Goal: Contribute content: Contribute content

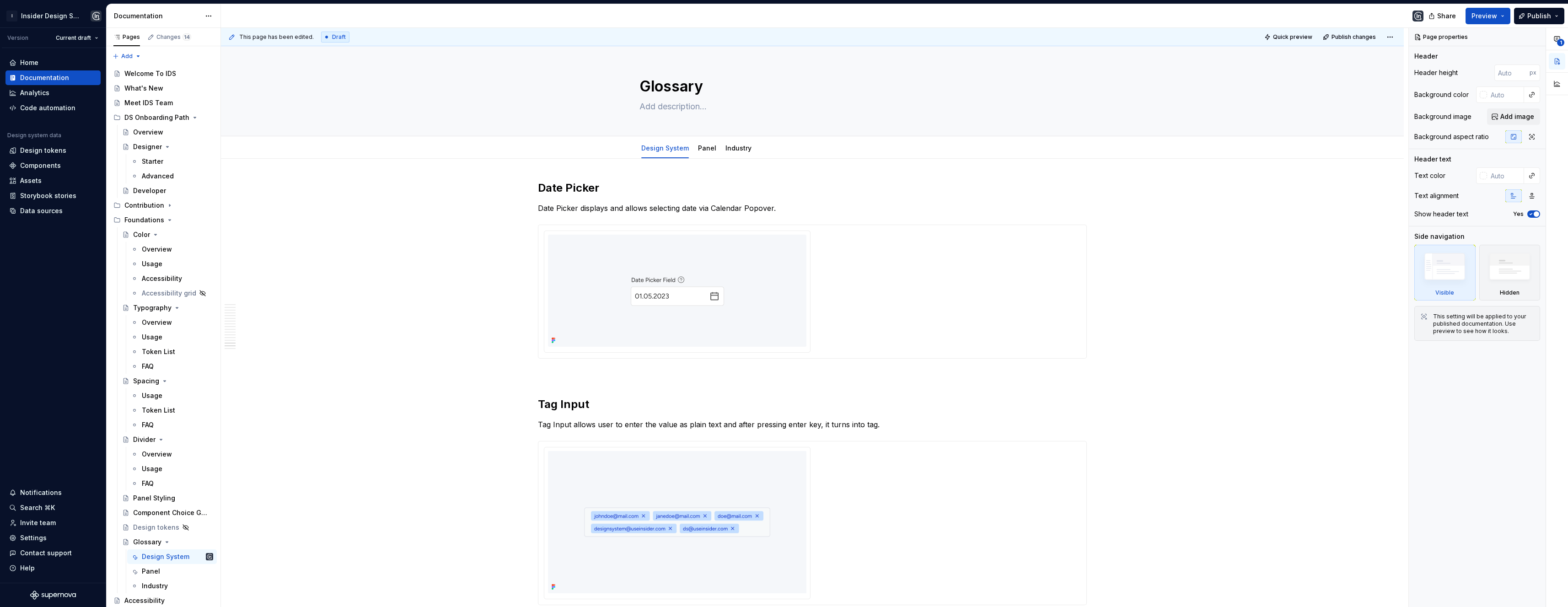
drag, startPoint x: 0, startPoint y: 0, endPoint x: 609, endPoint y: 361, distance: 708.0
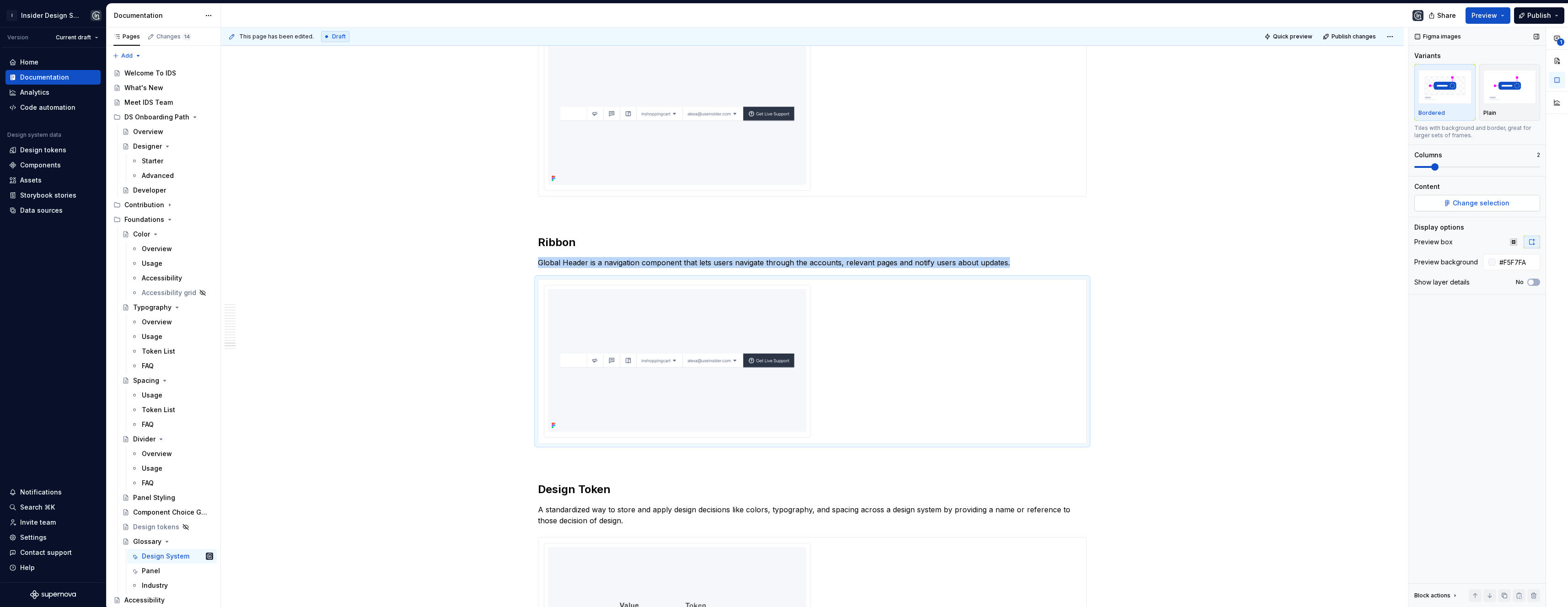
click at [1500, 202] on span "Change selection" at bounding box center [1481, 203] width 57 height 9
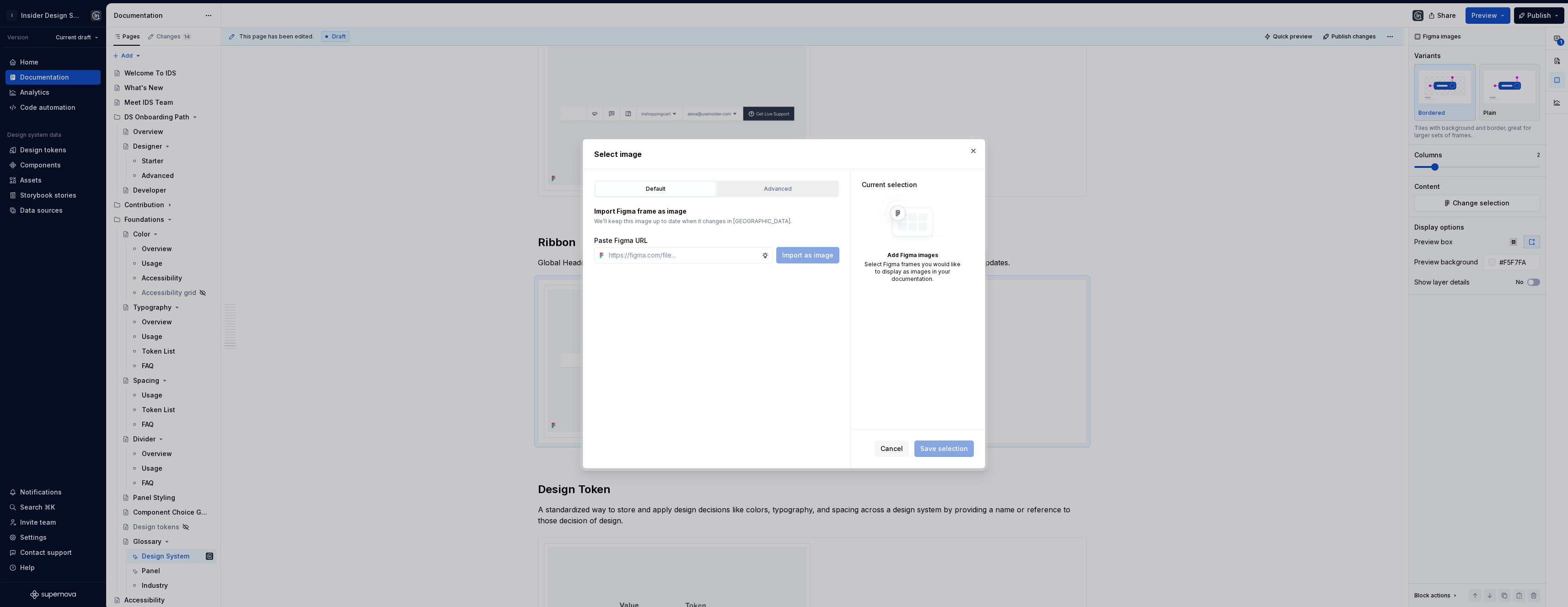
click at [809, 194] on button "Advanced" at bounding box center [777, 189] width 121 height 16
click at [820, 222] on div "button" at bounding box center [816, 222] width 13 height 13
type textarea "*"
type input "******"
click at [807, 285] on div "Ribbon" at bounding box center [717, 282] width 229 height 15
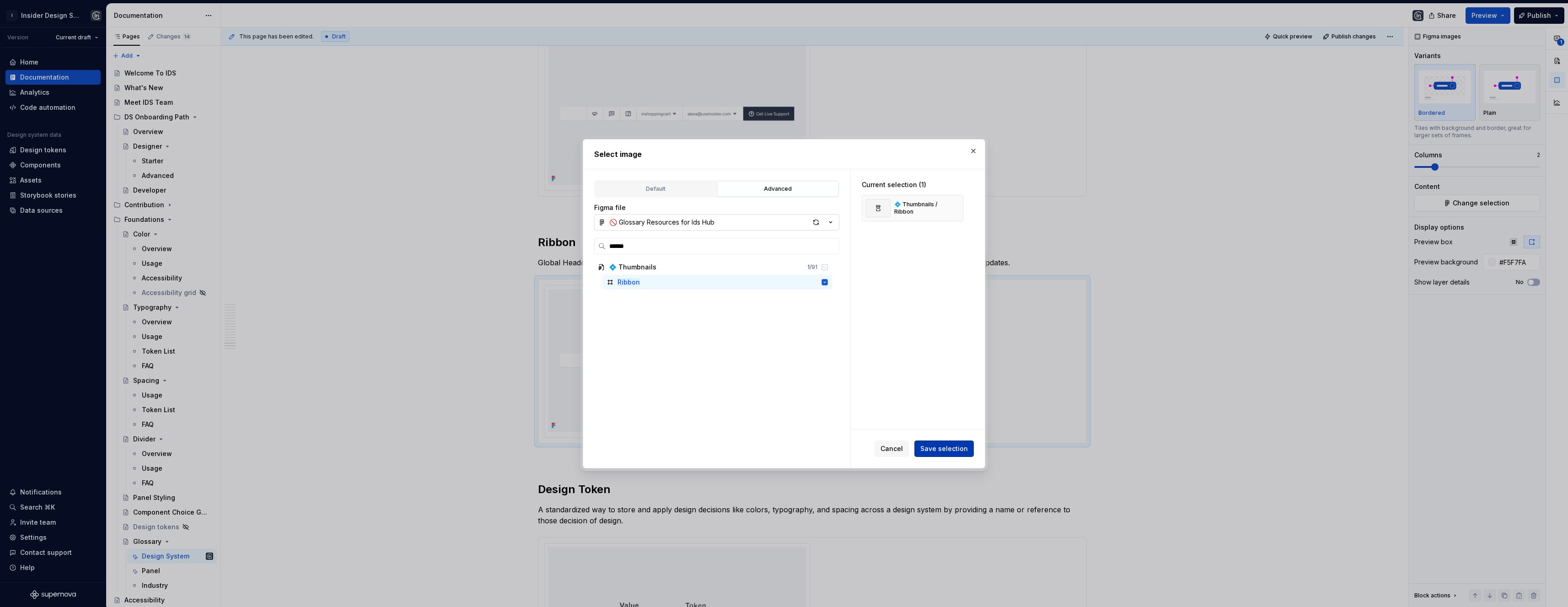
click at [948, 447] on span "Save selection" at bounding box center [944, 449] width 47 height 9
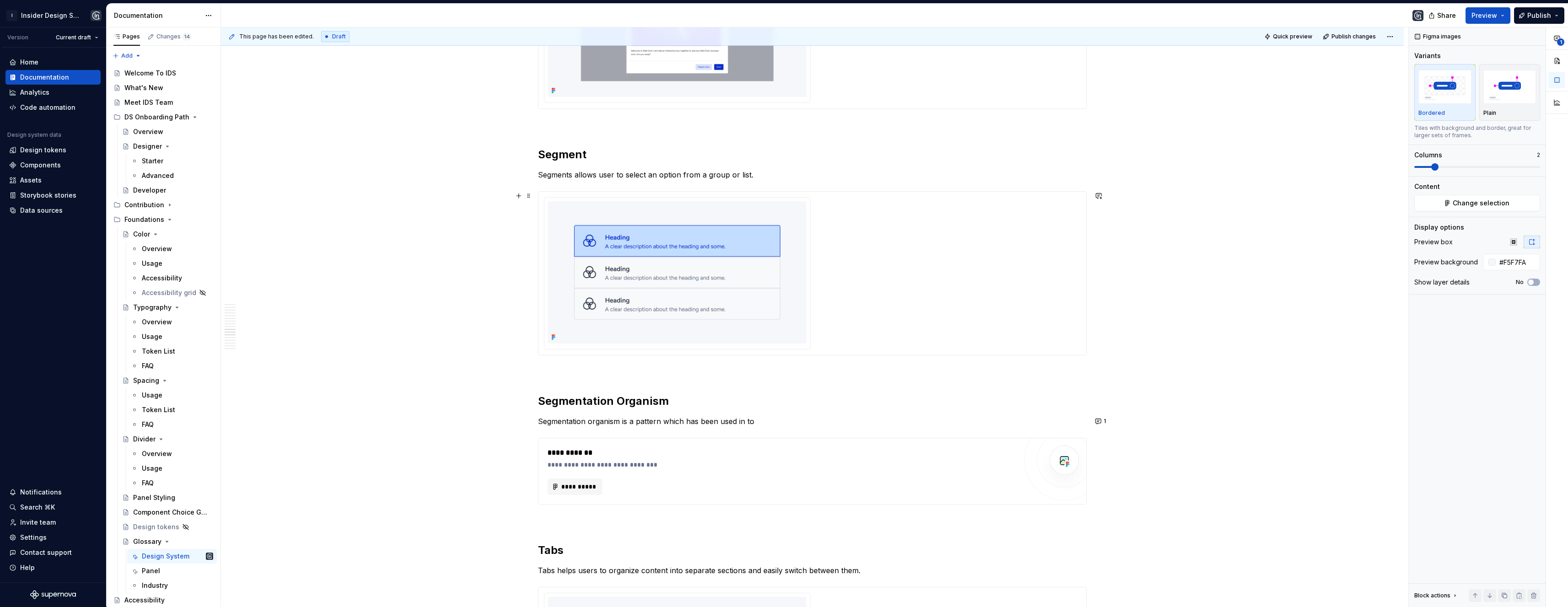
scroll to position [2171, 0]
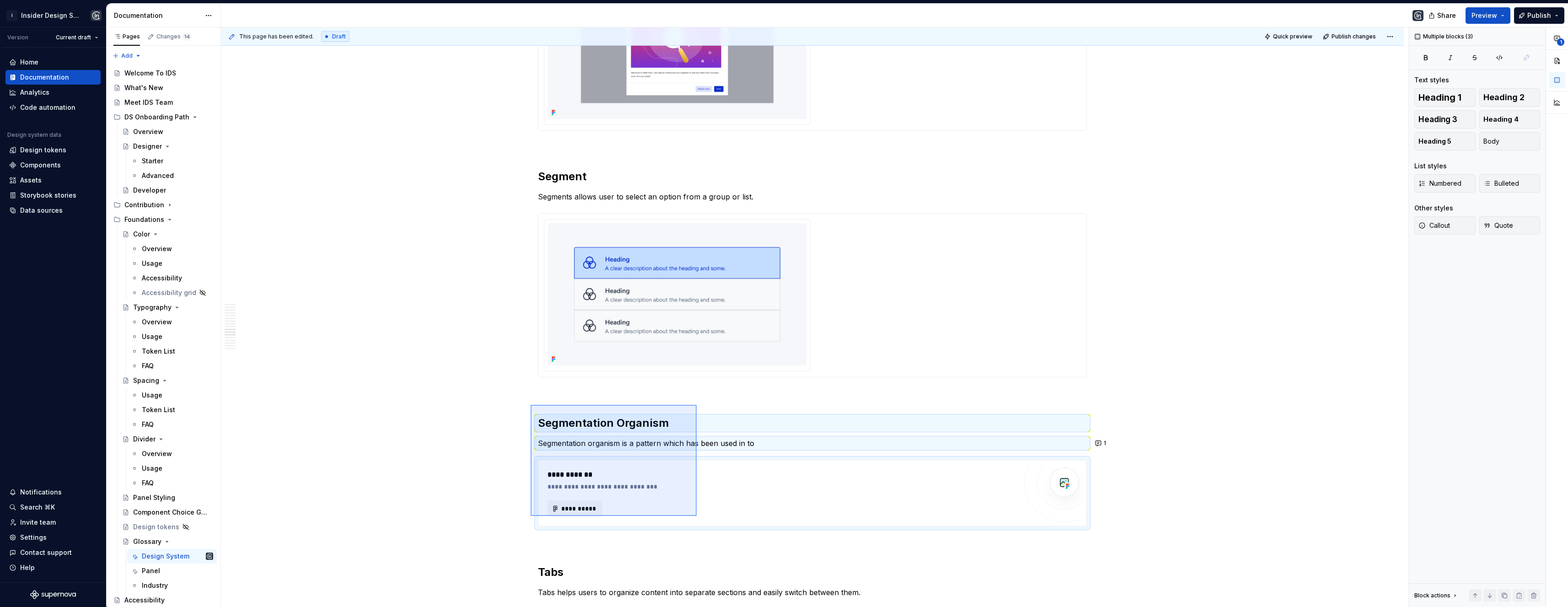
drag, startPoint x: 531, startPoint y: 405, endPoint x: 698, endPoint y: 516, distance: 200.5
click at [698, 516] on div "**********" at bounding box center [814, 317] width 1188 height 580
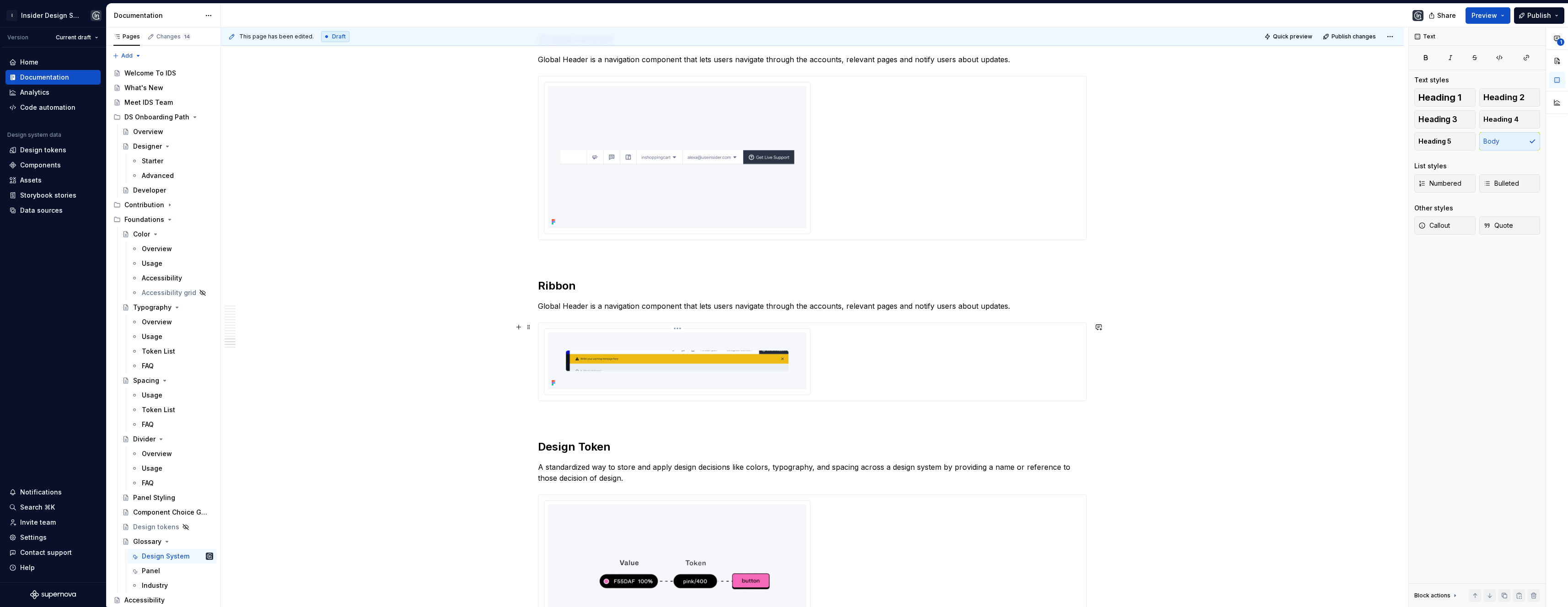
scroll to position [3093, 0]
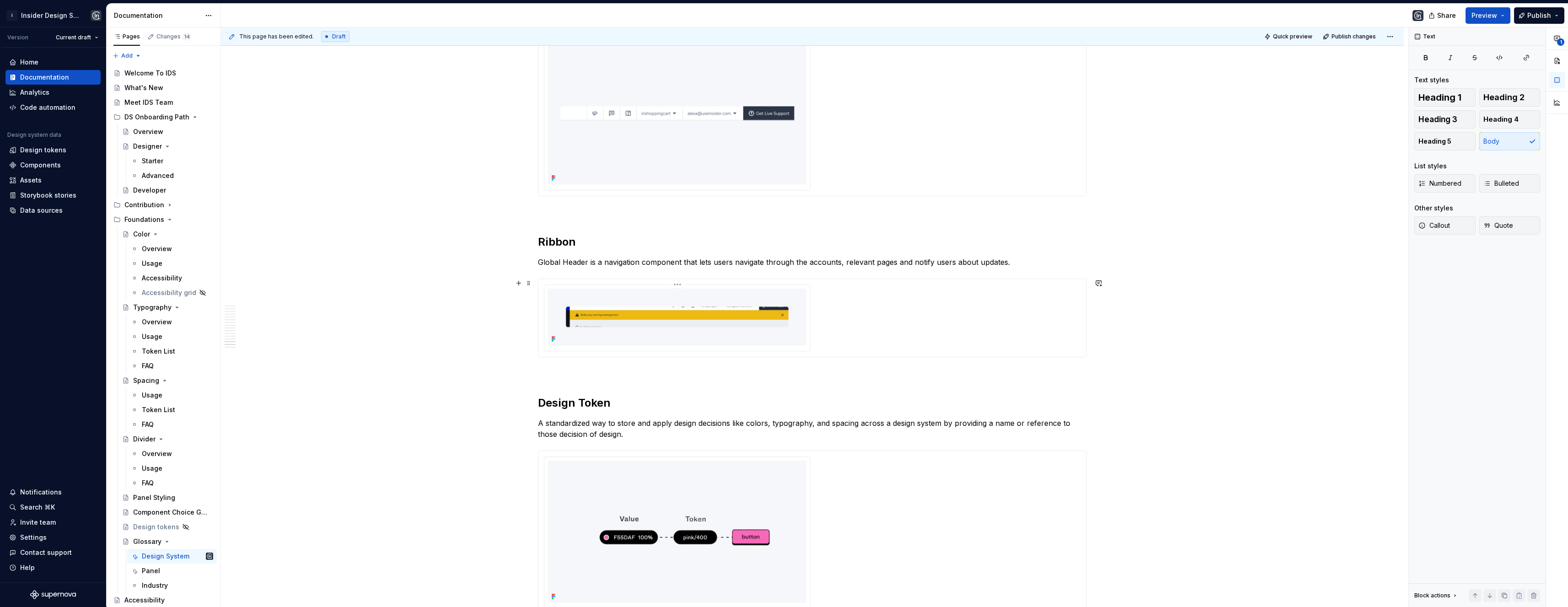
click at [657, 333] on img at bounding box center [677, 317] width 259 height 56
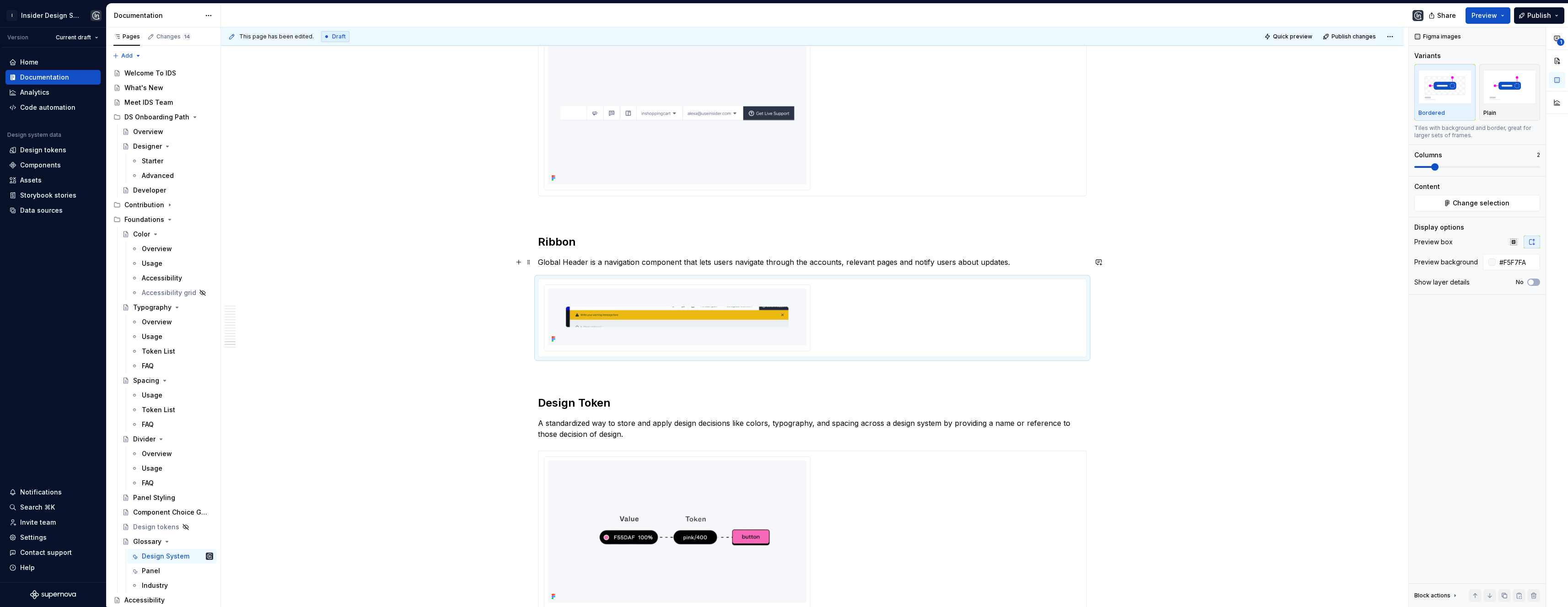
click at [589, 262] on p "Global Header is a navigation component that lets users navigate through the ac…" at bounding box center [813, 262] width 549 height 11
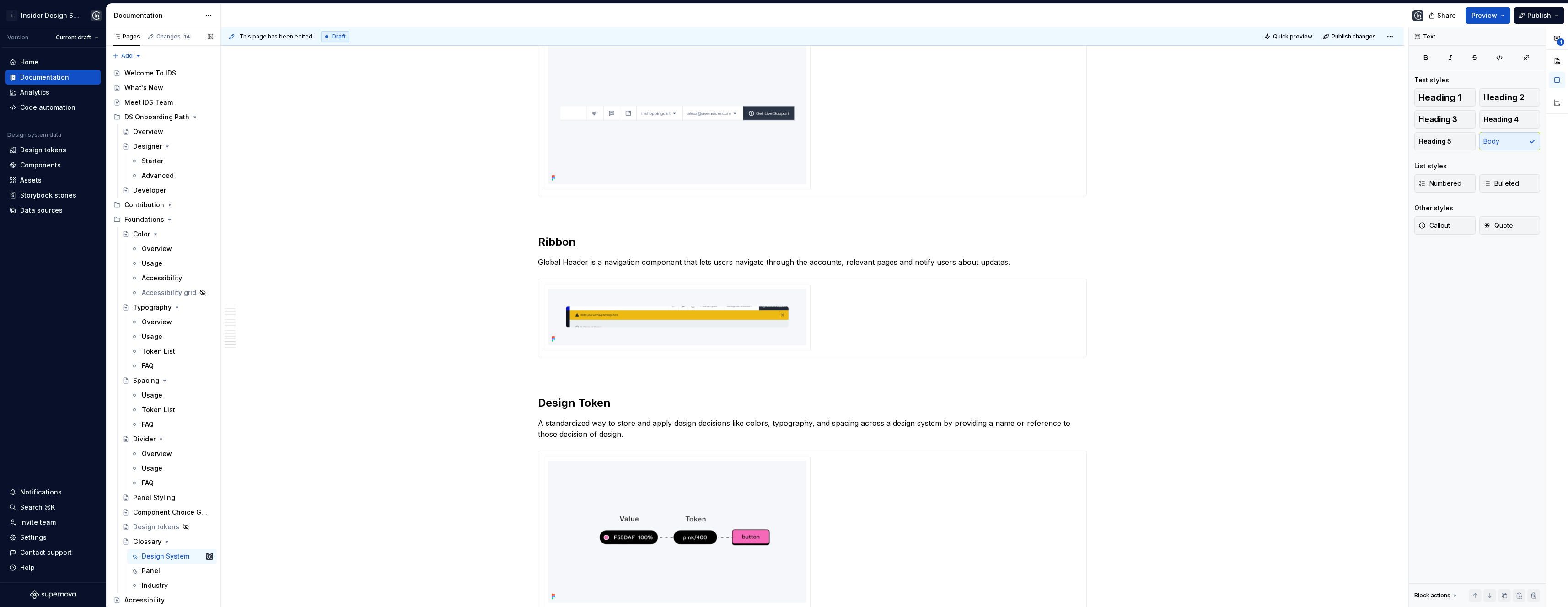
scroll to position [4371, 0]
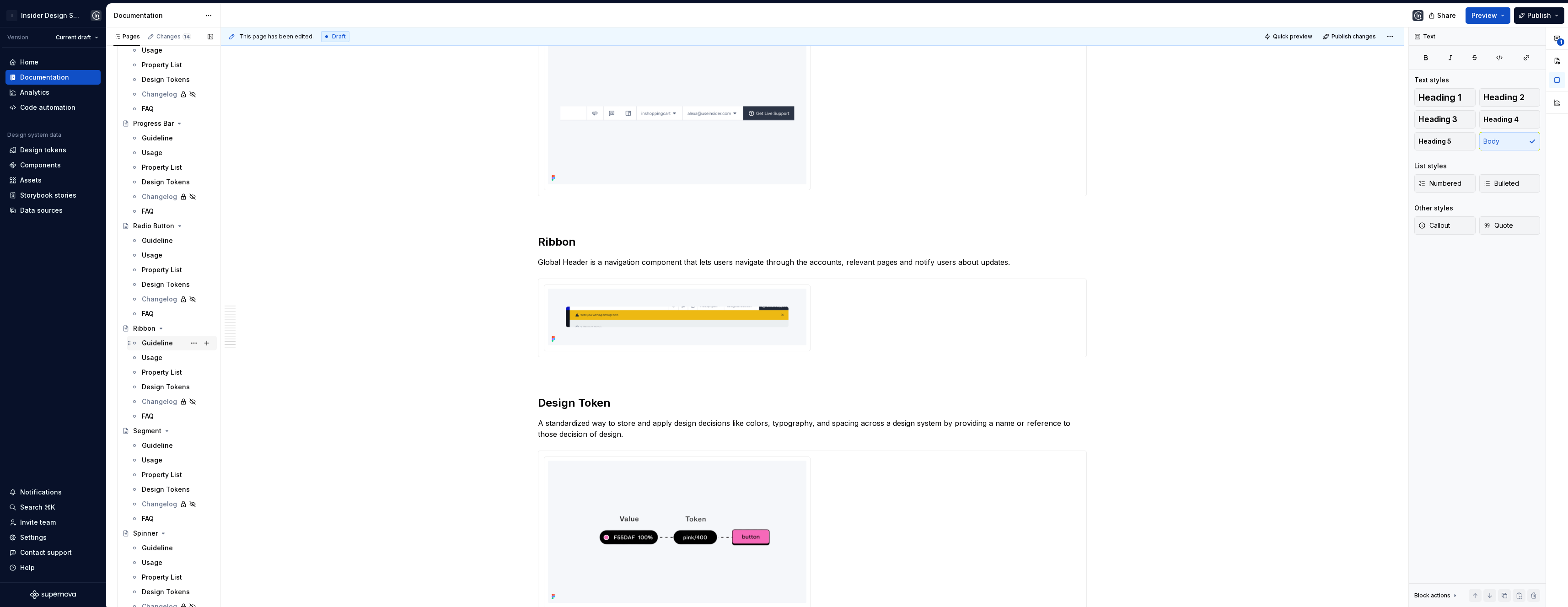
click at [158, 345] on div "Guideline" at bounding box center [157, 343] width 31 height 9
type textarea "*"
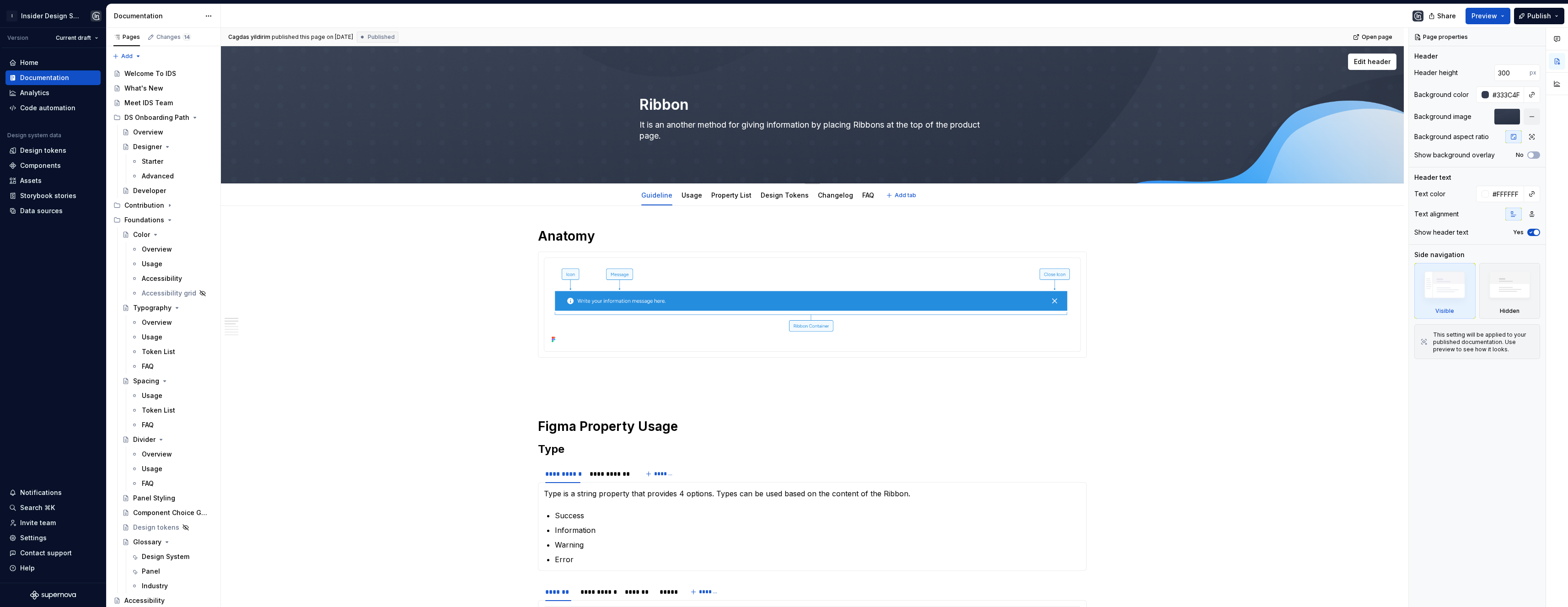
drag, startPoint x: 698, startPoint y: 138, endPoint x: 633, endPoint y: 120, distance: 67.4
click at [633, 120] on div "Ribbon It is an another method for giving information by placing Ribbons at the…" at bounding box center [812, 114] width 1110 height 100
type textarea "*"
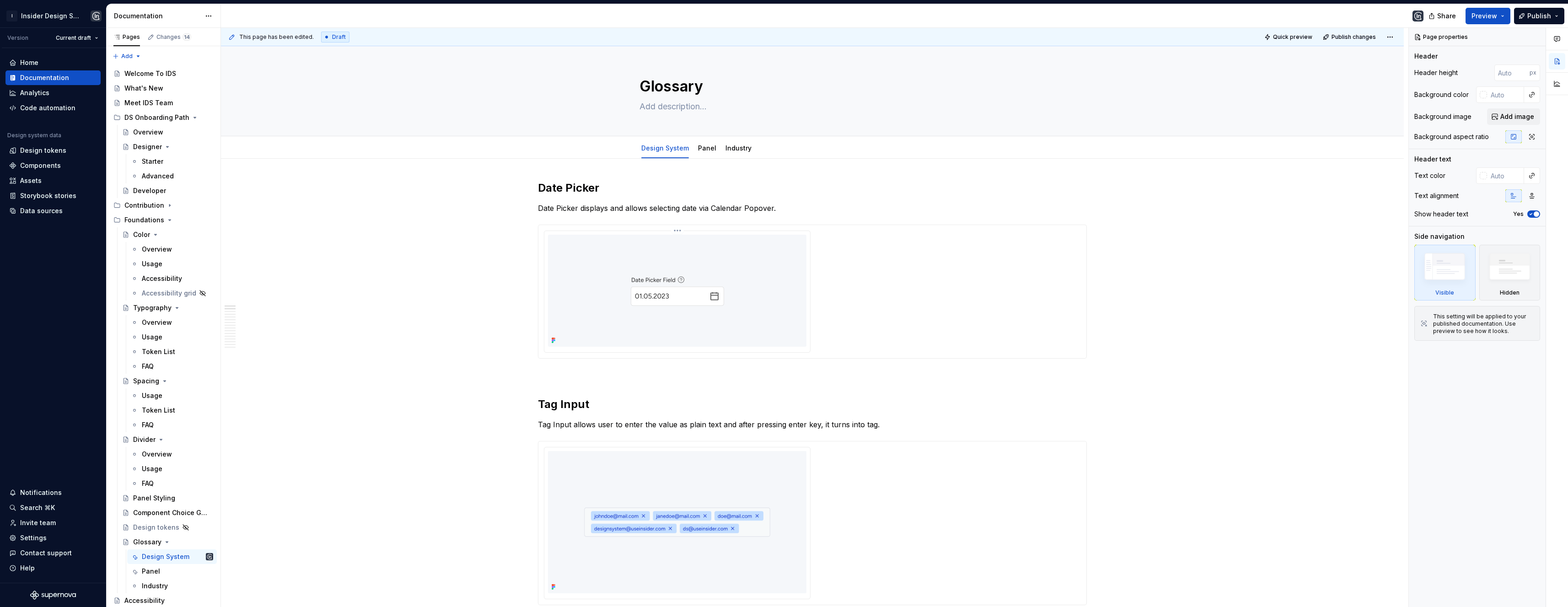
type textarea "*"
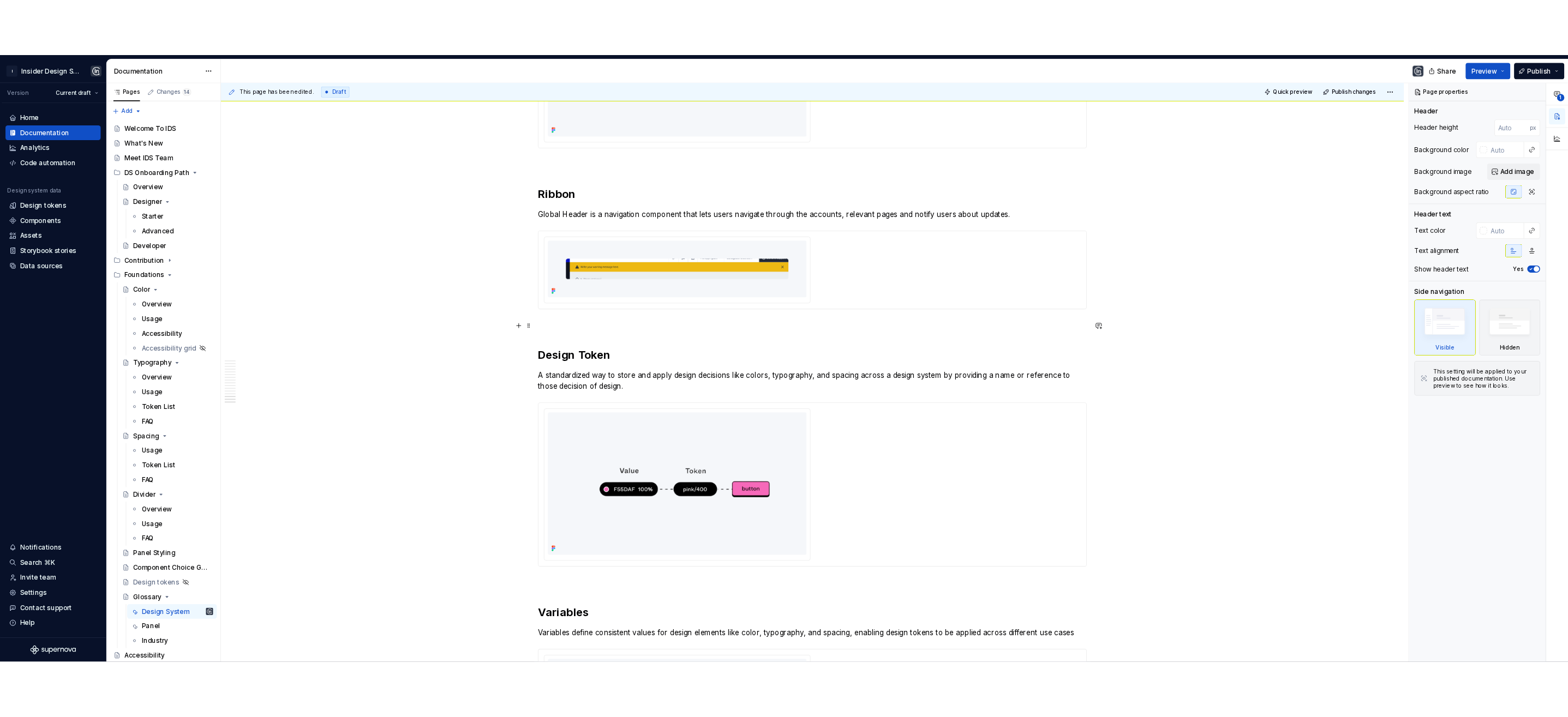
scroll to position [3708, 0]
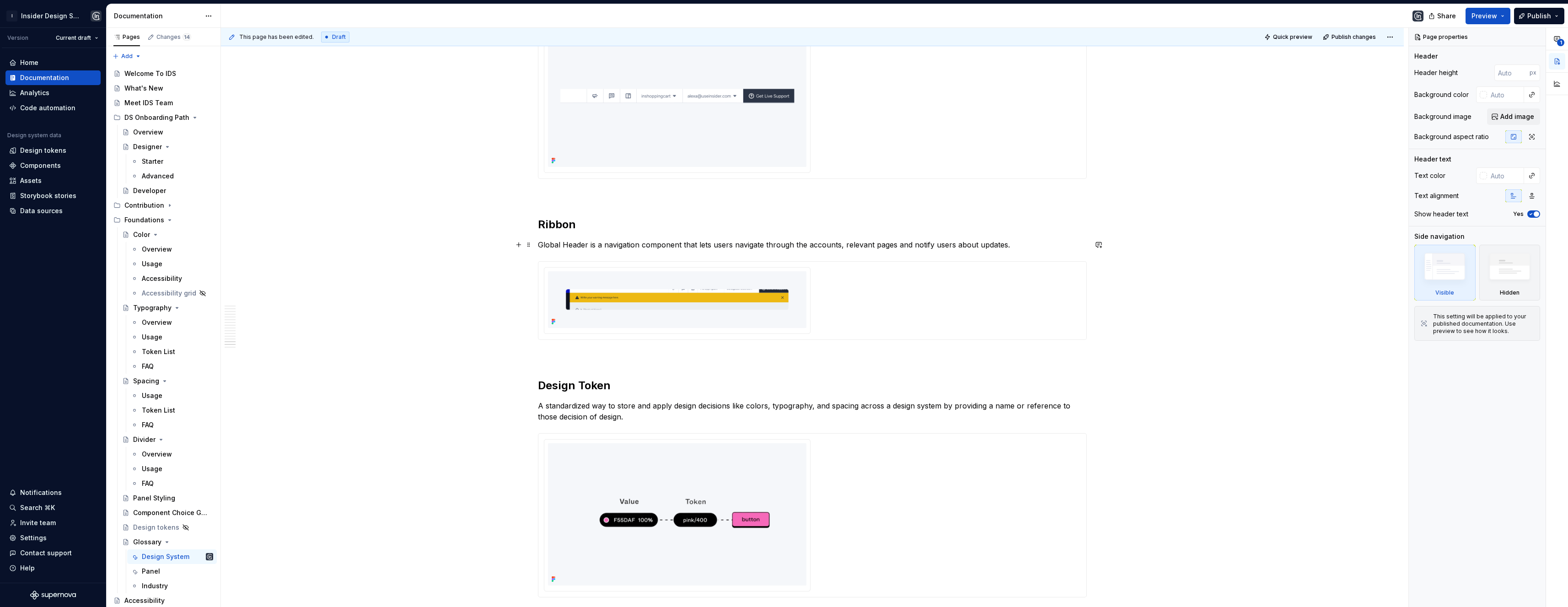
click at [579, 244] on p "Global Header is a navigation component that lets users navigate through the ac…" at bounding box center [813, 245] width 549 height 11
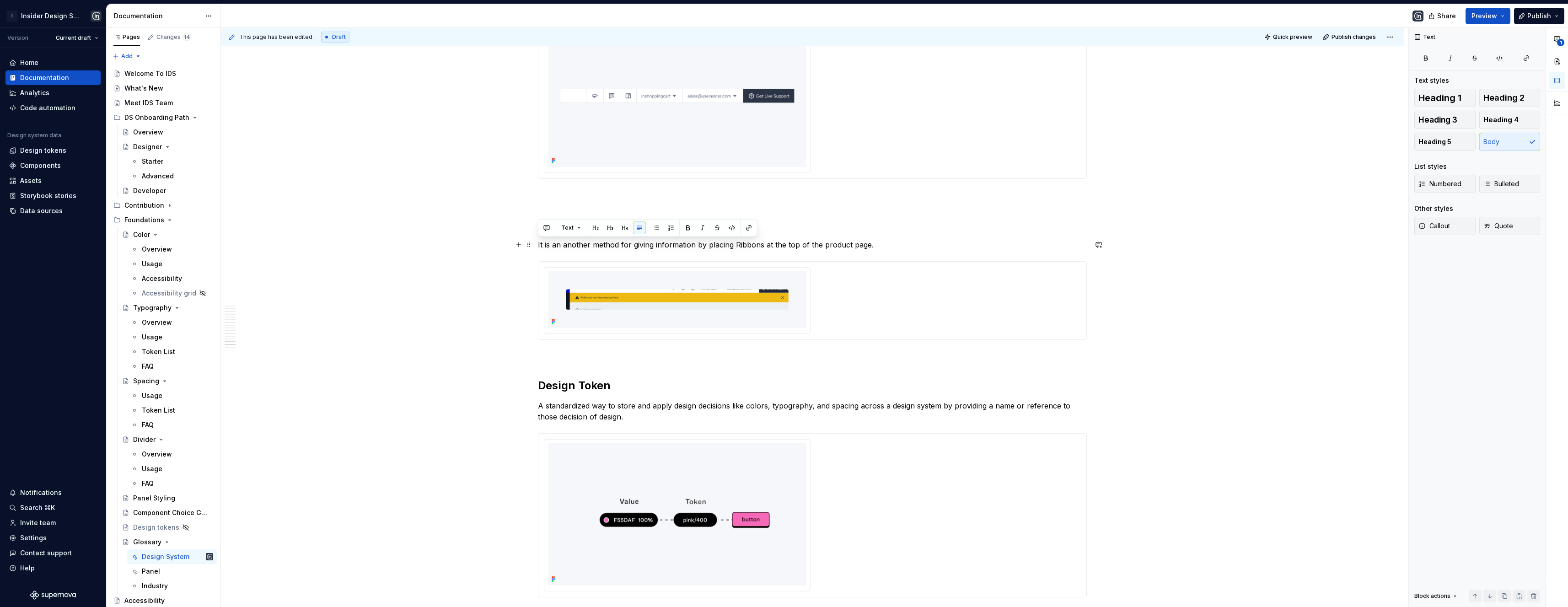
drag, startPoint x: 870, startPoint y: 245, endPoint x: 537, endPoint y: 243, distance: 333.0
click at [538, 243] on p "It is an another method for giving information by placing Ribbons at the top of…" at bounding box center [813, 245] width 549 height 11
drag, startPoint x: 575, startPoint y: 246, endPoint x: 534, endPoint y: 244, distance: 41.0
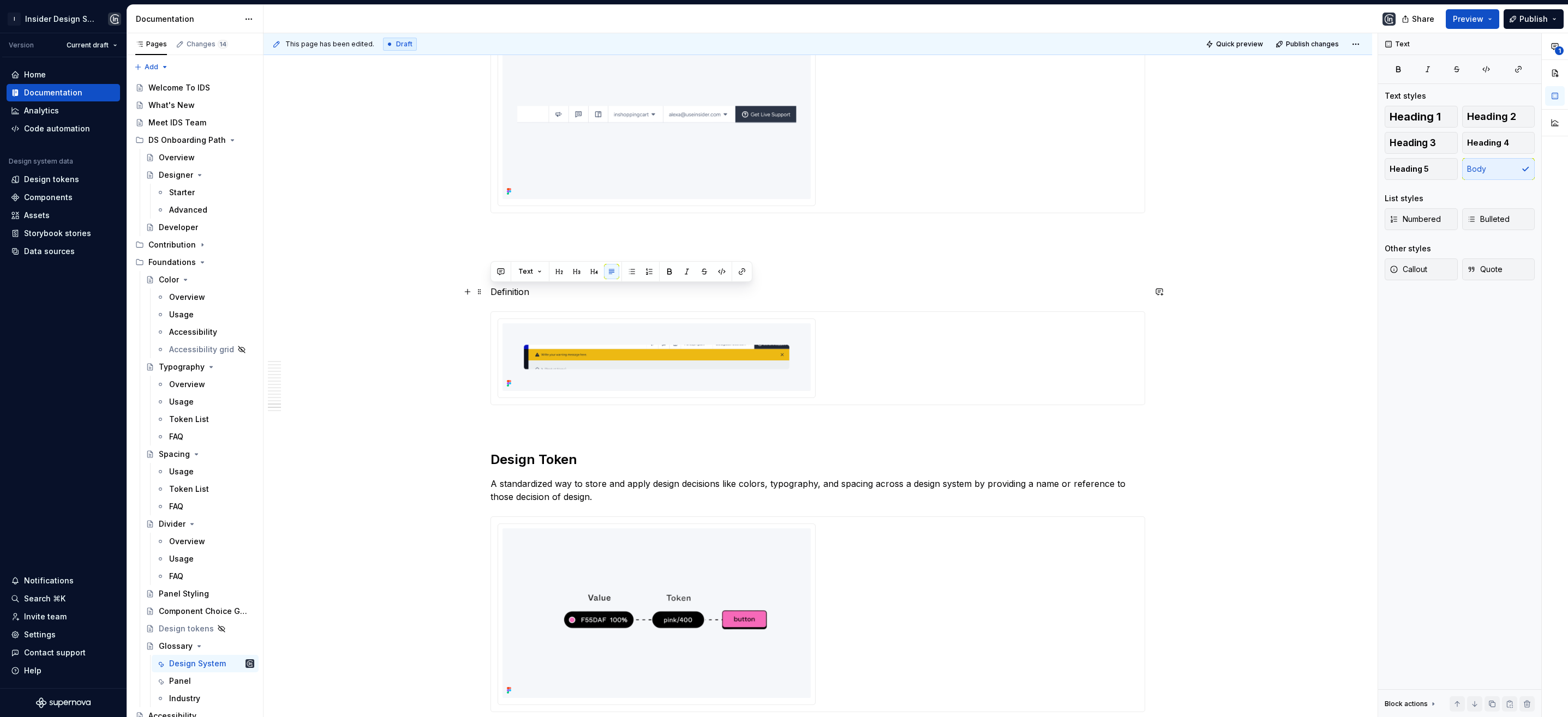
click at [510, 293] on p "Definition" at bounding box center [818, 292] width 655 height 13
drag, startPoint x: 523, startPoint y: 291, endPoint x: 491, endPoint y: 289, distance: 32.1
click at [491, 289] on p "A banner in UI design highlights important information or promotions in a promi…" at bounding box center [818, 292] width 655 height 13
drag, startPoint x: 570, startPoint y: 293, endPoint x: 521, endPoint y: 292, distance: 49.0
click at [521, 292] on p "Ribbon in UI design highlights important information or promotions in a promine…" at bounding box center [818, 292] width 655 height 13
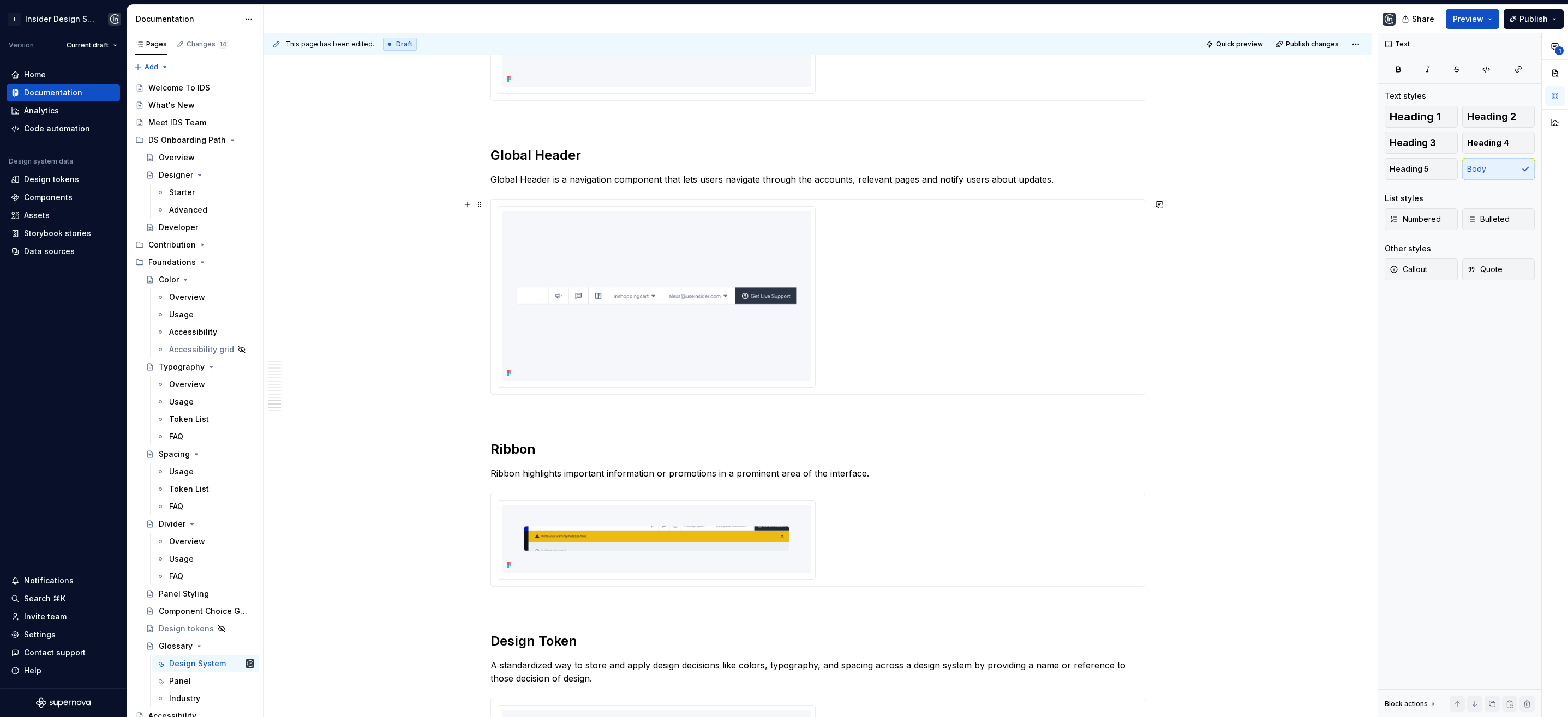
scroll to position [3453, 0]
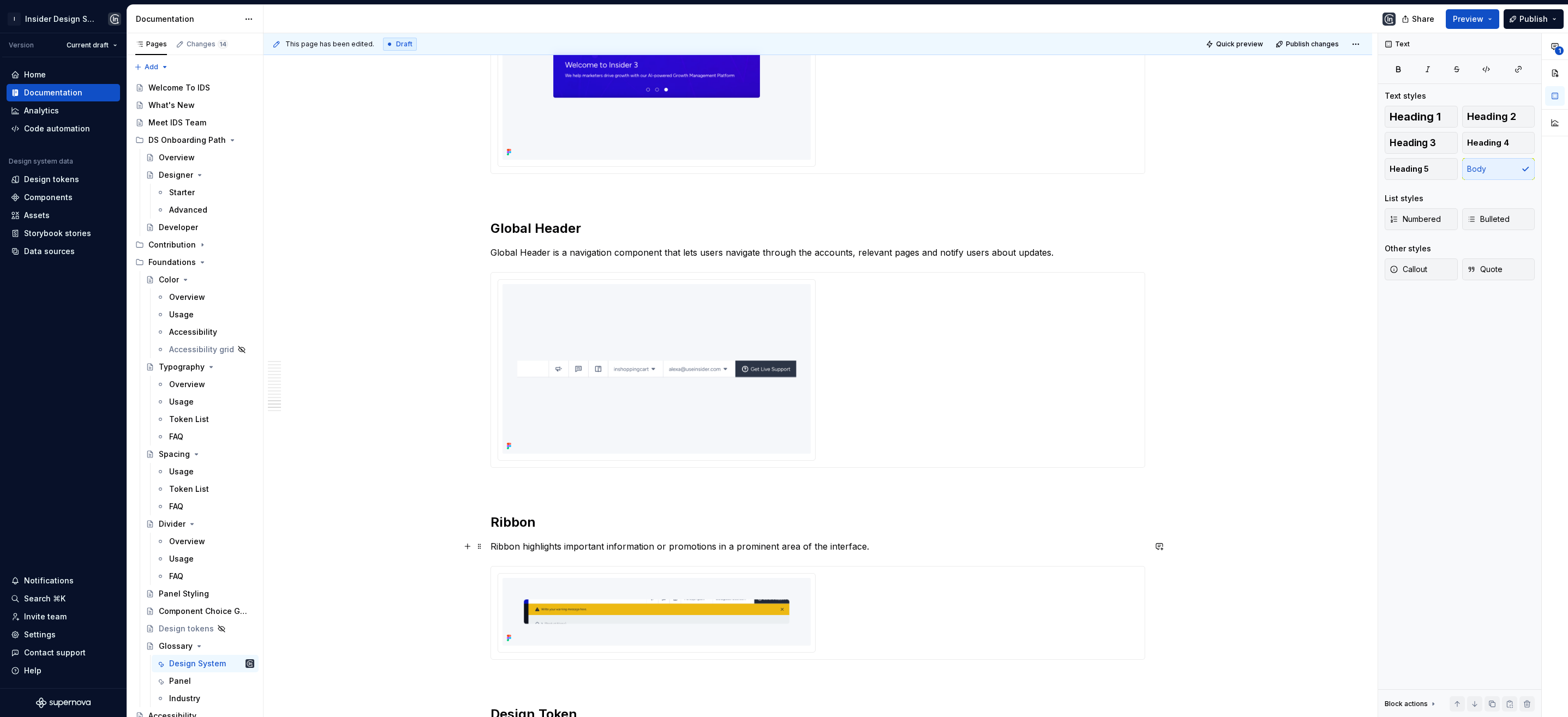
click at [867, 543] on p "Ribbon highlights important information or promotions in a prominent area of th…" at bounding box center [818, 546] width 655 height 13
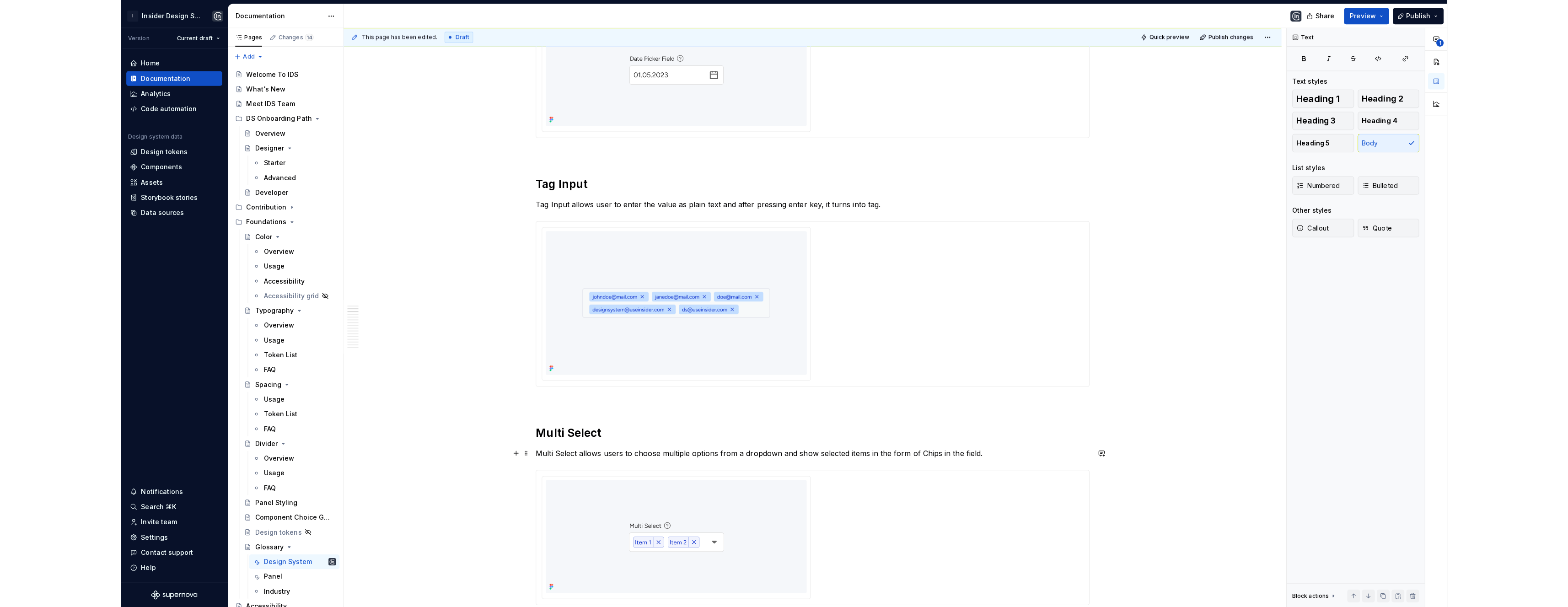
scroll to position [0, 0]
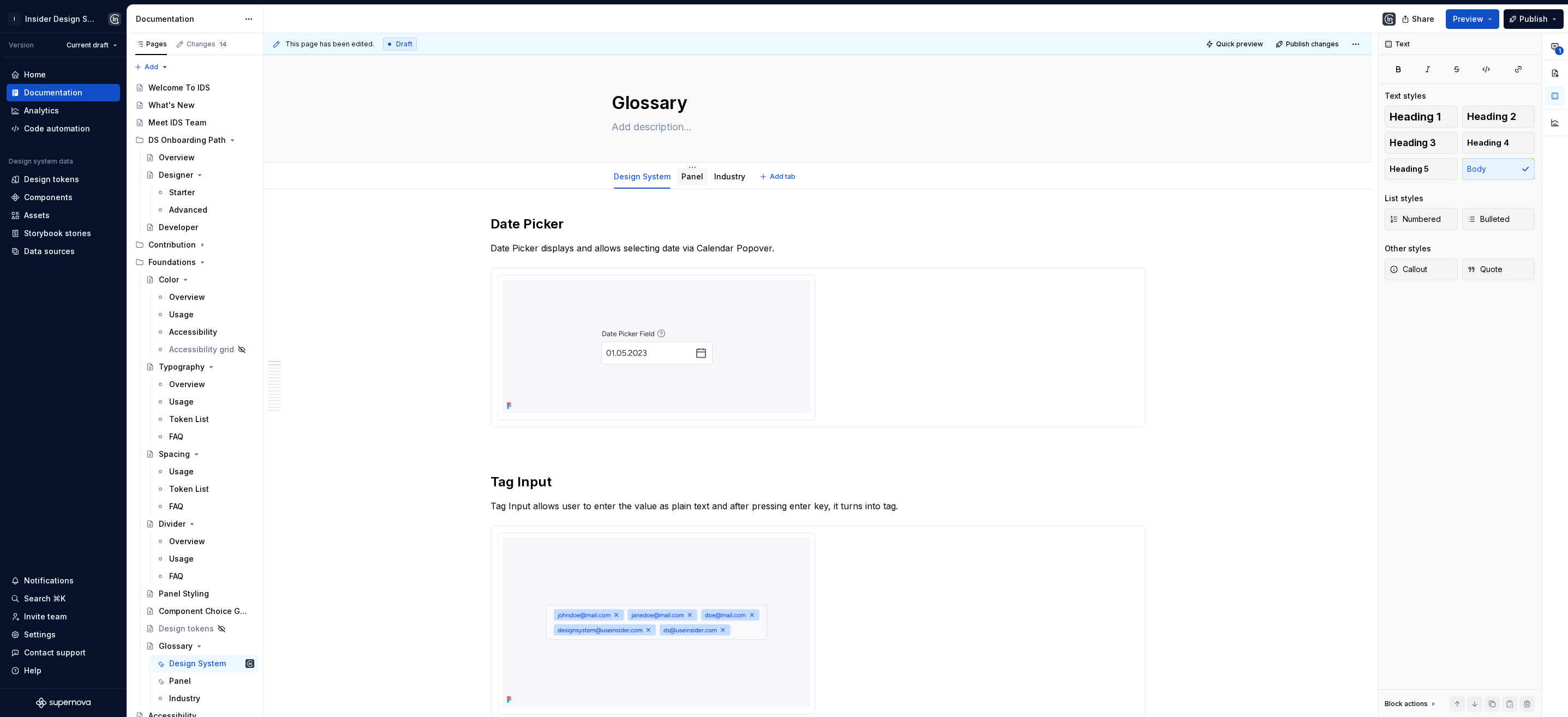
click at [688, 176] on link "Panel" at bounding box center [693, 176] width 22 height 9
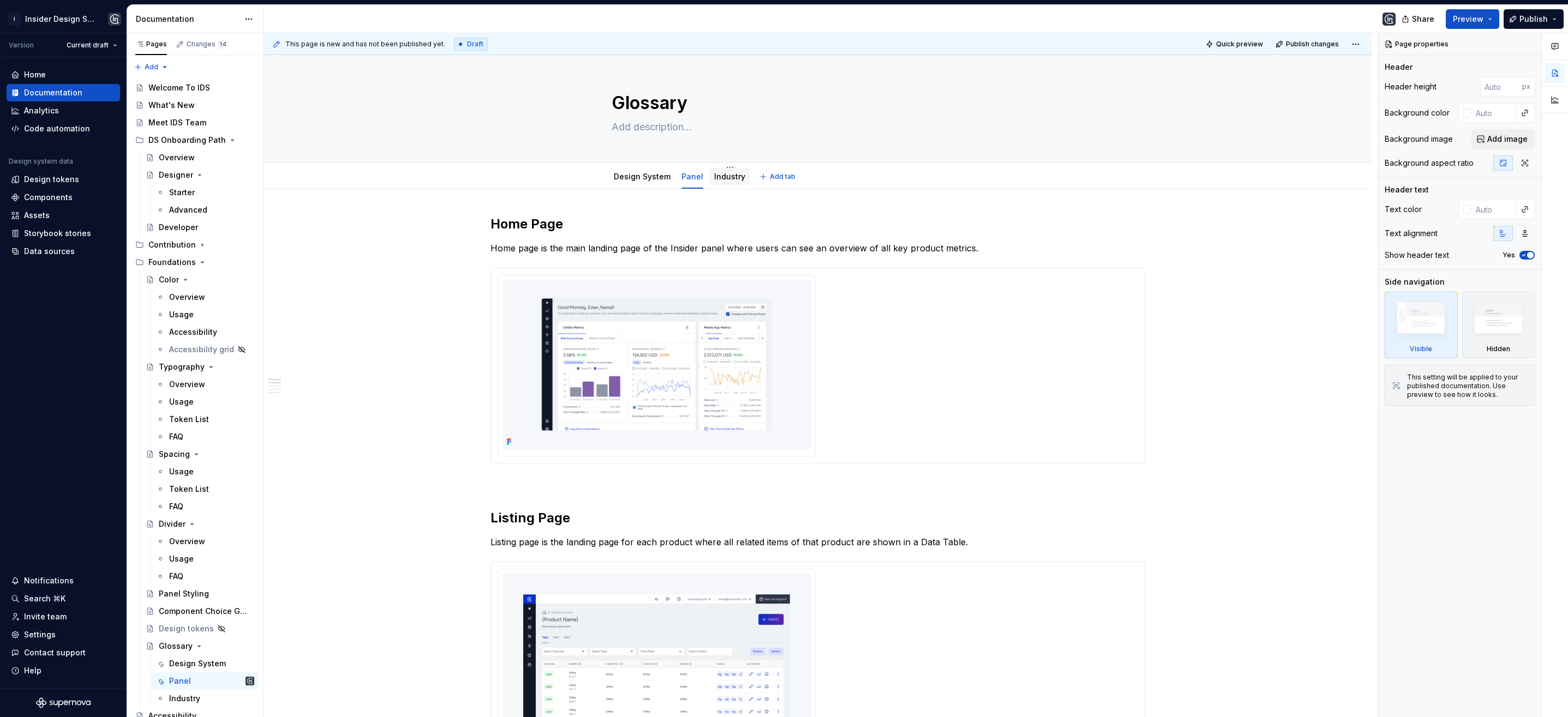
click at [727, 179] on link "Industry" at bounding box center [730, 176] width 31 height 9
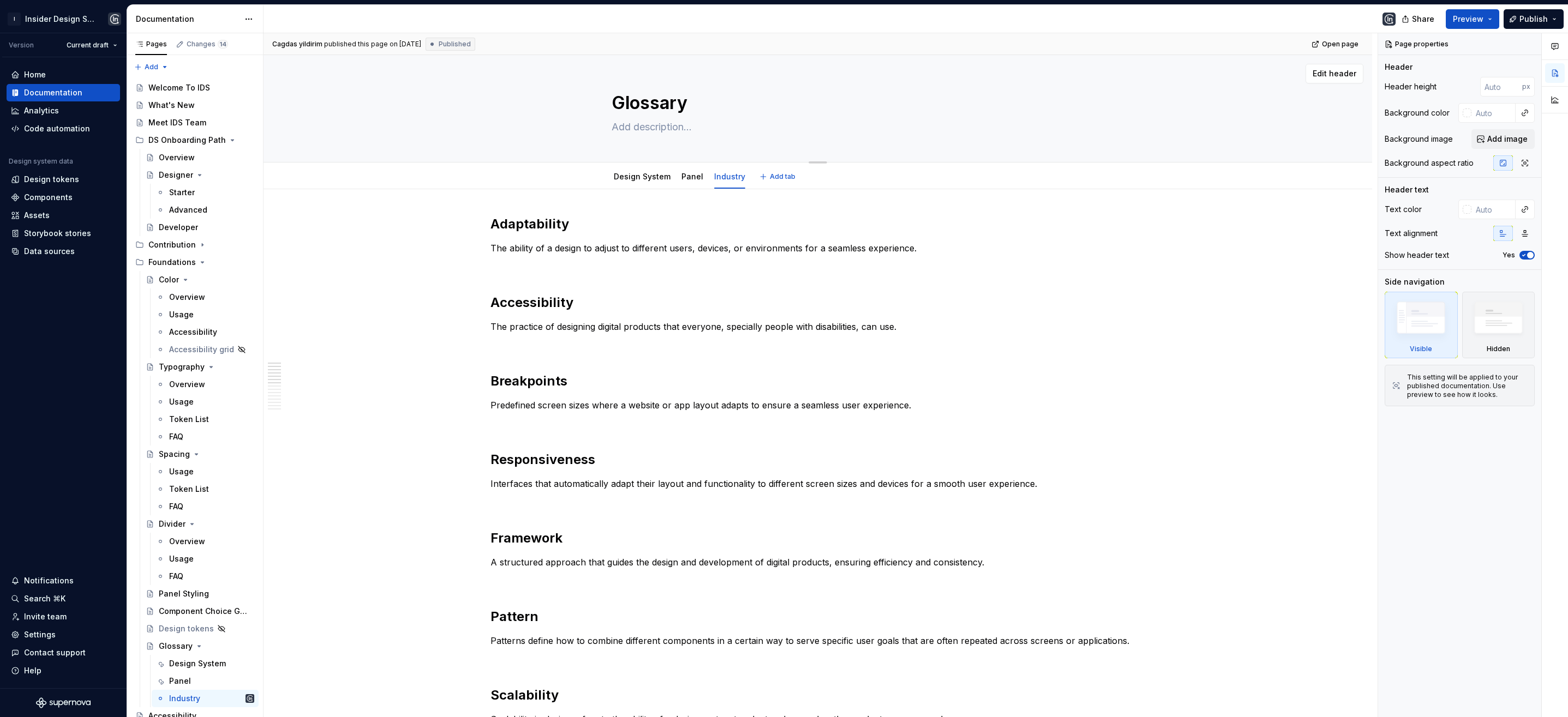
click at [645, 124] on textarea at bounding box center [815, 127] width 412 height 17
paste textarea "The glossary provides clear definitions for key terms and concepts used through…"
type textarea "*"
type textarea "The glossary provides clear definitions for key terms and concepts used through…"
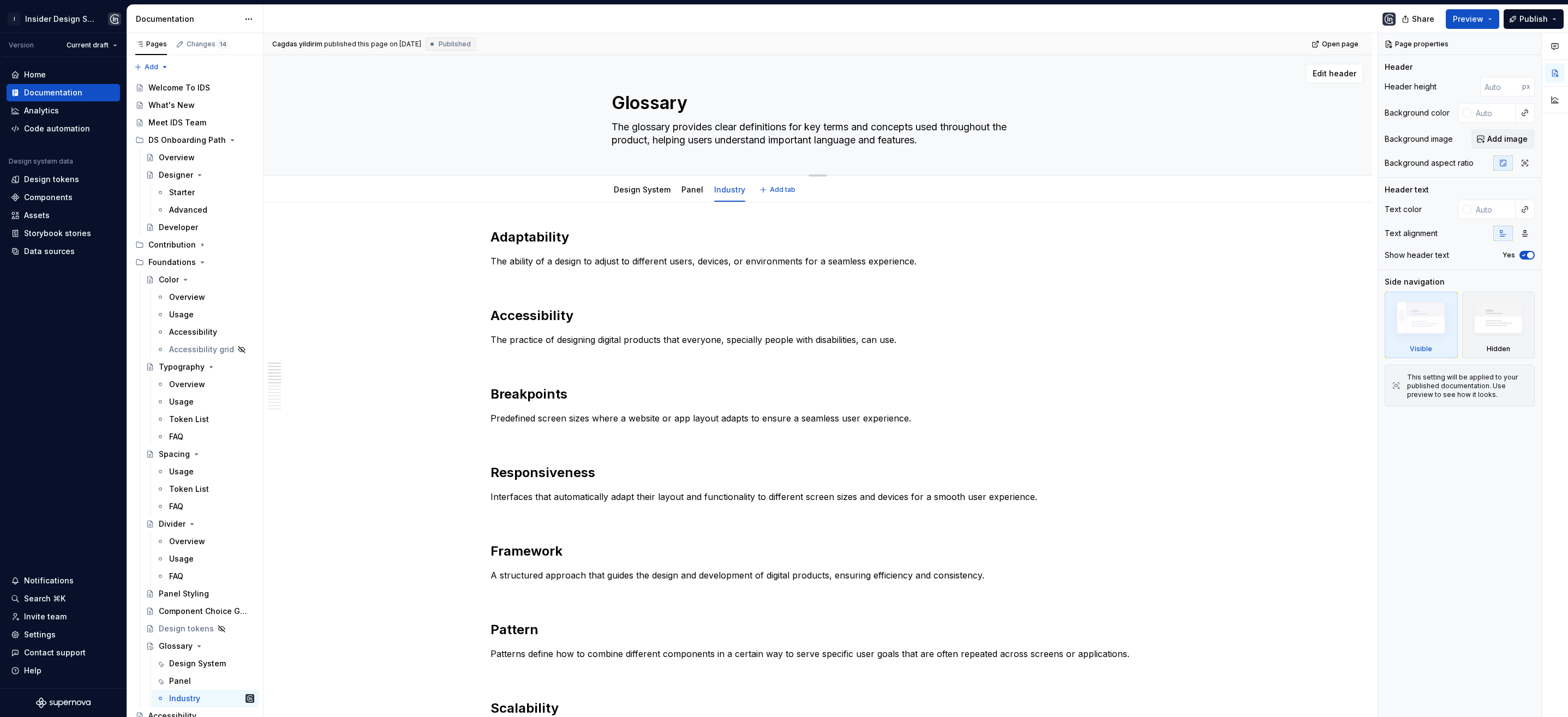
click at [646, 139] on textarea "The glossary provides clear definitions for key terms and concepts used through…" at bounding box center [815, 134] width 412 height 30
click at [647, 139] on textarea "The glossary provides clear definitions for key terms and concepts used through…" at bounding box center [815, 134] width 412 height 30
type textarea "*"
type textarea "The glossary provides clear definitions for key terms and concepts used through…"
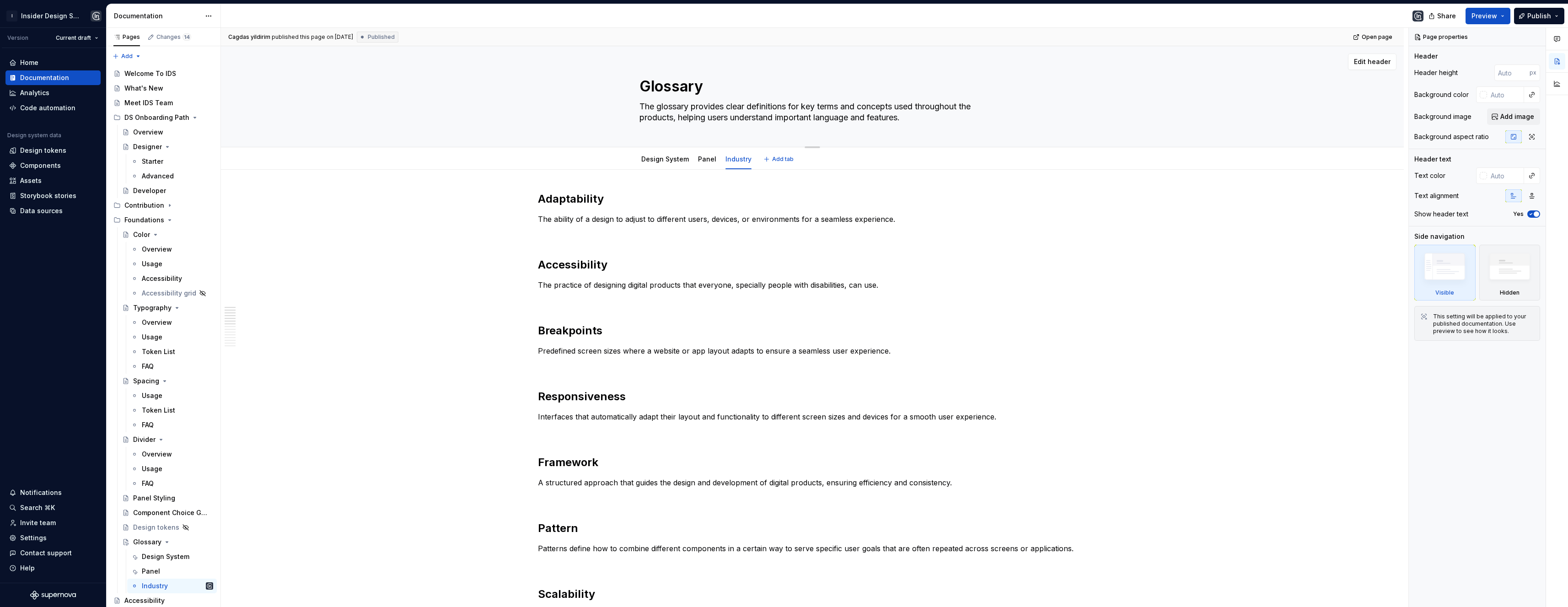
click at [733, 116] on textarea "The glossary provides clear definitions for key terms and concepts used through…" at bounding box center [811, 112] width 346 height 26
type textarea "*"
type textarea "The glossary provides clear definitions for key terms and concepts used through…"
type textarea "*"
type textarea "The glossary provides clear definitions for key terms and concepts used through…"
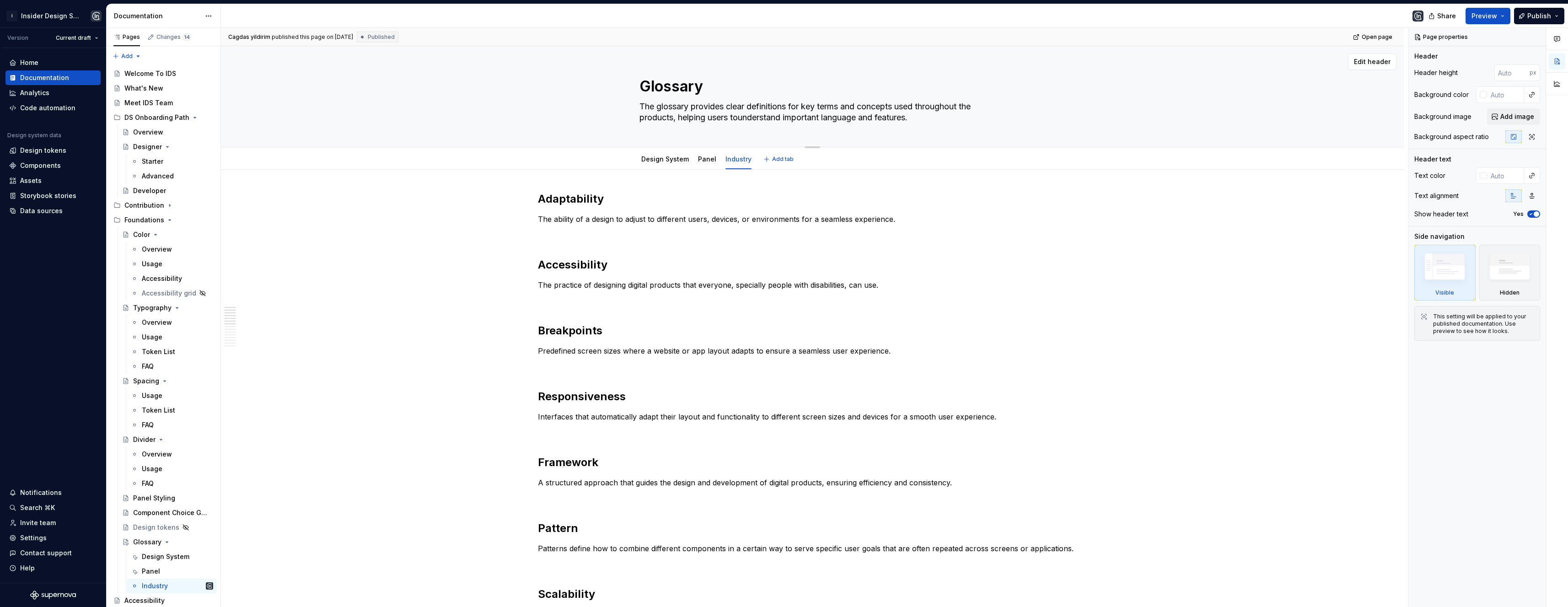
type textarea "*"
type textarea "The glossary provides clear definitions for key terms and concepts used through…"
type textarea "*"
type textarea "The glossary provides clear definitions for key terms and concepts used through…"
type textarea "*"
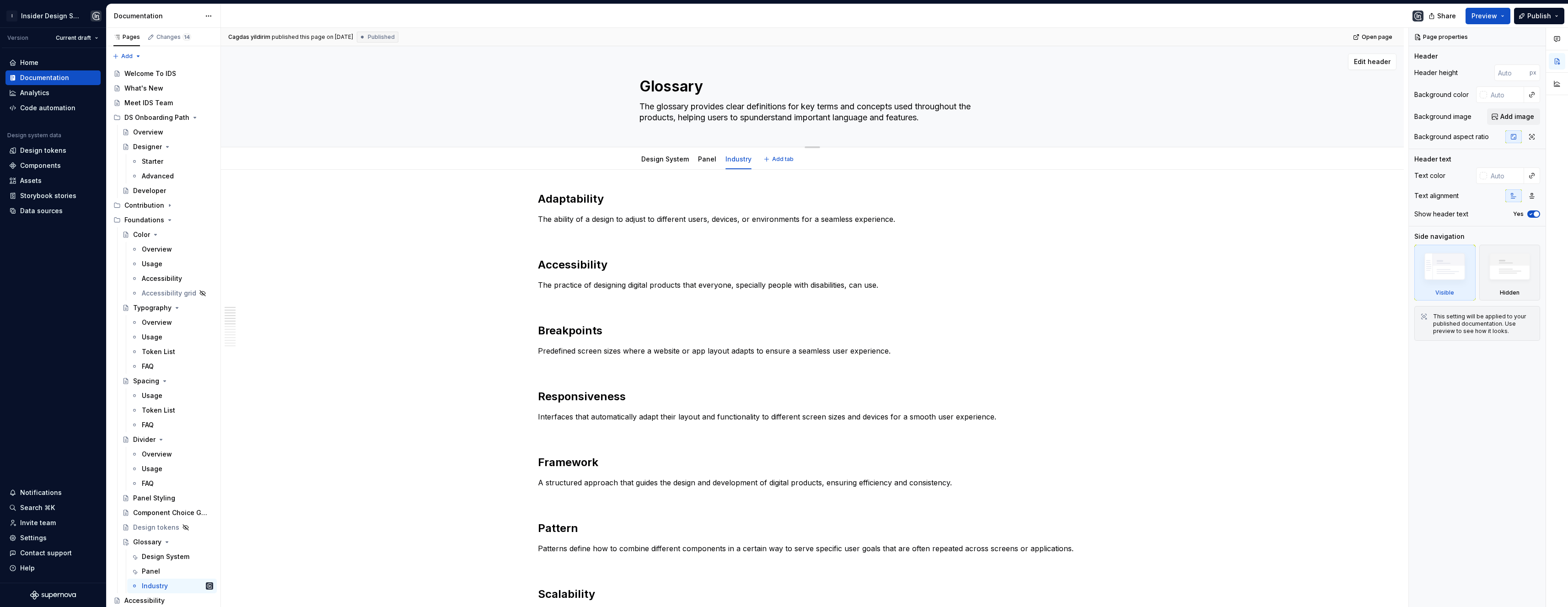
type textarea "The glossary provides clear definitions for key terms and concepts used through…"
type textarea "*"
type textarea "The glossary provides clear definitions for key terms and concepts used through…"
type textarea "*"
type textarea "The glossary provides clear definitions for key terms and concepts used through…"
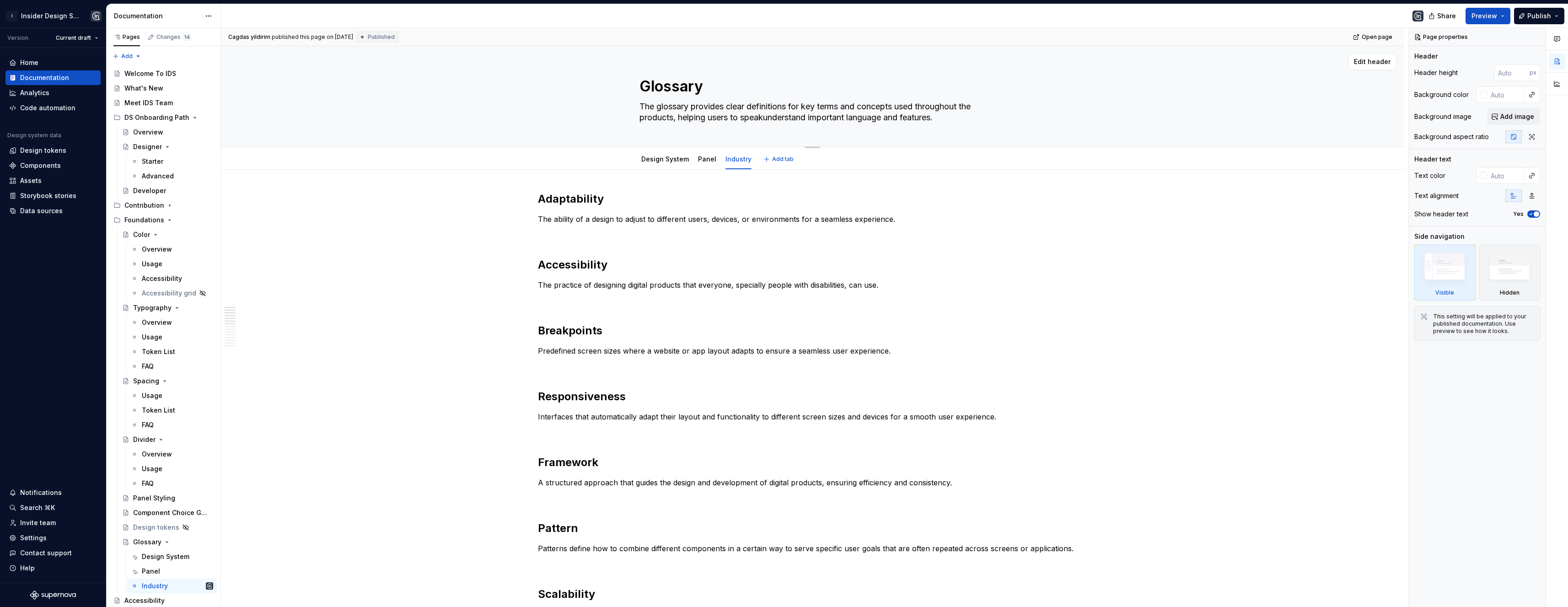
type textarea "*"
type textarea "The glossary provides clear definitions for key terms and concepts used through…"
type textarea "*"
type textarea "The glossary provides clear definitions for key terms and concepts used through…"
type textarea "*"
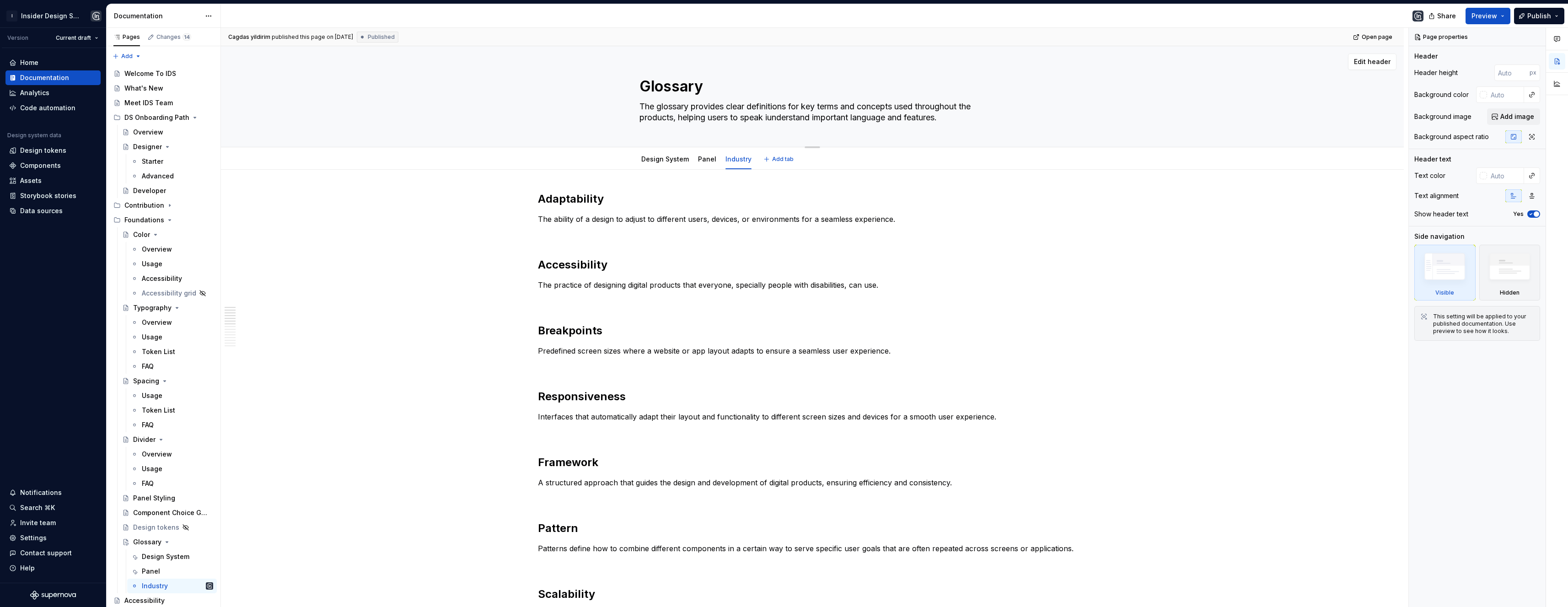
type textarea "The glossary provides clear definitions for key terms and concepts used through…"
type textarea "*"
type textarea "The glossary provides clear definitions for key terms and concepts used through…"
type textarea "*"
type textarea "The glossary provides clear definitions for key terms and concepts used through…"
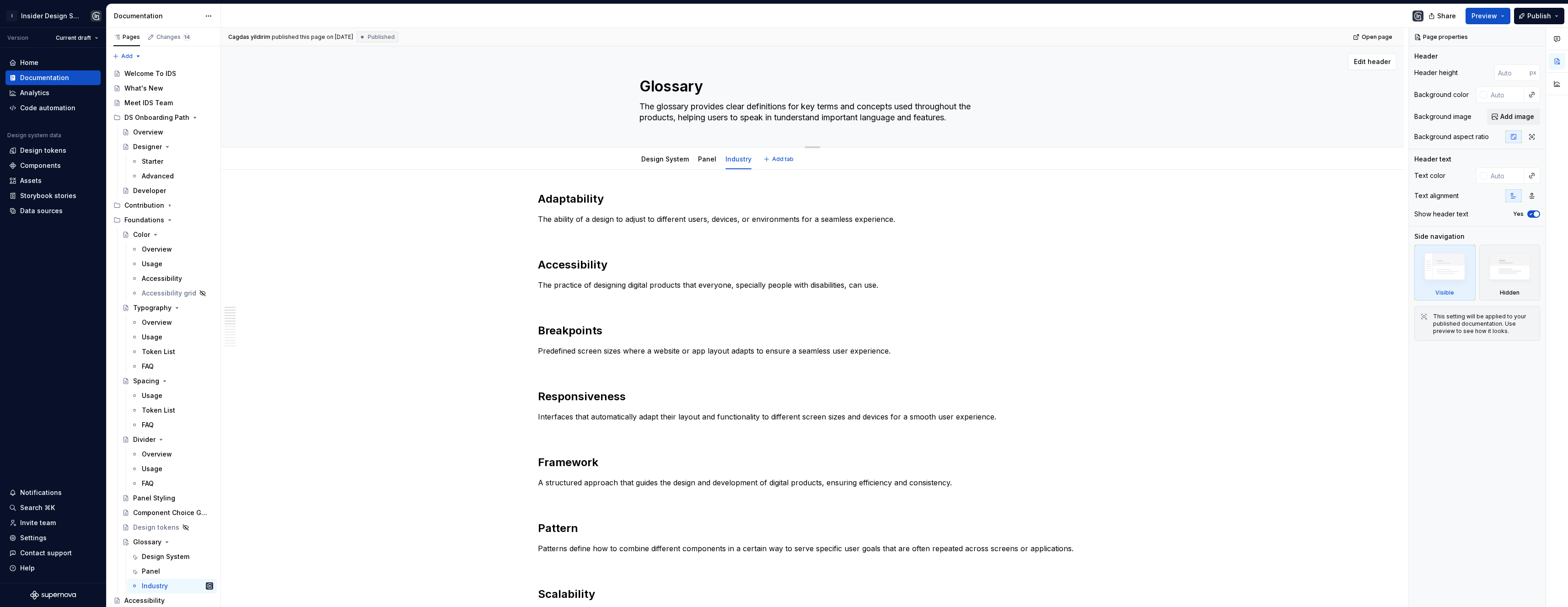
type textarea "*"
type textarea "The glossary provides clear definitions for key terms and concepts used through…"
type textarea "*"
type textarea "The glossary provides clear definitions for key terms and concepts used through…"
type textarea "*"
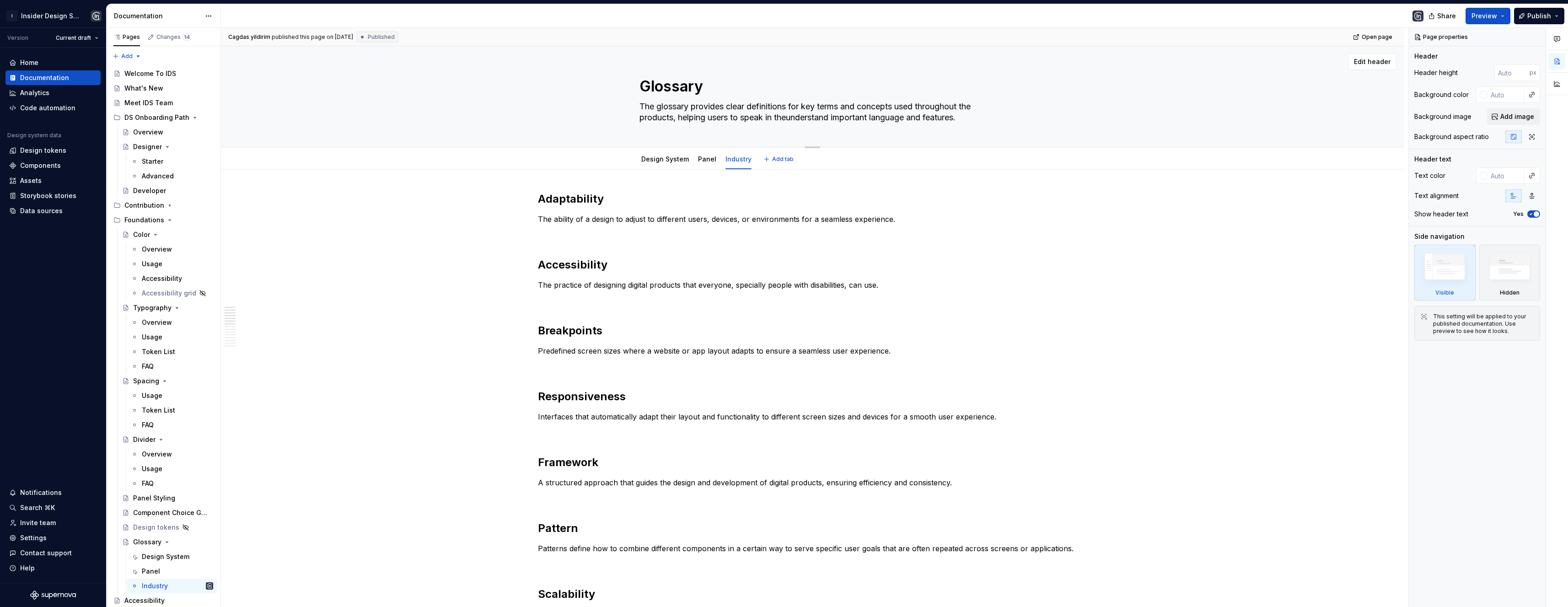
type textarea "The glossary provides clear definitions for key terms and concepts used through…"
type textarea "*"
type textarea "The glossary provides clear definitions for key terms and concepts used through…"
type textarea "*"
type textarea "The glossary provides clear definitions for key terms and concepts used through…"
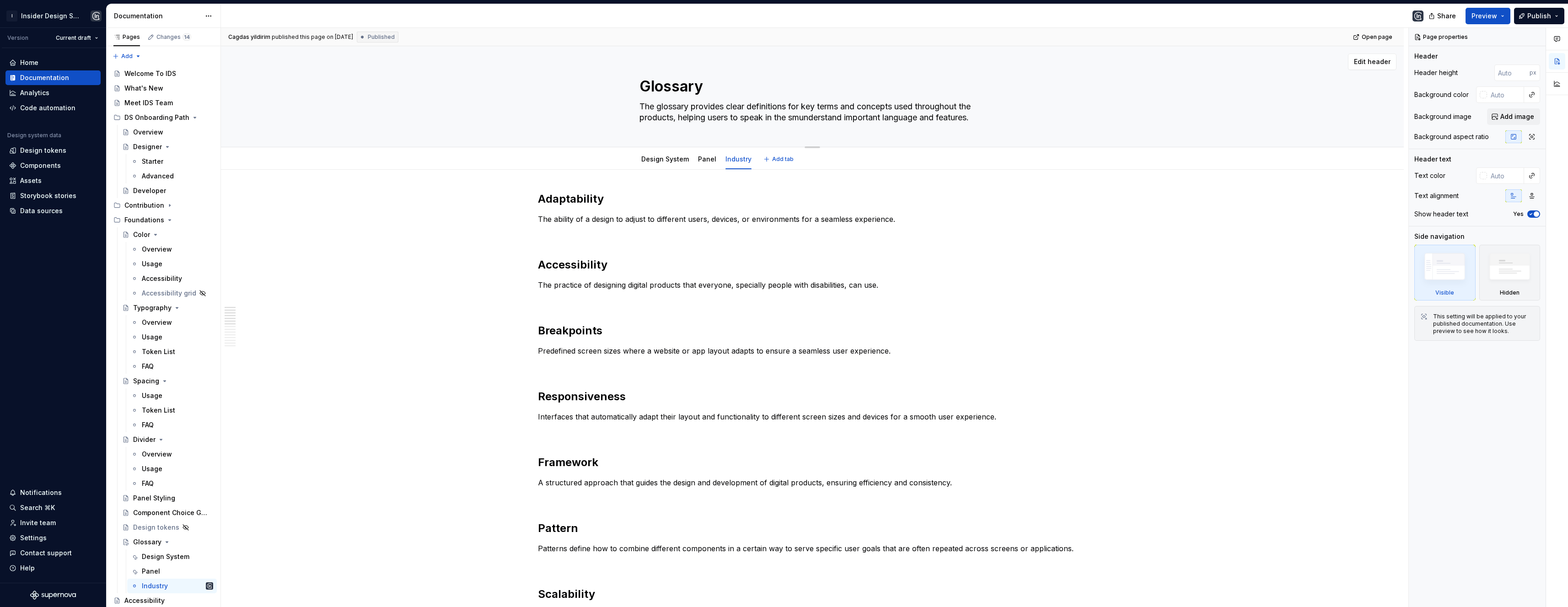
type textarea "*"
type textarea "The glossary provides clear definitions for key terms and concepts used through…"
type textarea "*"
type textarea "The glossary provides clear definitions for key terms and concepts used through…"
drag, startPoint x: 900, startPoint y: 119, endPoint x: 769, endPoint y: 119, distance: 131.0
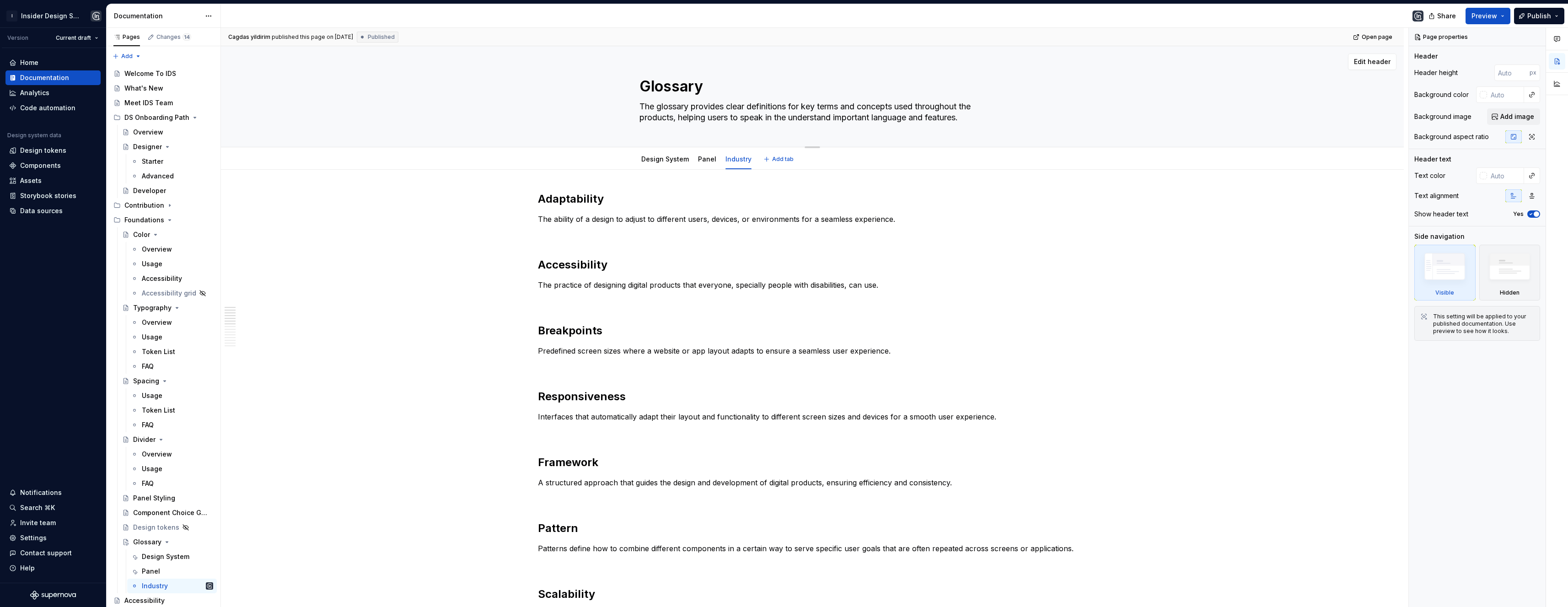
click at [769, 119] on textarea "The glossary provides clear definitions for key terms and concepts used through…" at bounding box center [811, 112] width 346 height 26
type textarea "*"
type textarea "The glossary provides clear definitions for key terms and concepts used through…"
type textarea "*"
type textarea "The glossary provides clear definitions for key terms and concepts used through…"
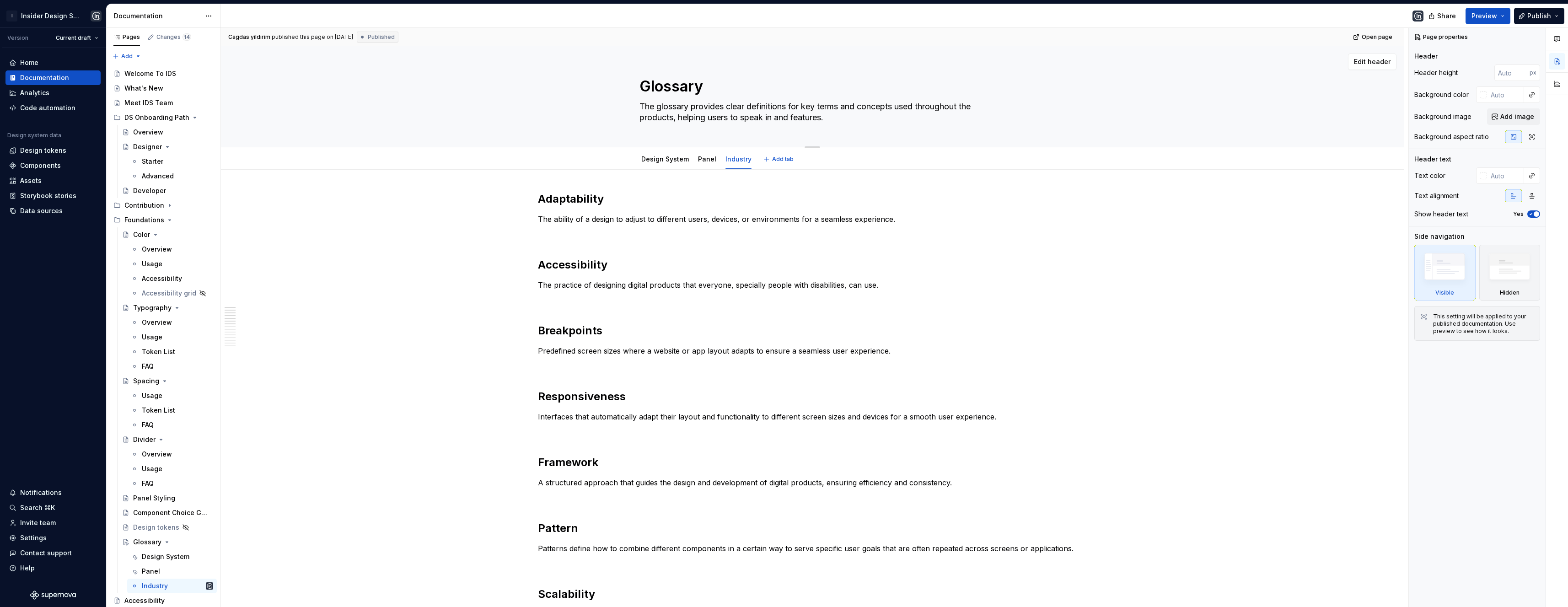
type textarea "*"
type textarea "The glossary provides clear definitions for key terms and concepts used through…"
type textarea "*"
type textarea "The glossary provides clear definitions for key terms and concepts used through…"
type textarea "*"
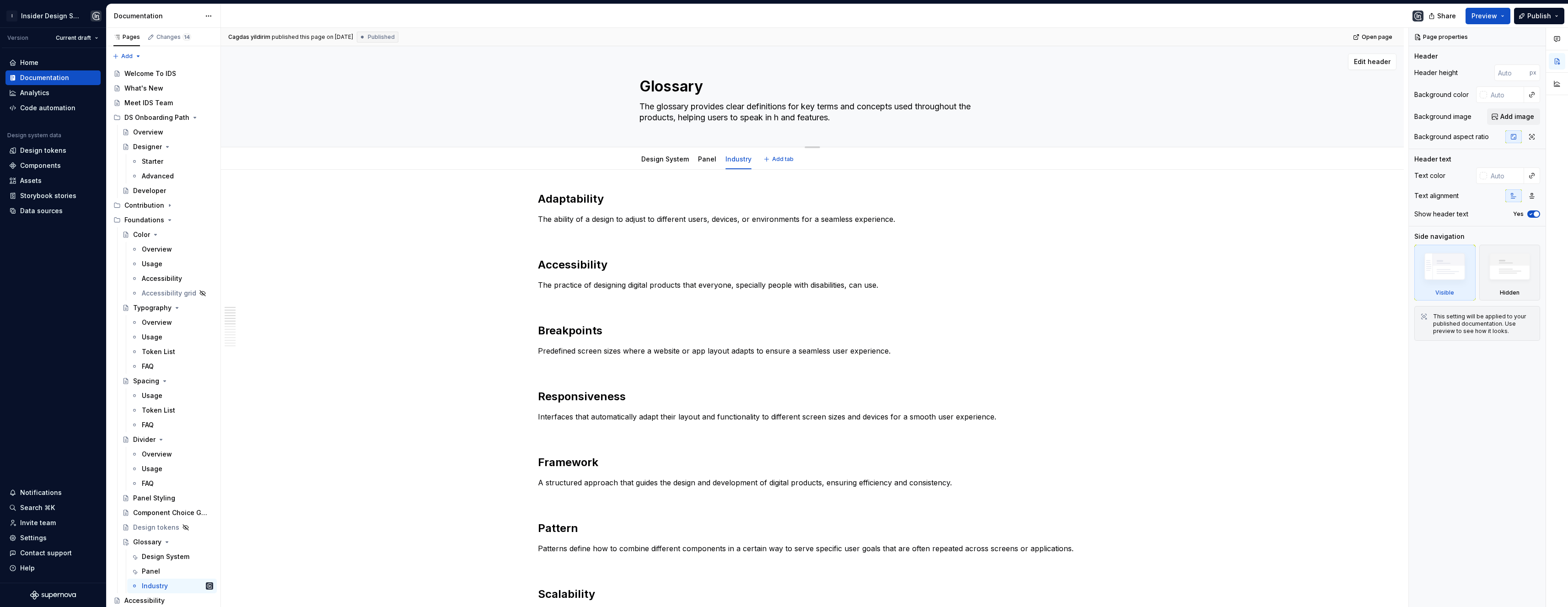
type textarea "The glossary provides clear definitions for key terms and concepts used through…"
type textarea "*"
type textarea "The glossary provides clear definitions for key terms and concepts used through…"
type textarea "*"
type textarea "The glossary provides clear definitions for key terms and concepts used through…"
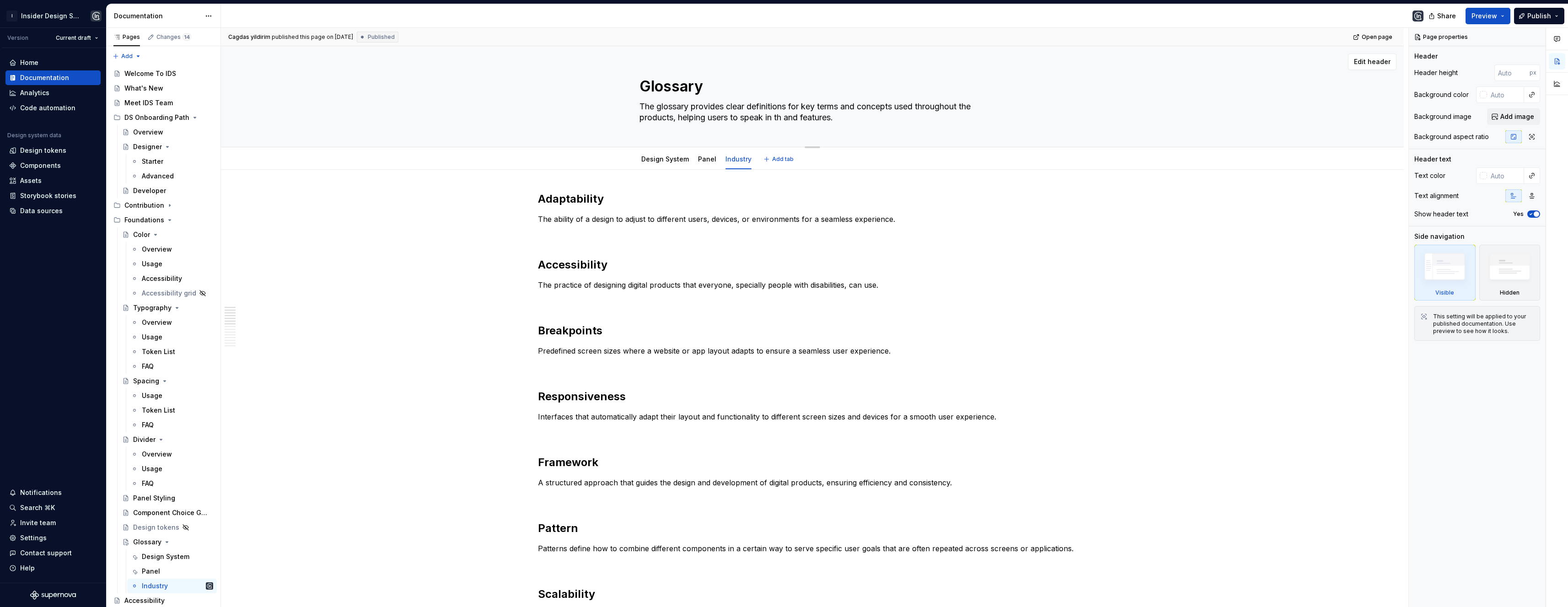
type textarea "*"
type textarea "The glossary provides clear definitions for key terms and concepts used through…"
type textarea "*"
type textarea "The glossary provides clear definitions for key terms and concepts used through…"
type textarea "*"
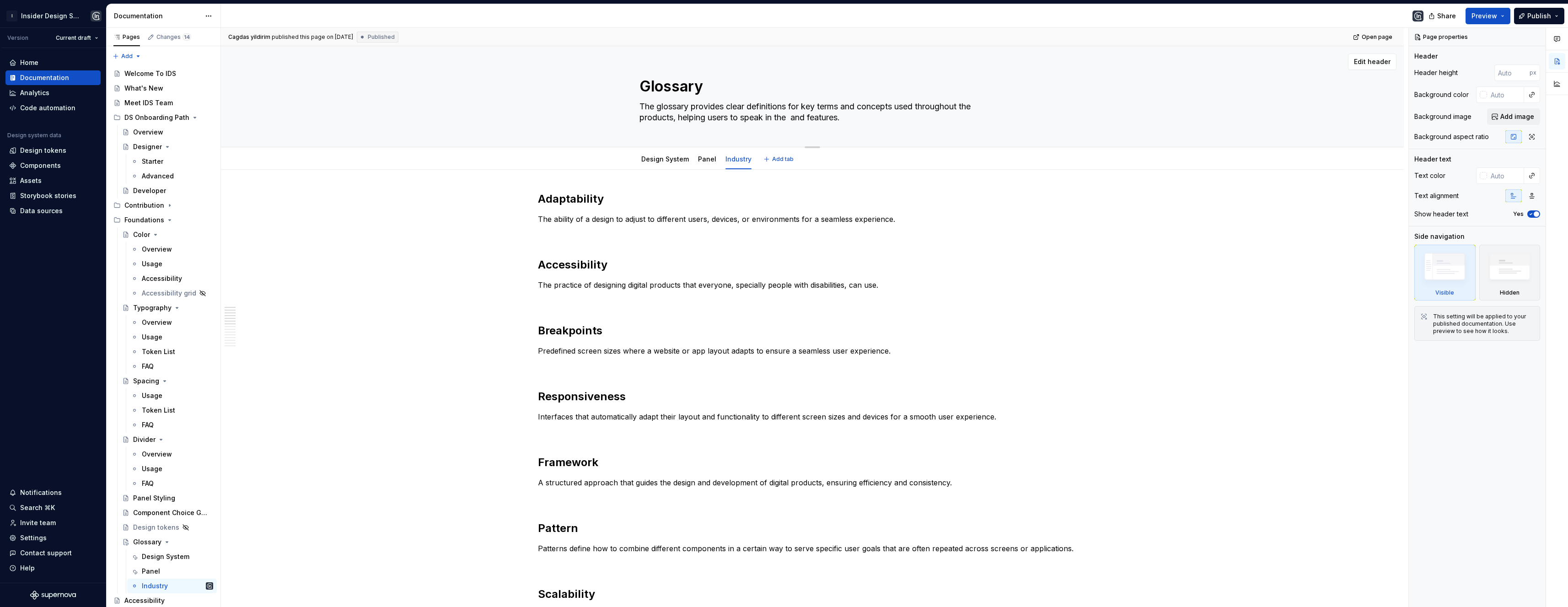
type textarea "The glossary provides clear definitions for key terms and concepts used through…"
type textarea "*"
type textarea "The glossary provides clear definitions for key terms and concepts used through…"
type textarea "*"
type textarea "The glossary provides clear definitions for key terms and concepts used through…"
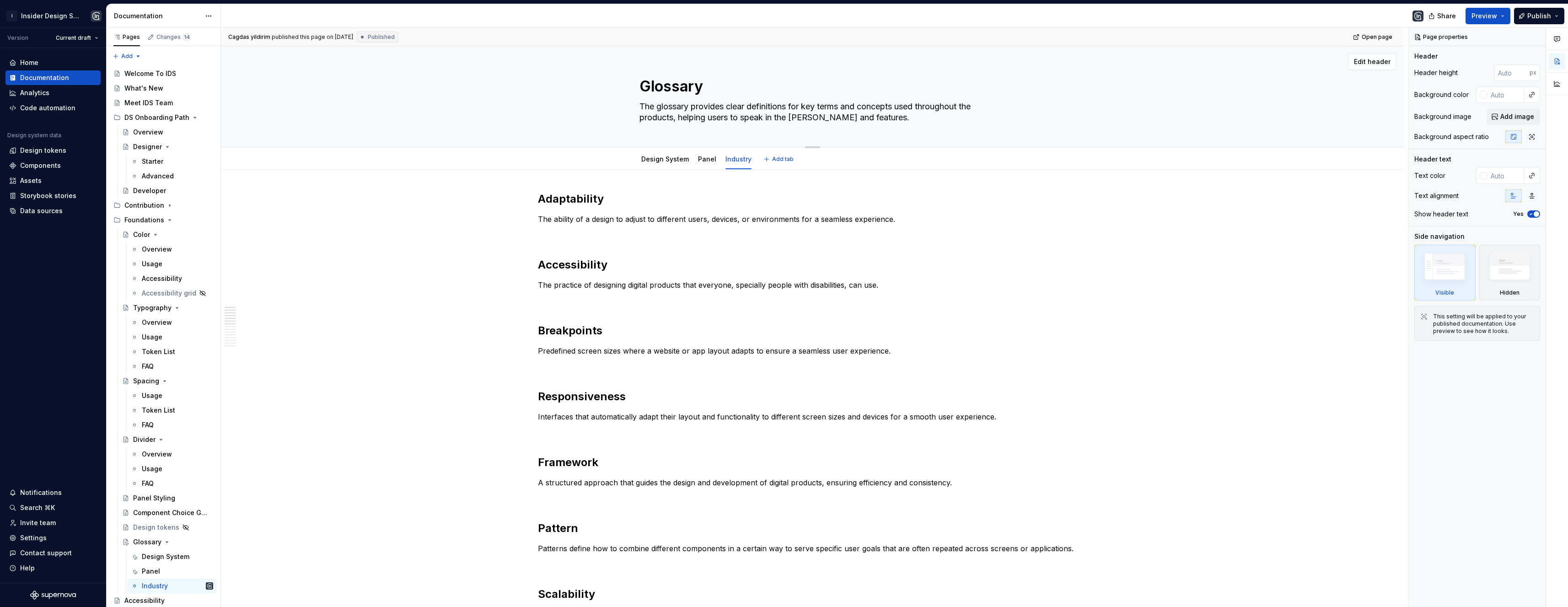
type textarea "*"
type textarea "The glossary provides clear definitions for key terms and concepts used through…"
type textarea "*"
type textarea "The glossary provides clear definitions for key terms and concepts used through…"
type textarea "*"
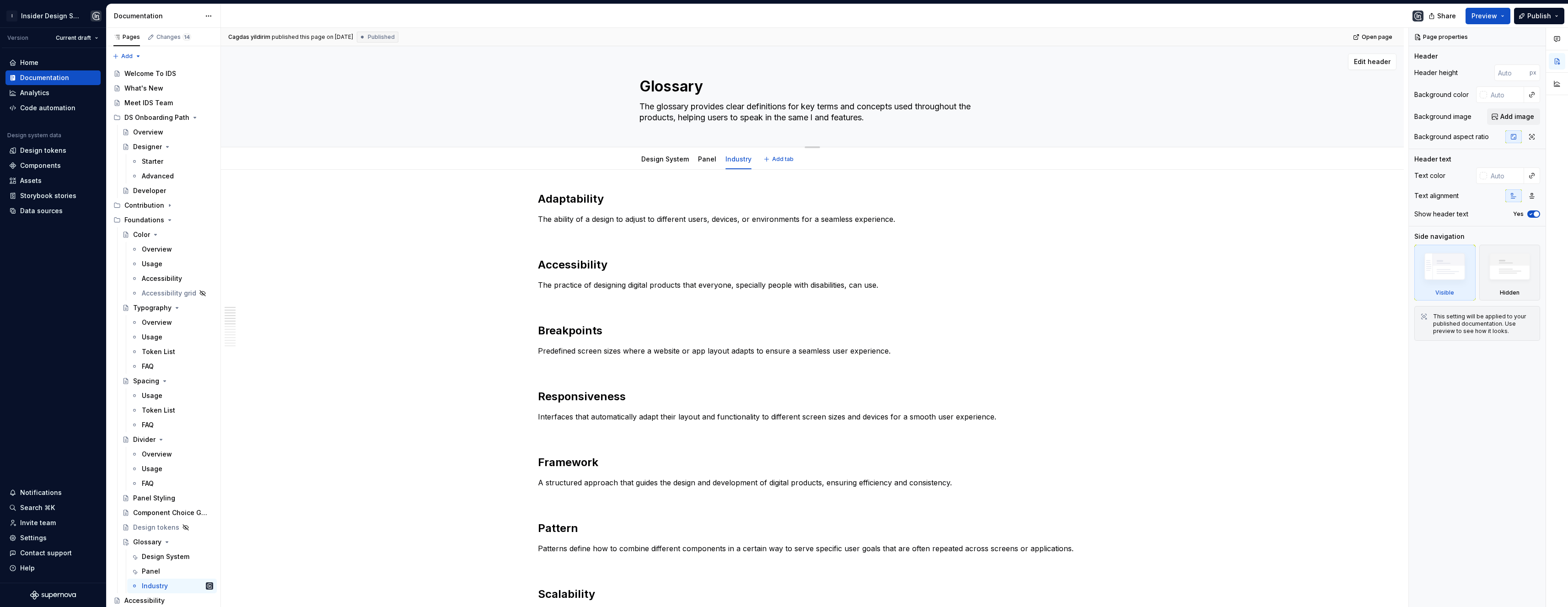
type textarea "The glossary provides clear definitions for key terms and concepts used through…"
type textarea "*"
type textarea "The glossary provides clear definitions for key terms and concepts used through…"
type textarea "*"
type textarea "The glossary provides clear definitions for key terms and concepts used through…"
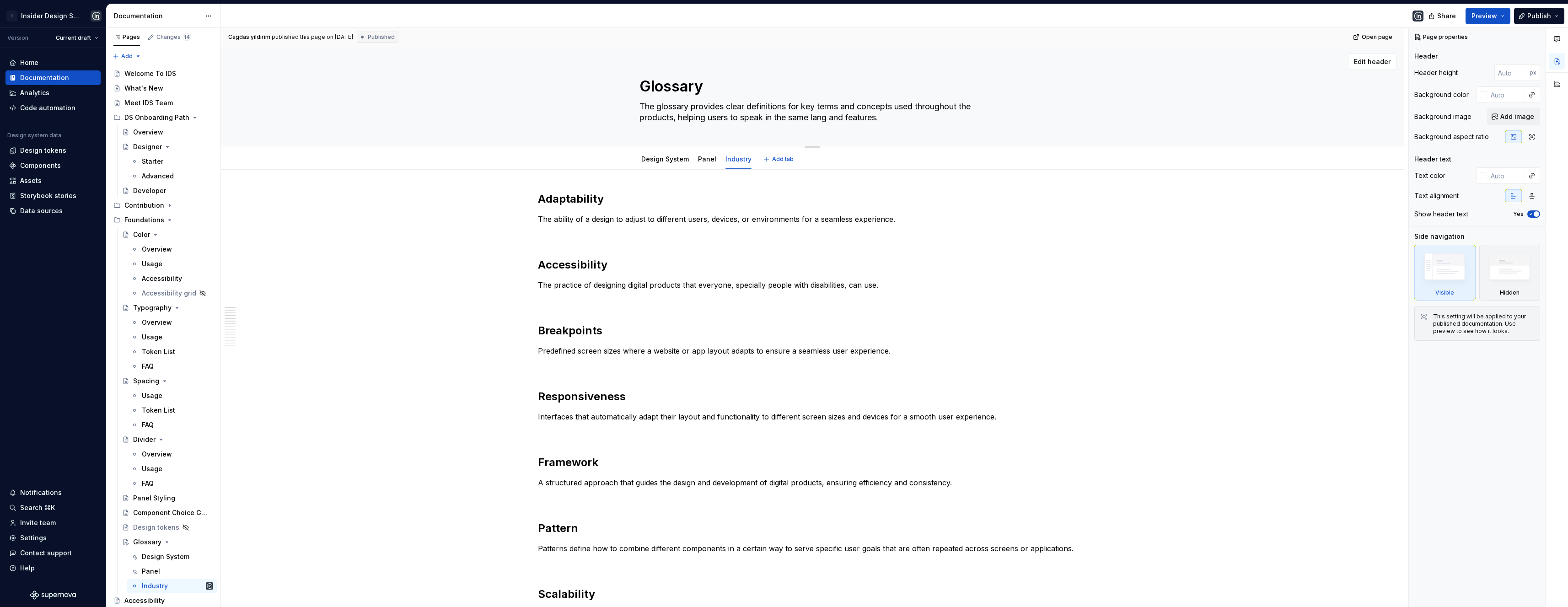
type textarea "*"
type textarea "The glossary provides clear definitions for key terms and concepts used through…"
type textarea "*"
type textarea "The glossary provides clear definitions for key terms and concepts used through…"
type textarea "*"
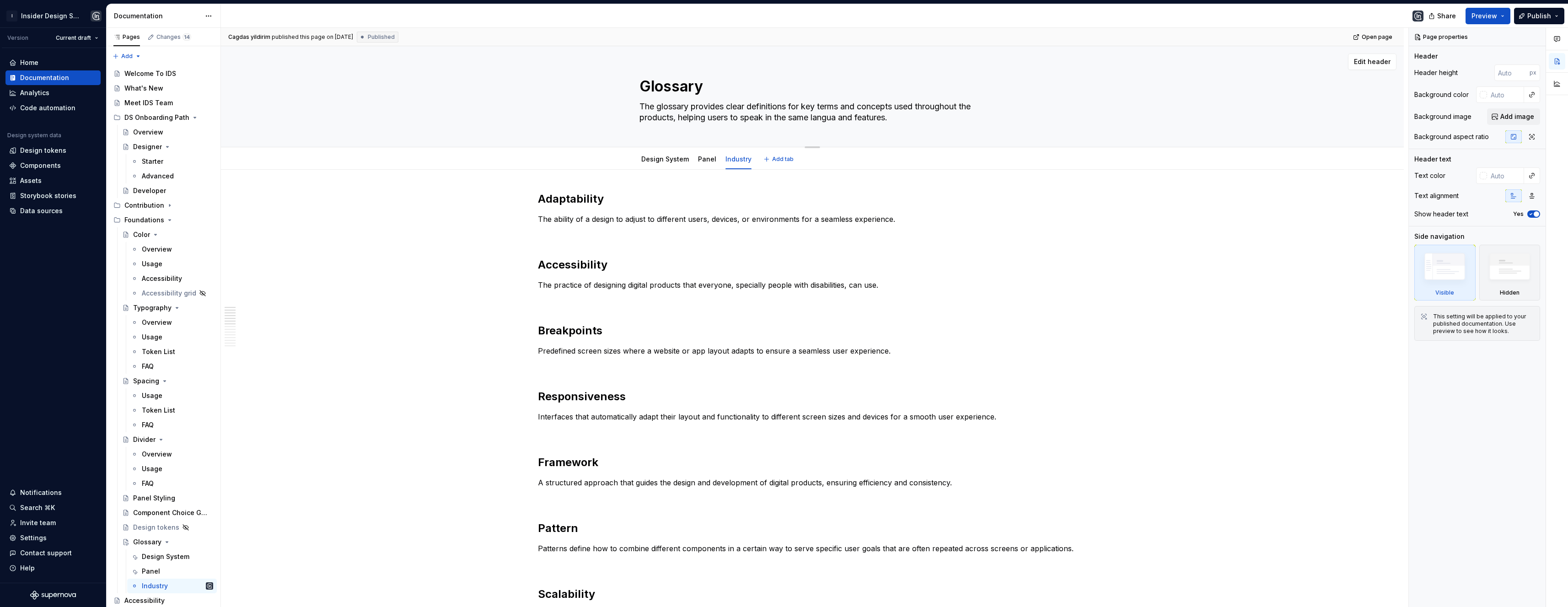
type textarea "The glossary provides clear definitions for key terms and concepts used through…"
type textarea "*"
type textarea "The glossary provides clear definitions for key terms and concepts used through…"
click at [868, 117] on textarea "The glossary provides clear definitions for key terms and concepts used through…" at bounding box center [811, 112] width 346 height 26
type textarea "*"
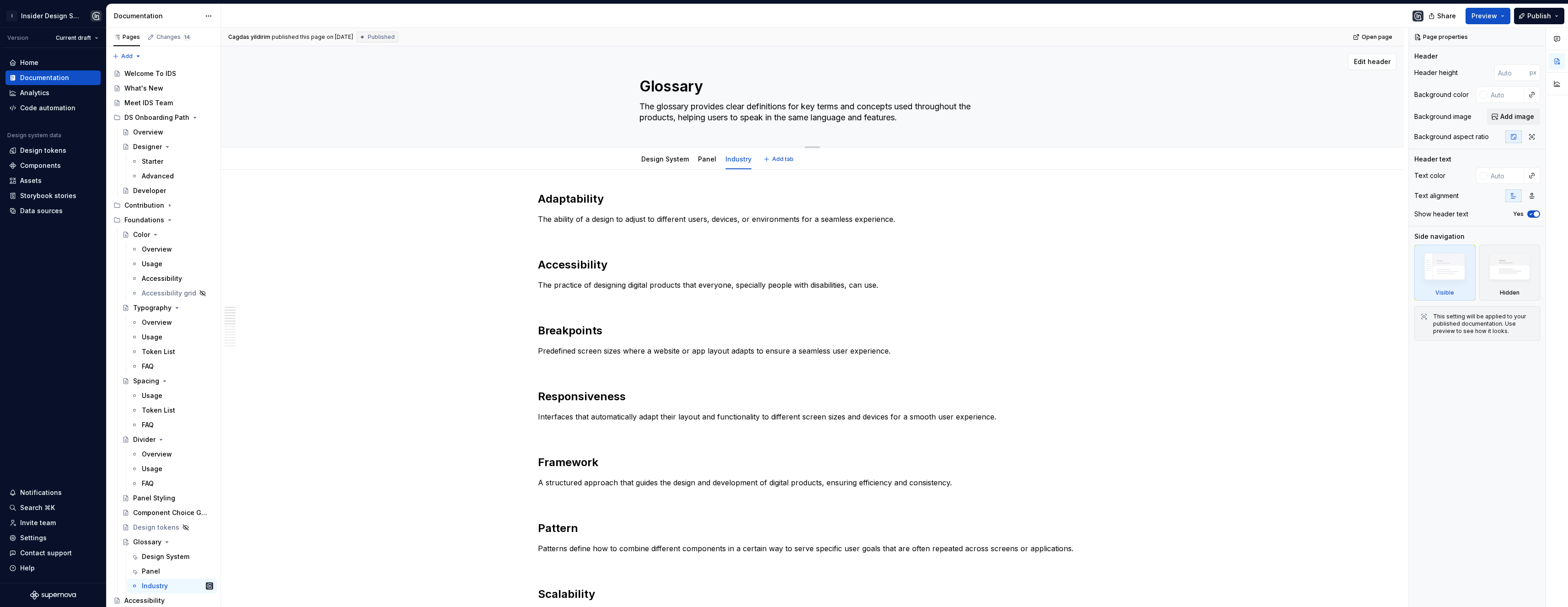
type textarea "The glossary provides clear definitions for key terms and concepts used through…"
type textarea "*"
type textarea "The glossary provides clear definitions for key terms and concepts used through…"
type textarea "*"
type textarea "The glossary provides clear definitions for key terms and concepts used through…"
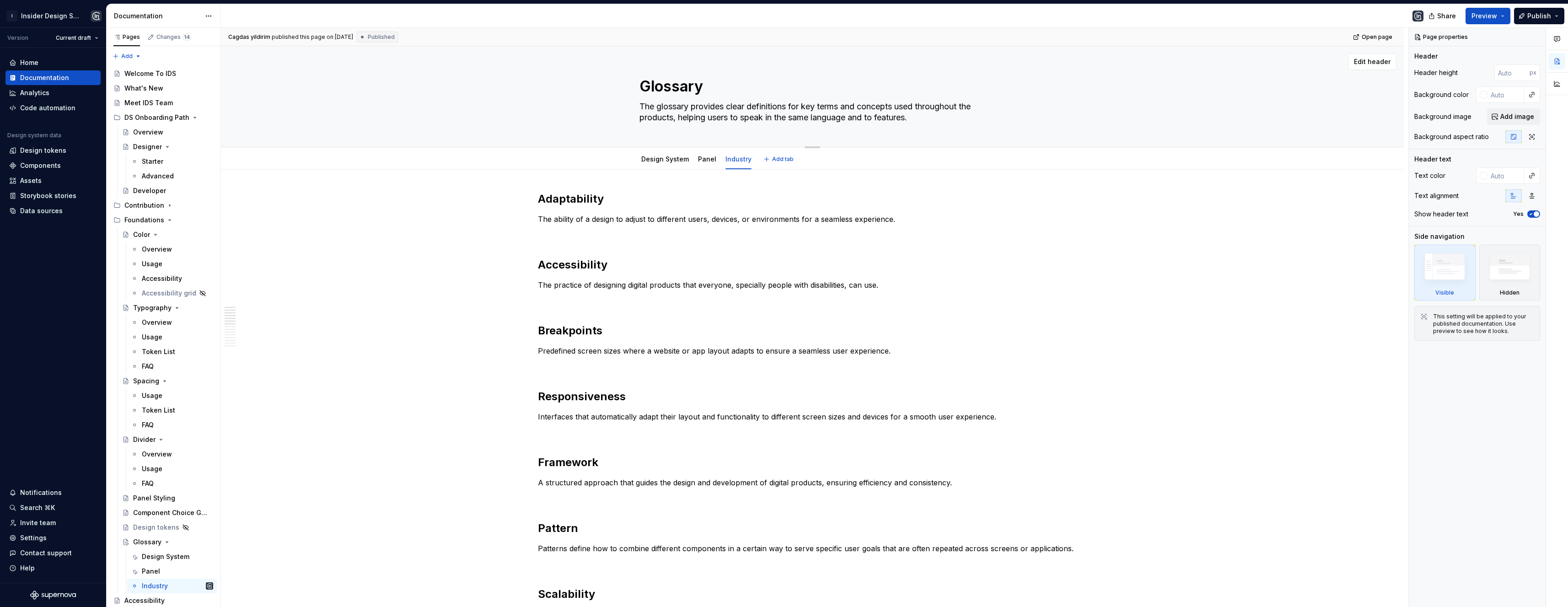
type textarea "*"
type textarea "The glossary provides clear definitions for key terms and concepts used through…"
type textarea "*"
type textarea "The glossary provides clear definitions for key terms and concepts used through…"
type textarea "*"
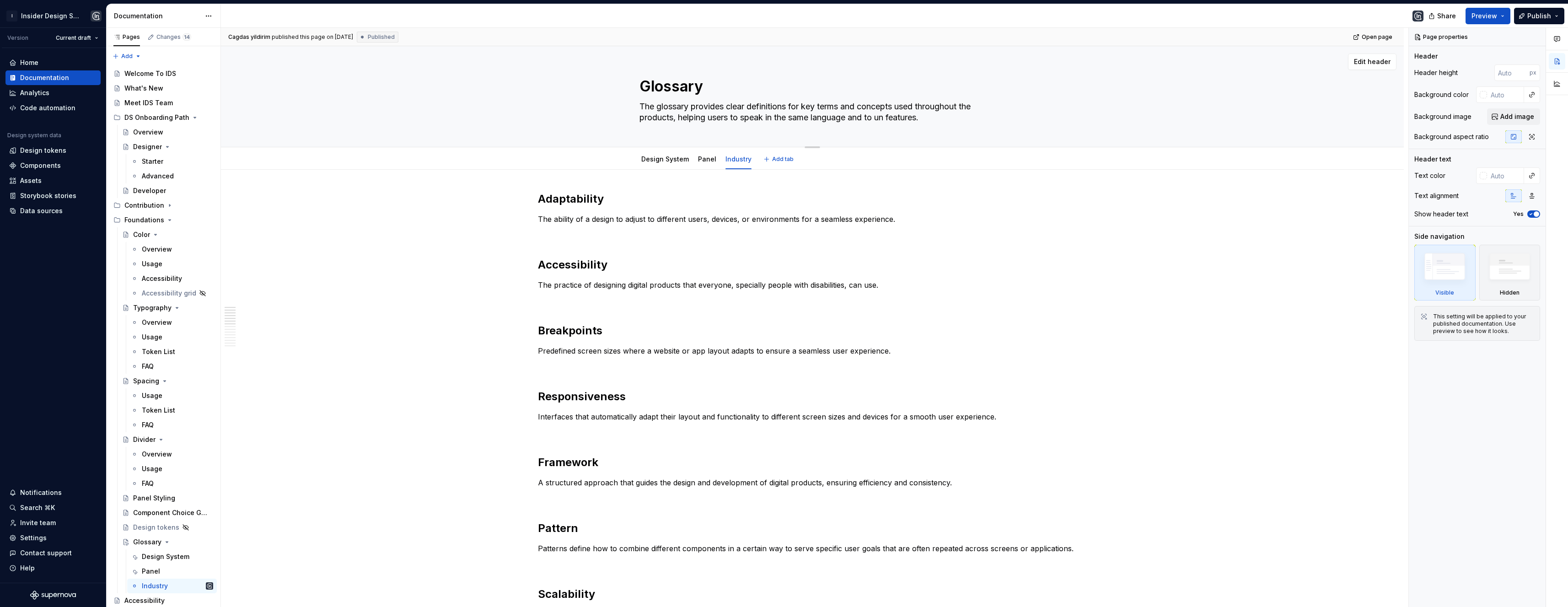
type textarea "The glossary provides clear definitions for key terms and concepts used through…"
type textarea "*"
type textarea "The glossary provides clear definitions for key terms and concepts used through…"
type textarea "*"
type textarea "The glossary provides clear definitions for key terms and concepts used through…"
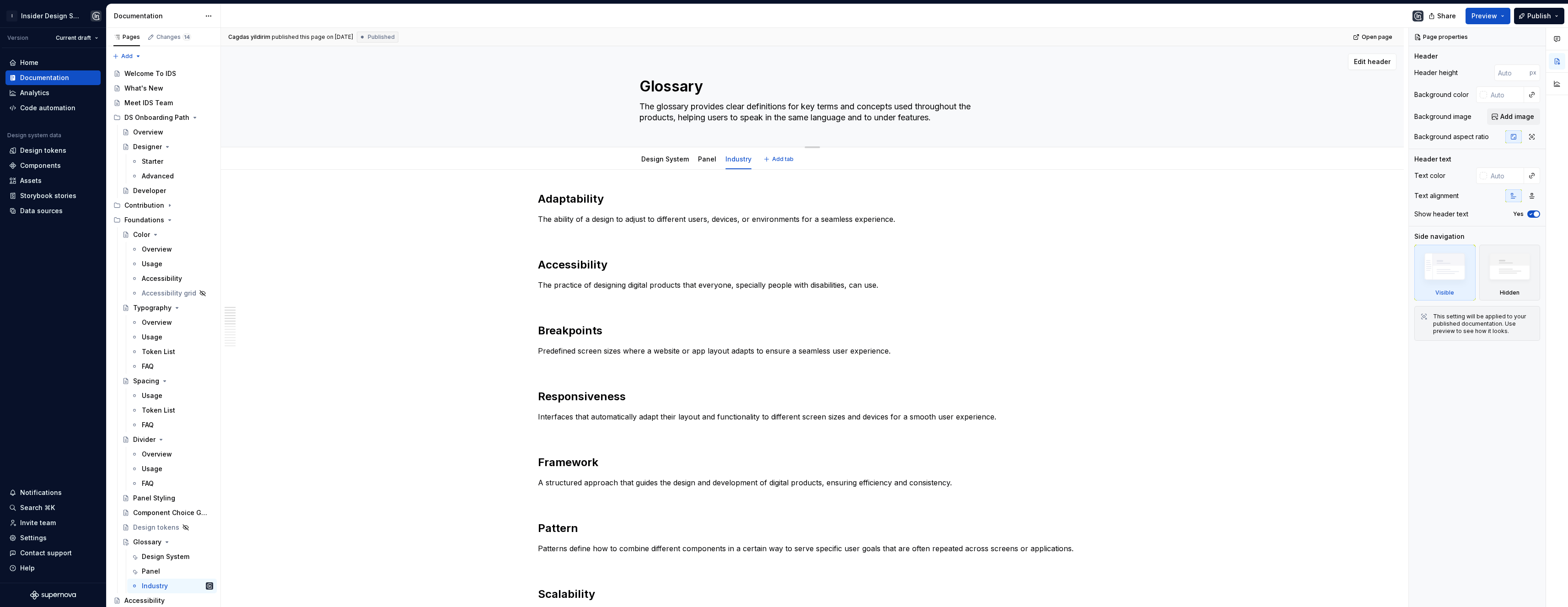
type textarea "*"
type textarea "The glossary provides clear definitions for key terms and concepts used through…"
type textarea "*"
type textarea "The glossary provides clear definitions for key terms and concepts used through…"
type textarea "*"
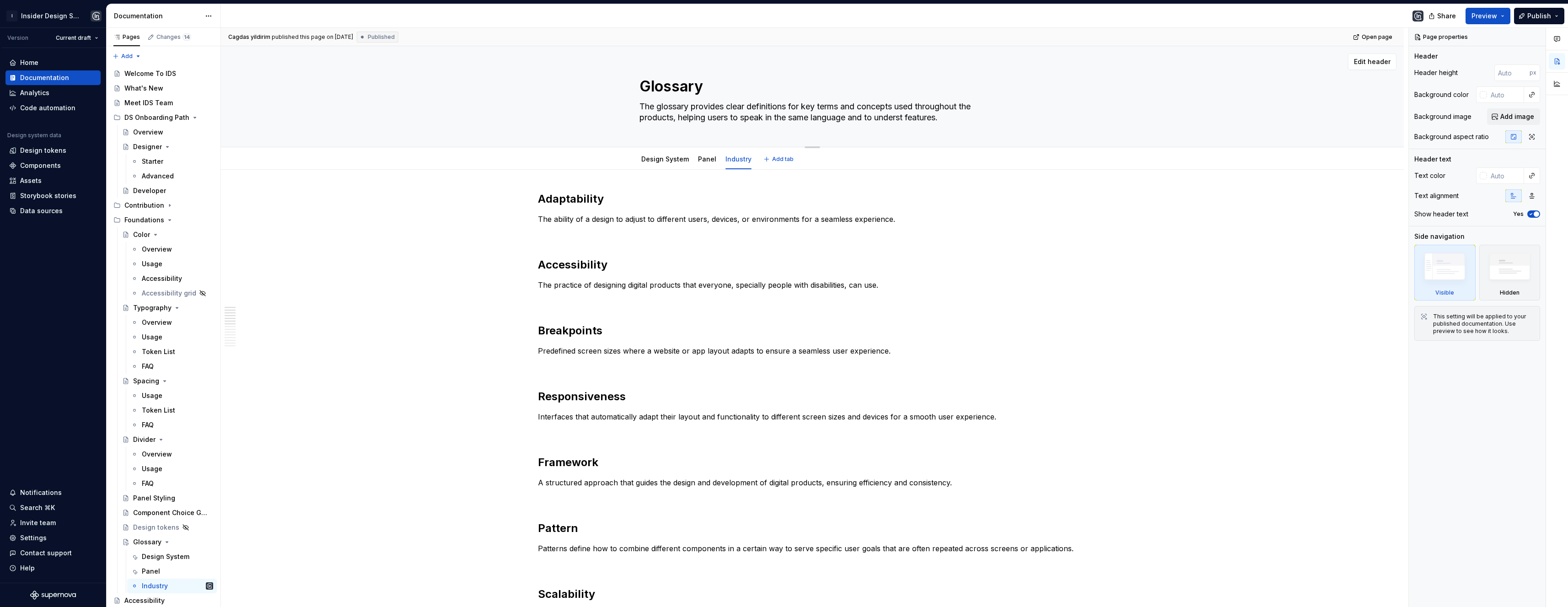
type textarea "The glossary provides clear definitions for key terms and concepts used through…"
type textarea "*"
type textarea "The glossary provides clear definitions for key terms and concepts used through…"
type textarea "*"
type textarea "The glossary provides clear definitions for key terms and concepts used through…"
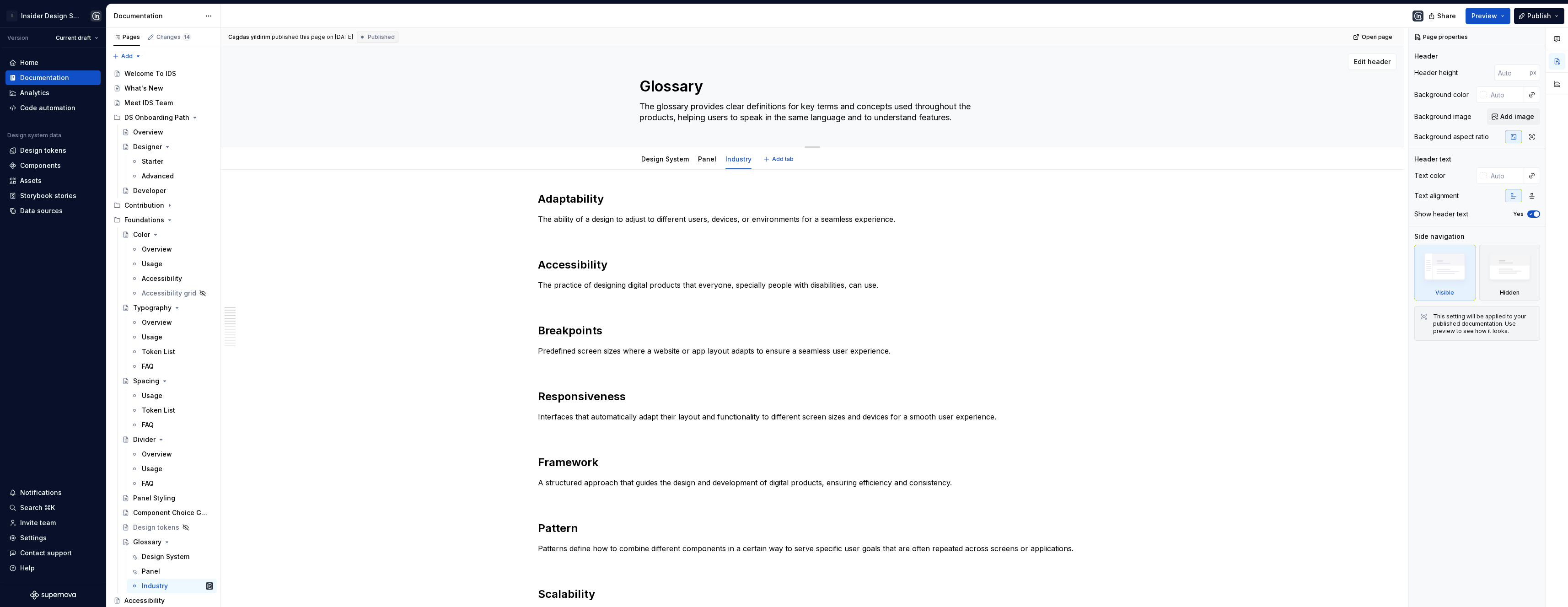
type textarea "*"
type textarea "The glossary provides clear definitions for key terms and concepts used through…"
type textarea "*"
type textarea "The glossary provides clear definitions for key terms and concepts used through…"
type textarea "*"
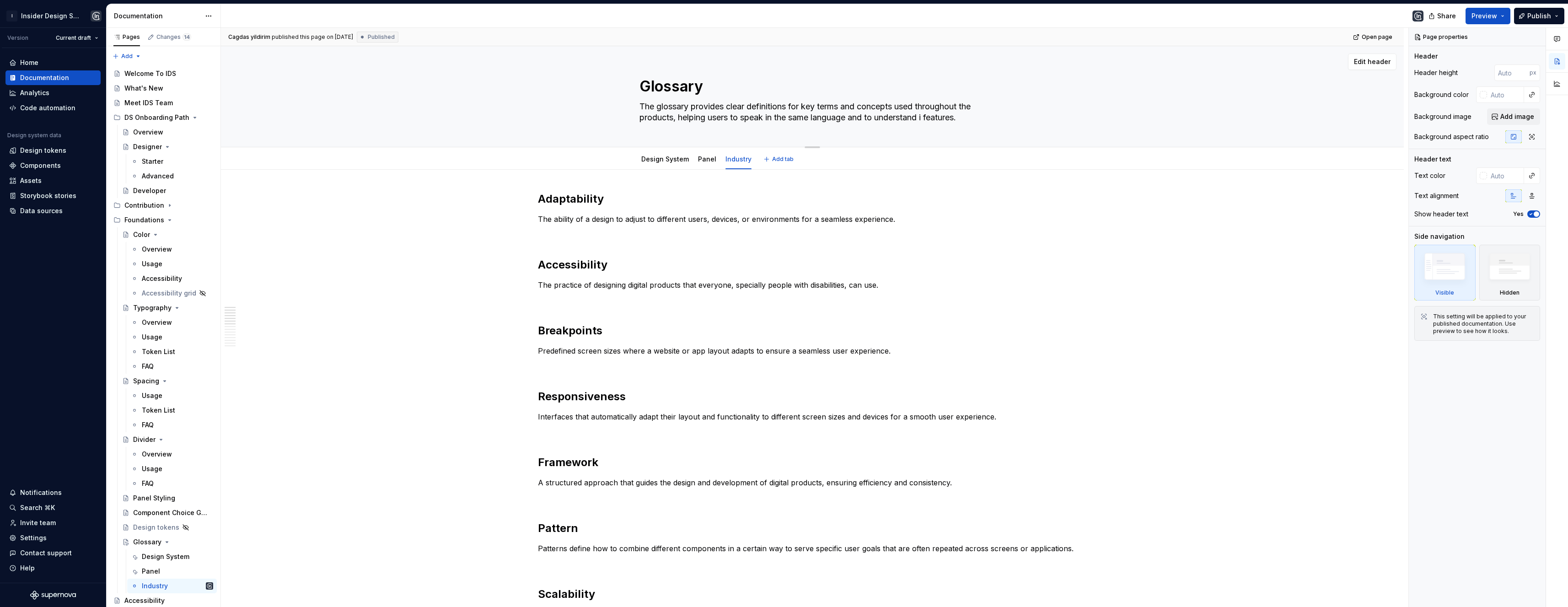
type textarea "The glossary provides clear definitions for key terms and concepts used through…"
type textarea "*"
type textarea "The glossary provides clear definitions for key terms and concepts used through…"
type textarea "*"
type textarea "The glossary provides clear definitions for key terms and concepts used through…"
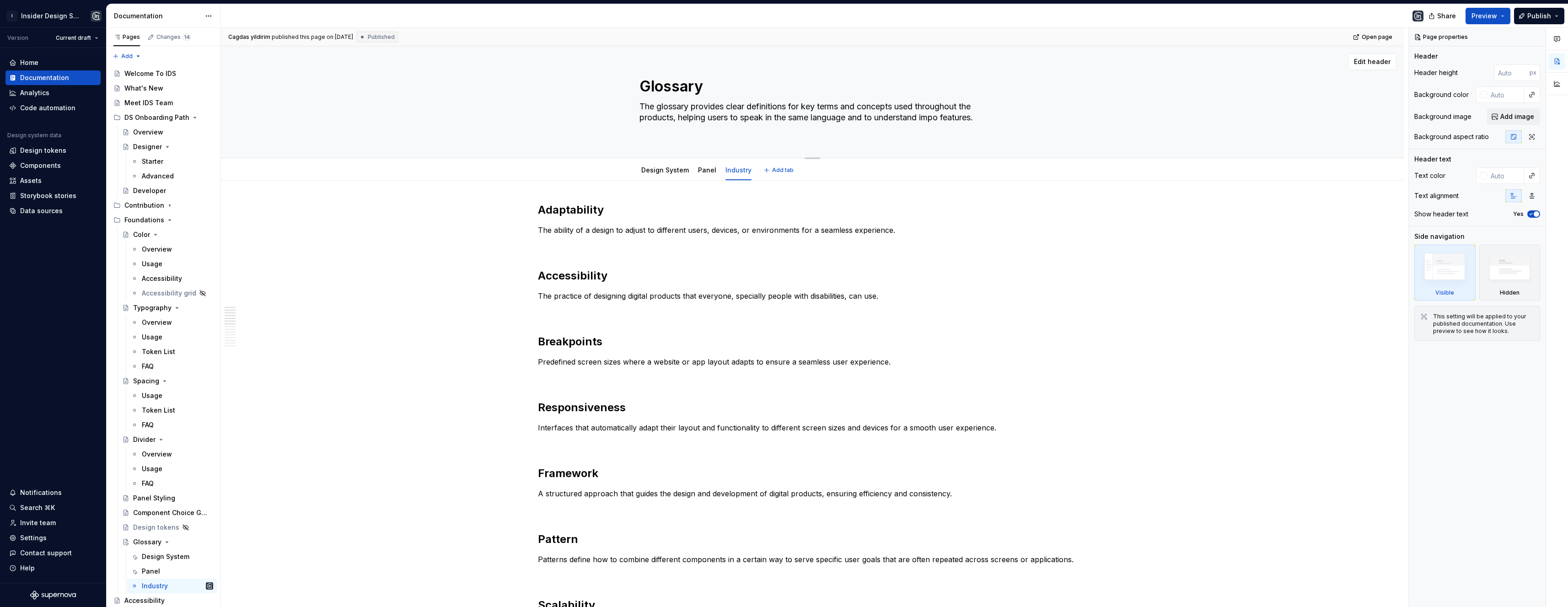
type textarea "*"
type textarea "The glossary provides clear definitions for key terms and concepts used through…"
type textarea "*"
type textarea "The glossary provides clear definitions for key terms and concepts used through…"
type textarea "*"
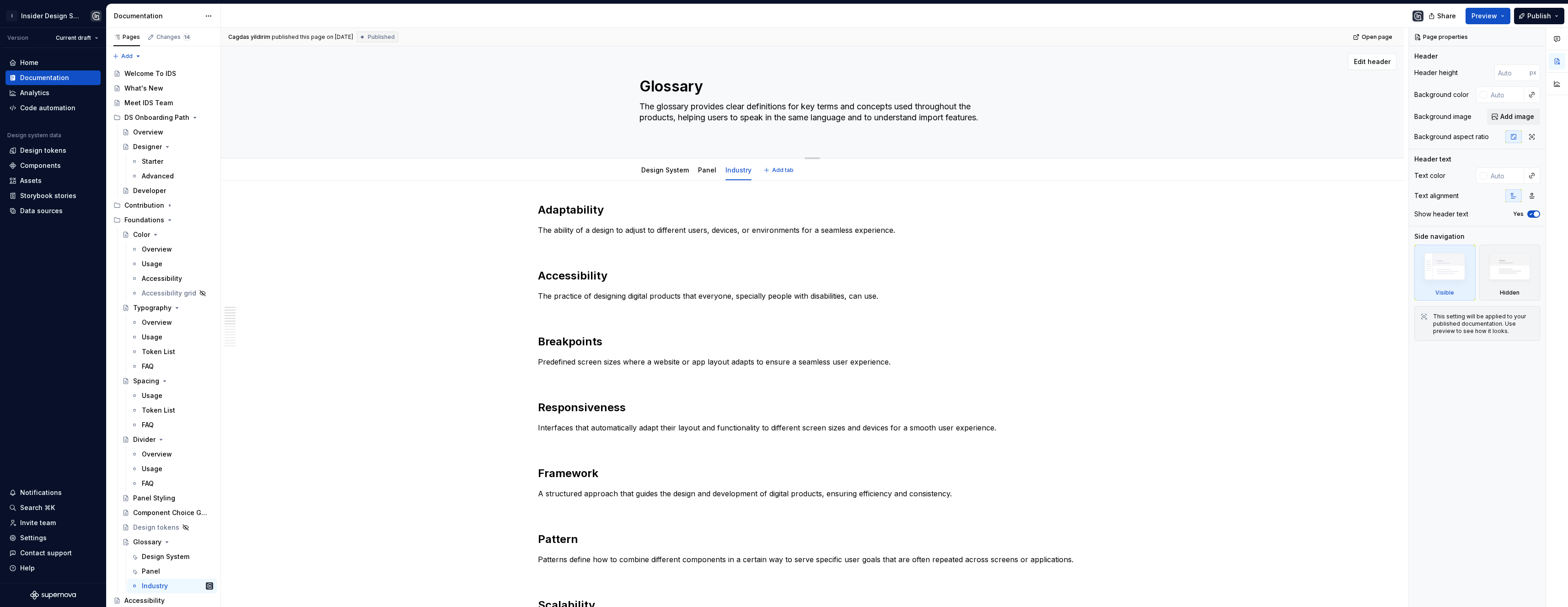
type textarea "The glossary provides clear definitions for key terms and concepts used through…"
type textarea "*"
type textarea "The glossary provides clear definitions for key terms and concepts used through…"
type textarea "*"
type textarea "The glossary provides clear definitions for key terms and concepts used through…"
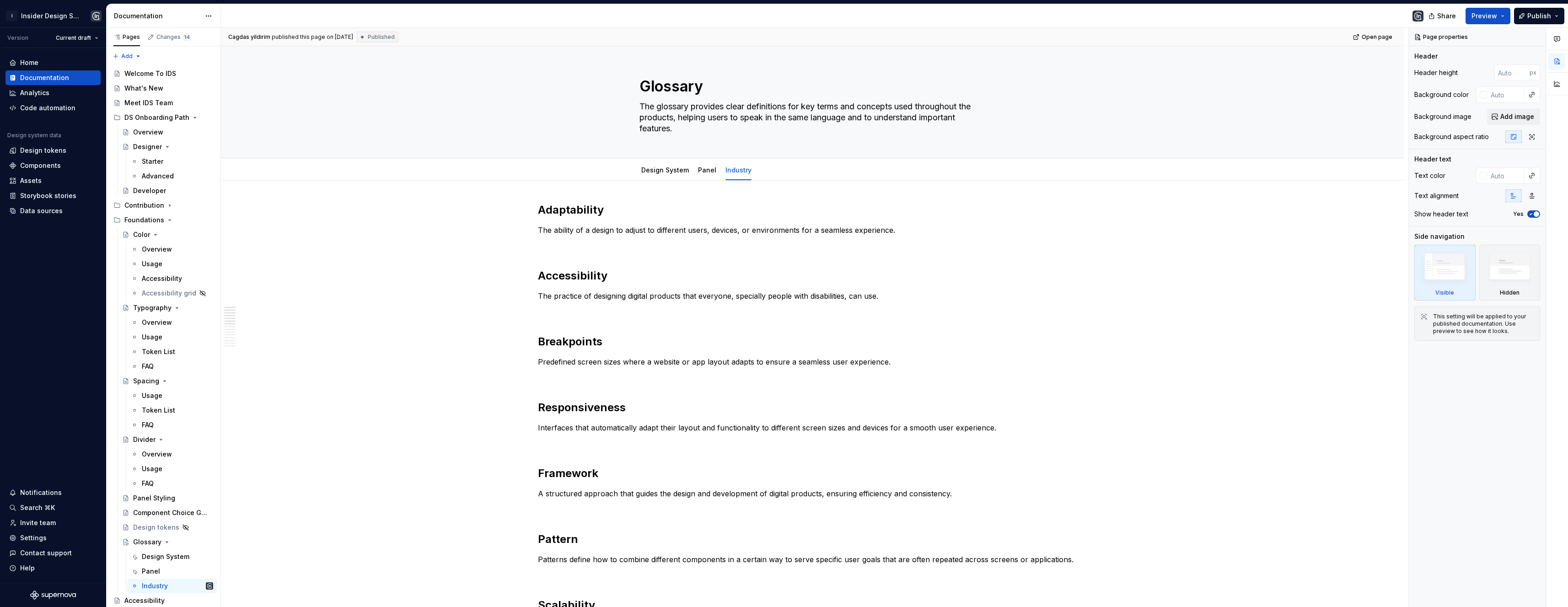
type textarea "*"
type textarea "The glossary provides clear definitions for key terms and concepts used through…"
click at [1553, 17] on button "Publish" at bounding box center [1539, 16] width 51 height 16
click at [1528, 43] on span "Open page" at bounding box center [1533, 42] width 36 height 9
click at [1469, 77] on span "Publish changes" at bounding box center [1455, 77] width 54 height 9
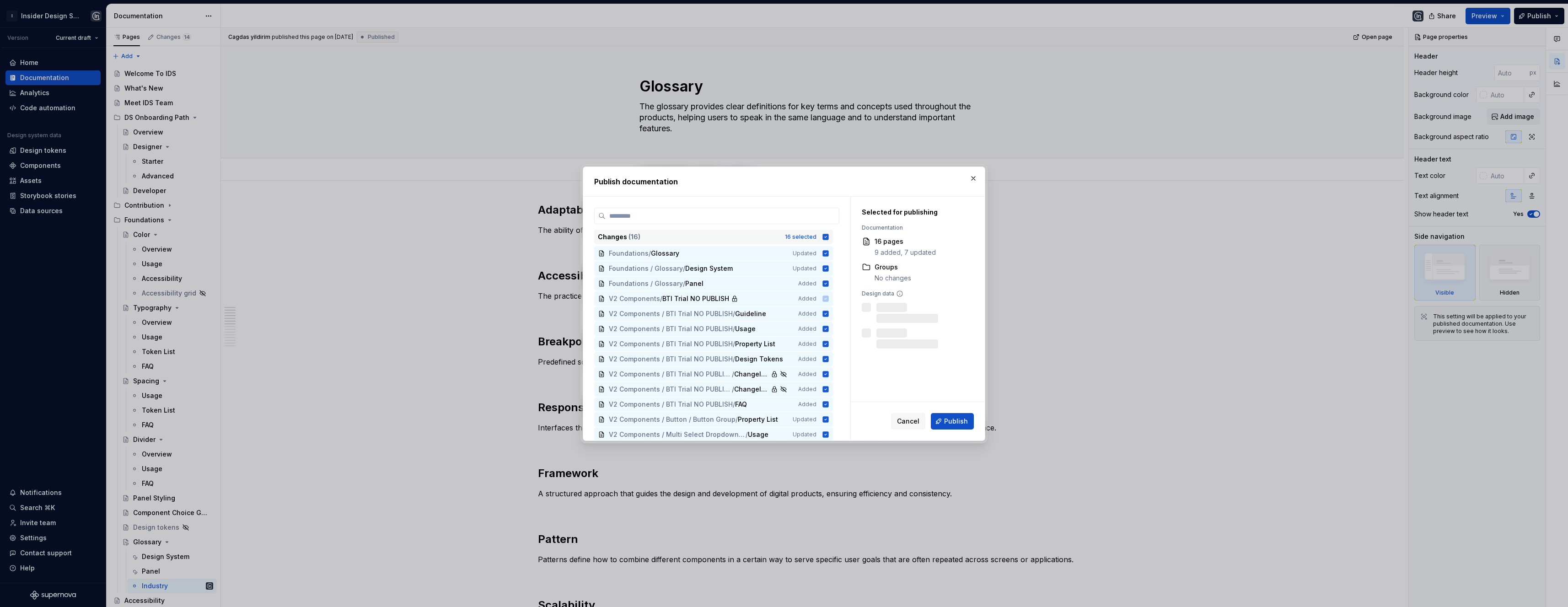
click at [825, 236] on icon at bounding box center [825, 237] width 7 height 7
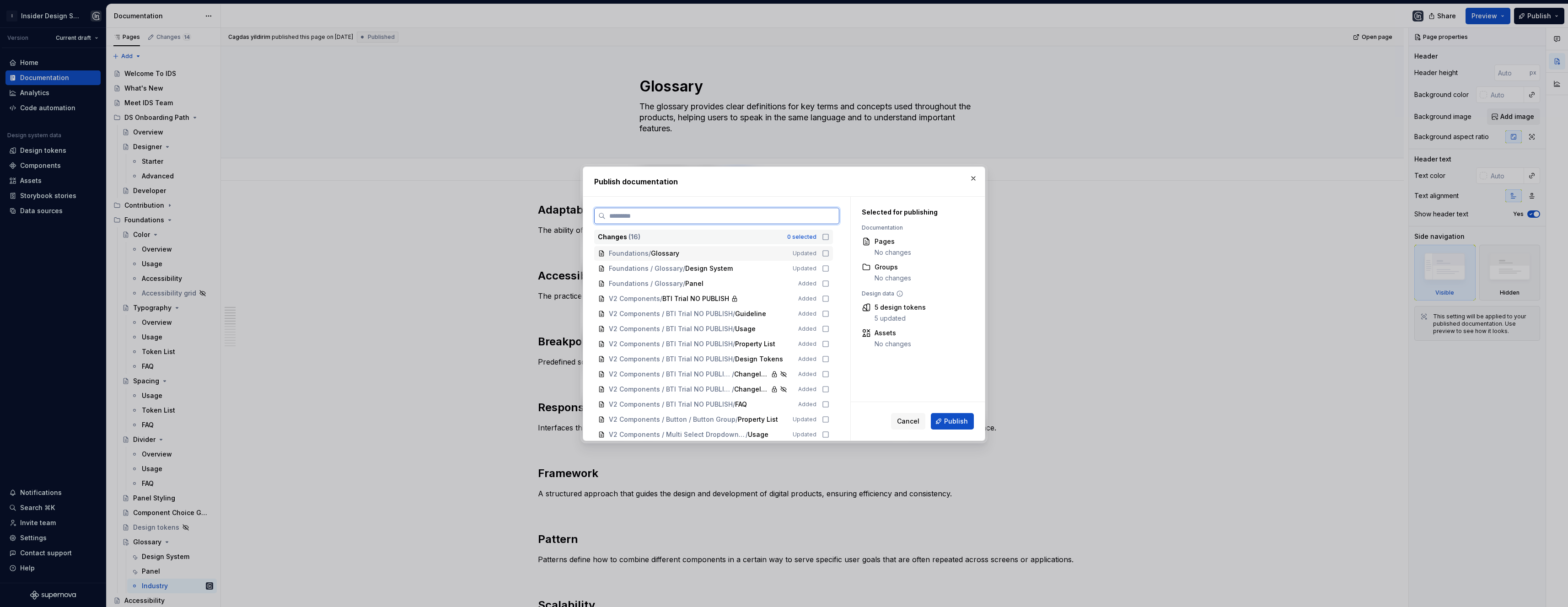
click at [825, 251] on icon at bounding box center [825, 253] width 7 height 7
click at [825, 268] on icon at bounding box center [825, 268] width 7 height 7
click at [827, 282] on icon at bounding box center [825, 284] width 7 height 7
click at [949, 423] on span "Publish" at bounding box center [956, 421] width 24 height 9
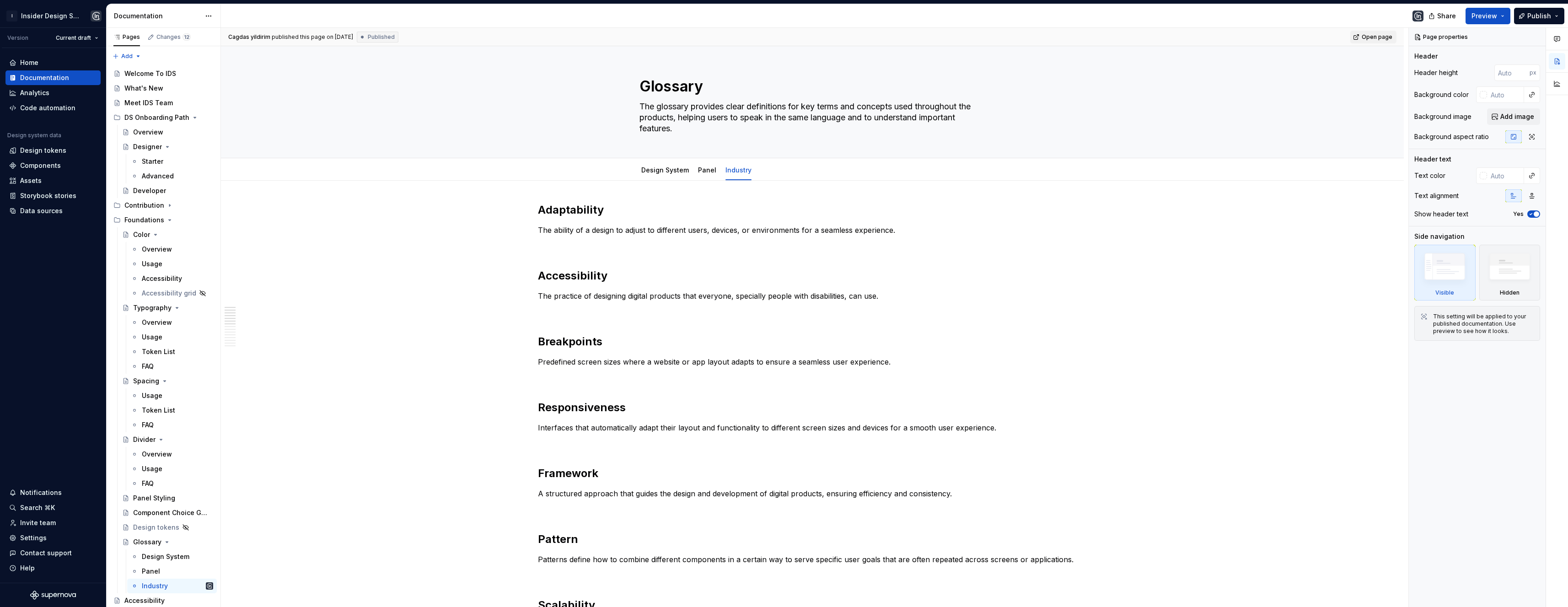
click at [1381, 41] on link "Open page" at bounding box center [1373, 37] width 46 height 13
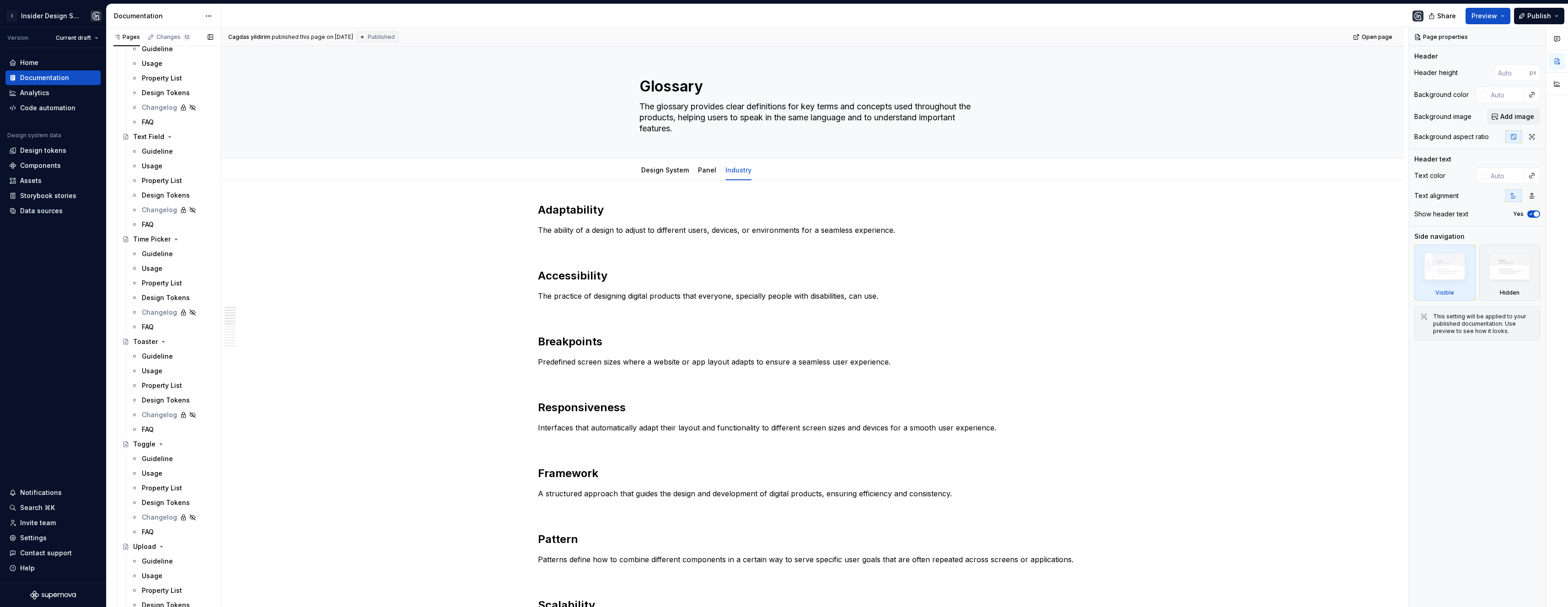
scroll to position [5313, 0]
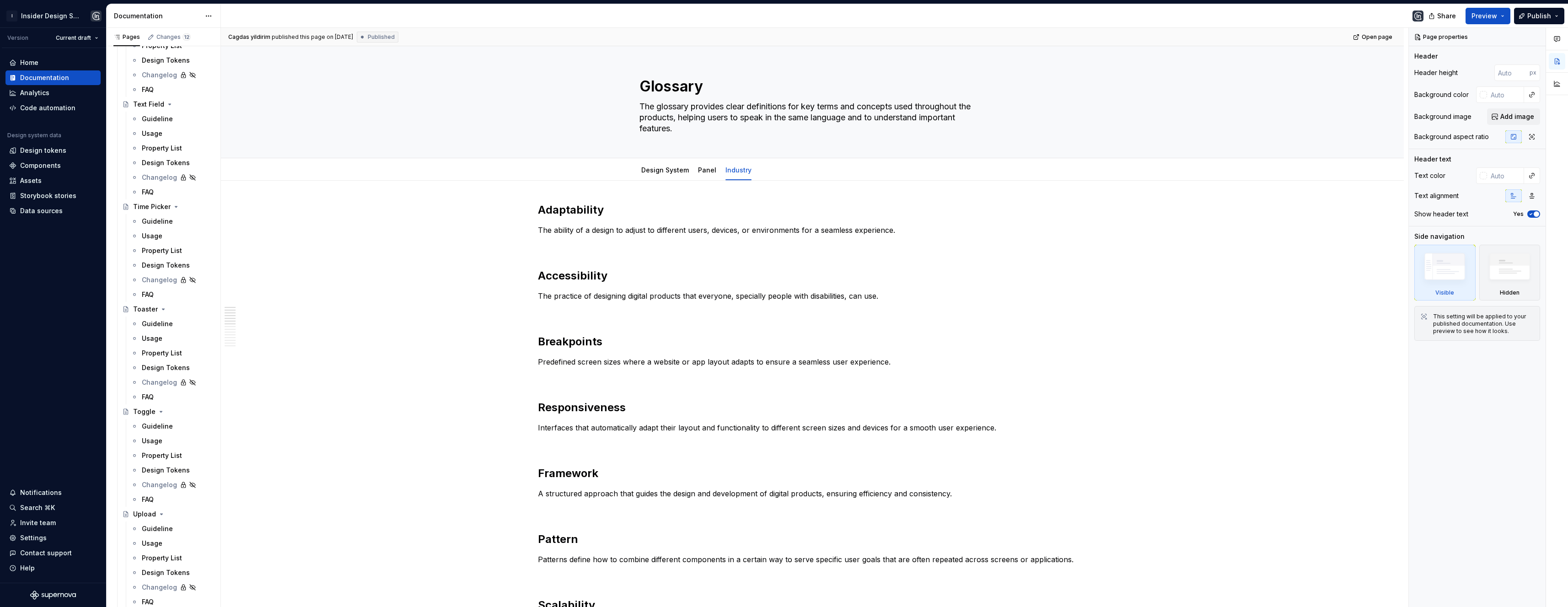
click at [149, 323] on div "Guideline" at bounding box center [157, 324] width 31 height 9
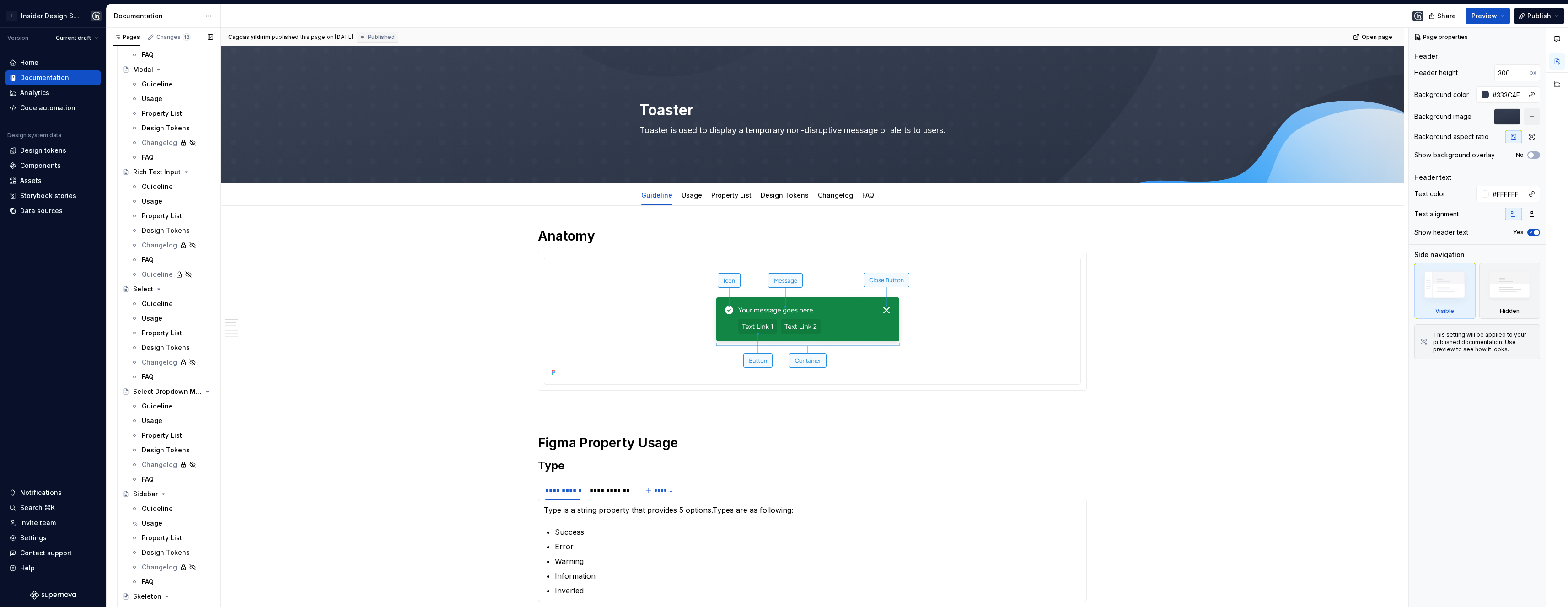
scroll to position [2202, 0]
drag, startPoint x: 161, startPoint y: 200, endPoint x: 173, endPoint y: 211, distance: 16.3
click at [161, 200] on div "Guideline" at bounding box center [157, 200] width 31 height 9
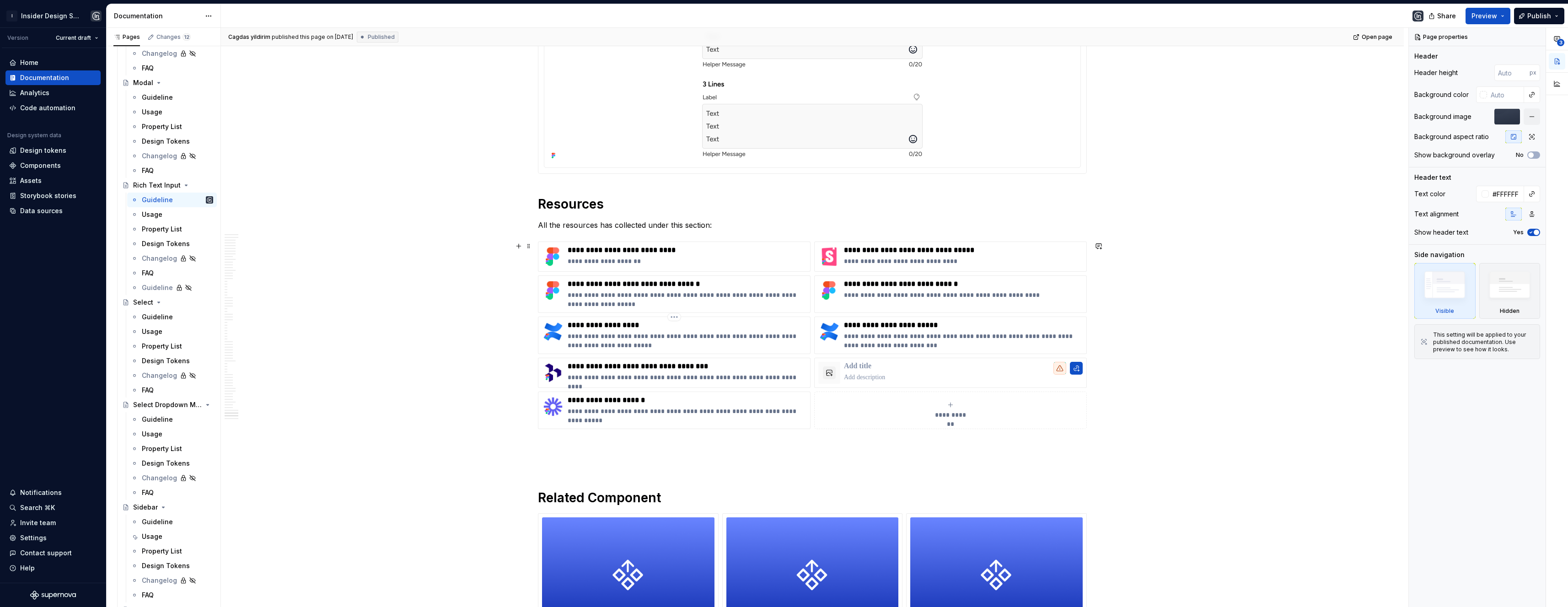
scroll to position [14953, 0]
click at [540, 205] on h1 "Resources" at bounding box center [813, 205] width 549 height 16
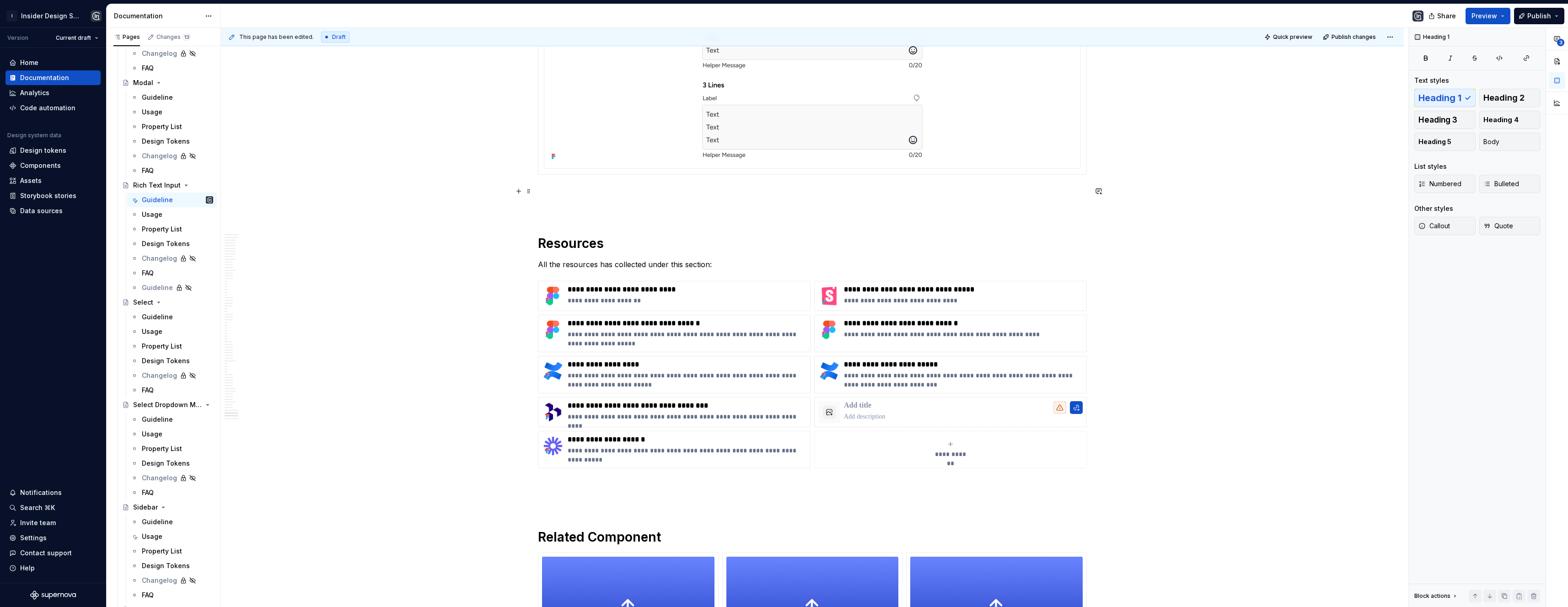
click at [543, 192] on p at bounding box center [813, 191] width 549 height 11
click at [540, 212] on p at bounding box center [813, 208] width 549 height 11
click at [542, 235] on h1 "Resources" at bounding box center [813, 243] width 549 height 16
click at [541, 236] on h1 "Resources" at bounding box center [813, 243] width 549 height 16
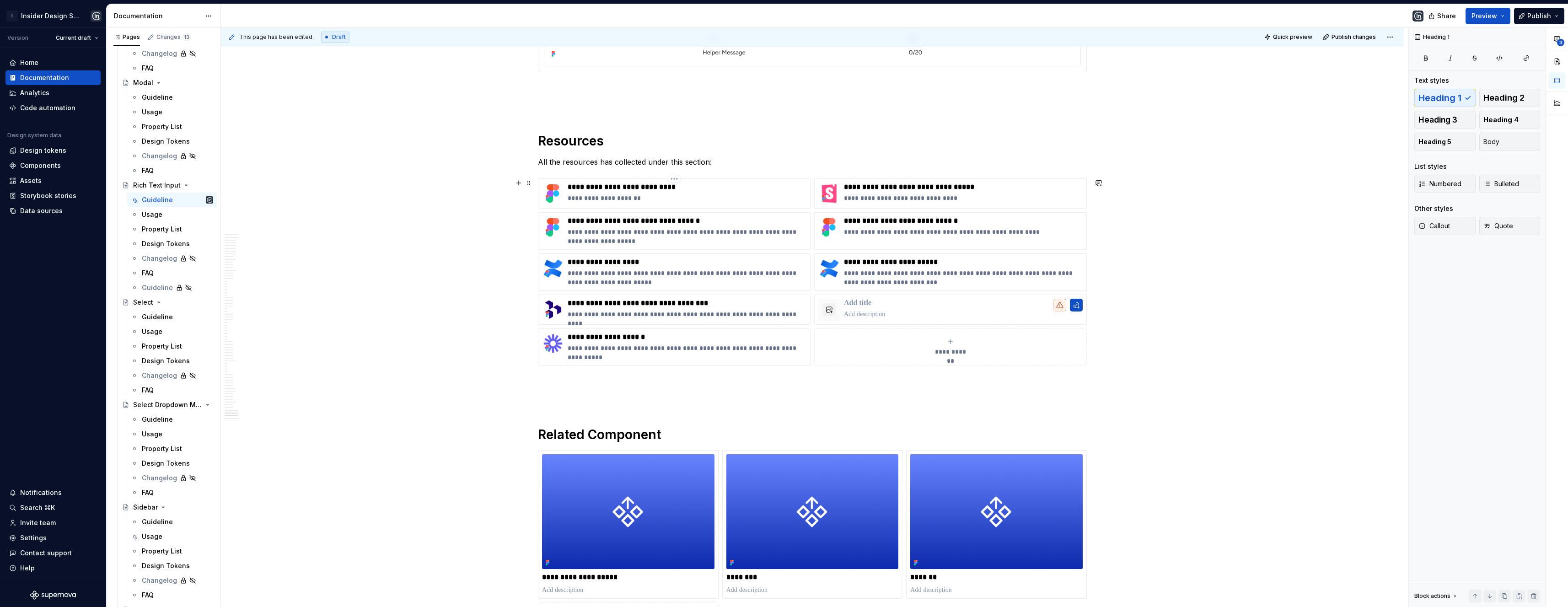
scroll to position [15182, 0]
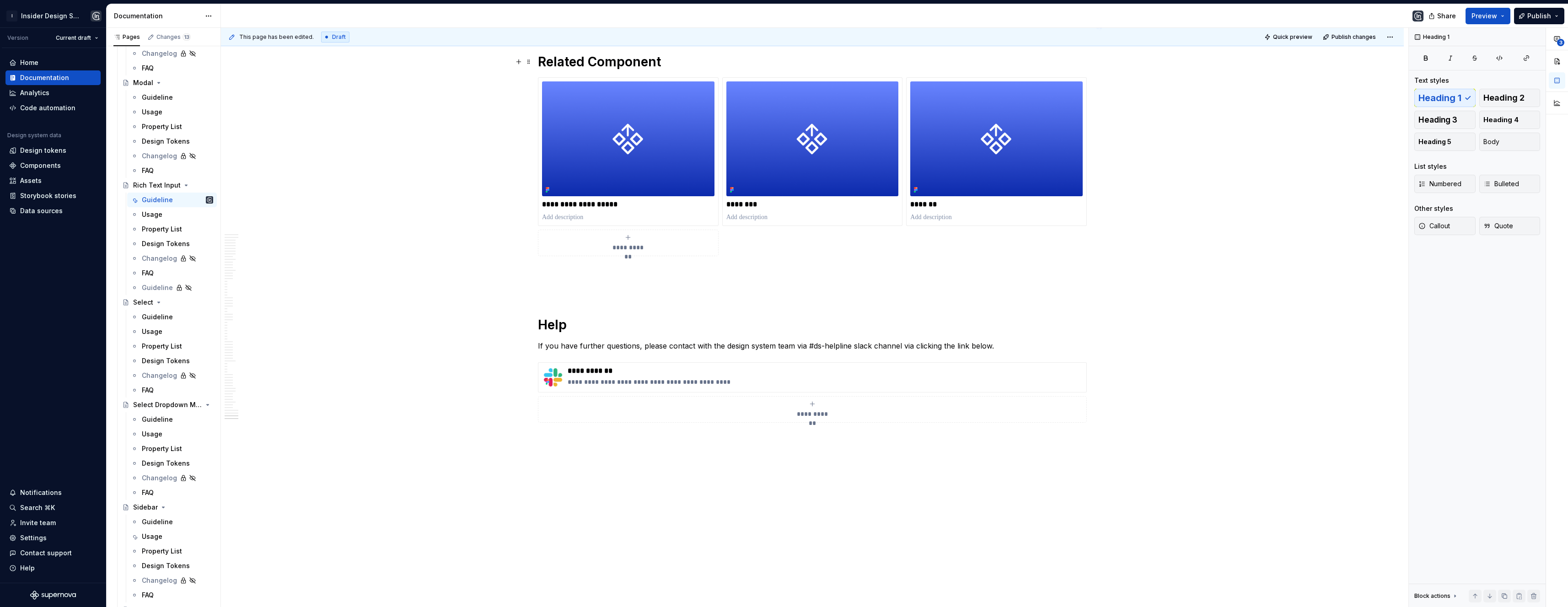
scroll to position [15437, 0]
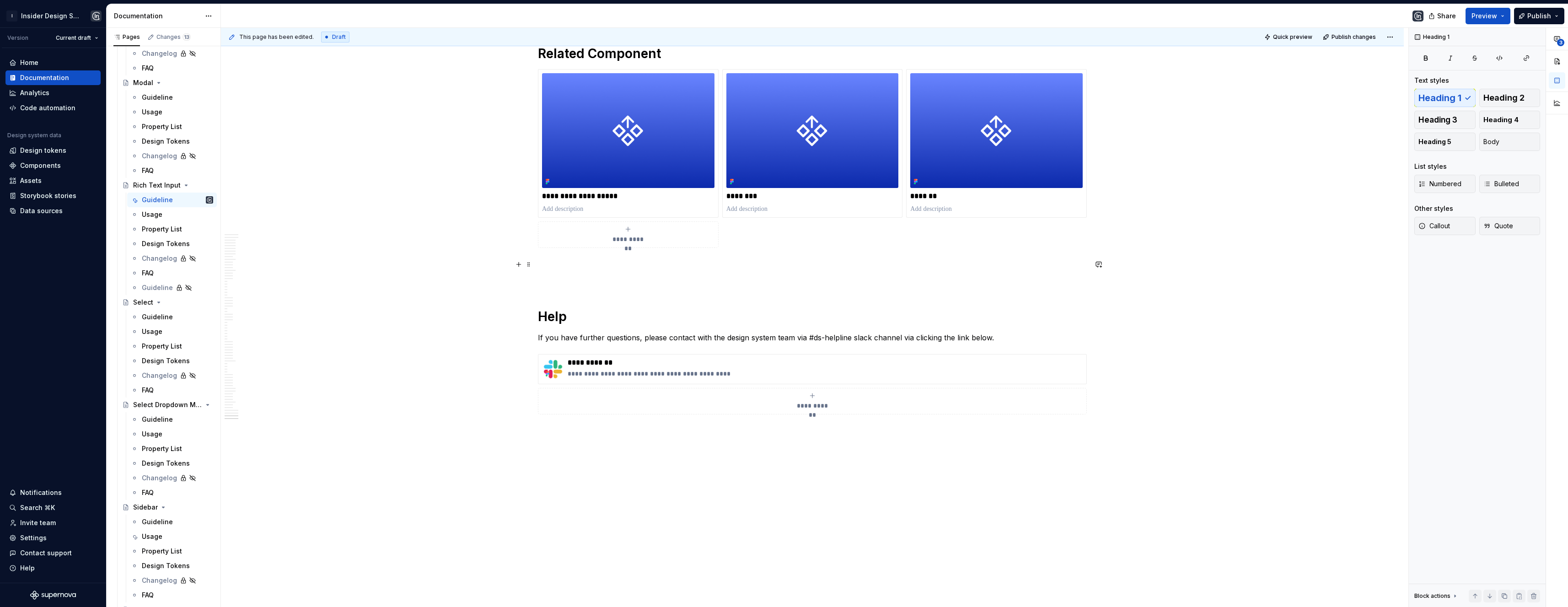
click at [544, 261] on p at bounding box center [813, 264] width 549 height 11
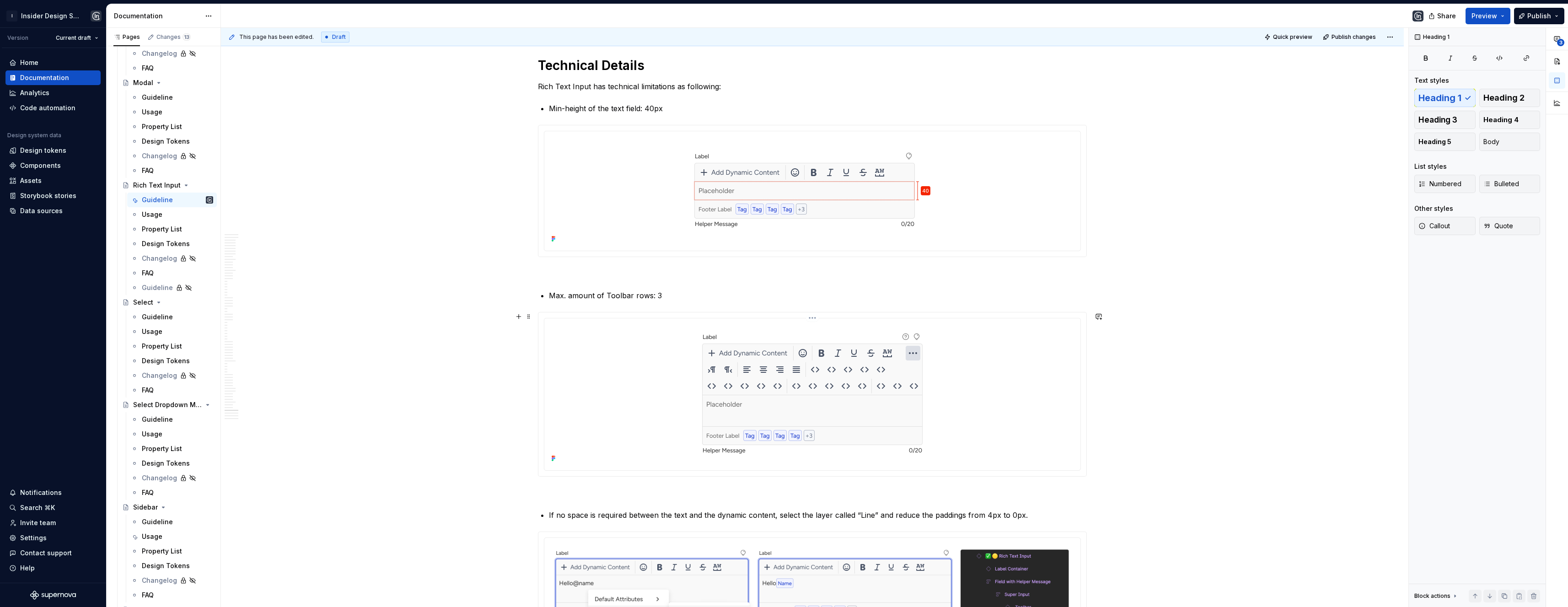
scroll to position [14076, 0]
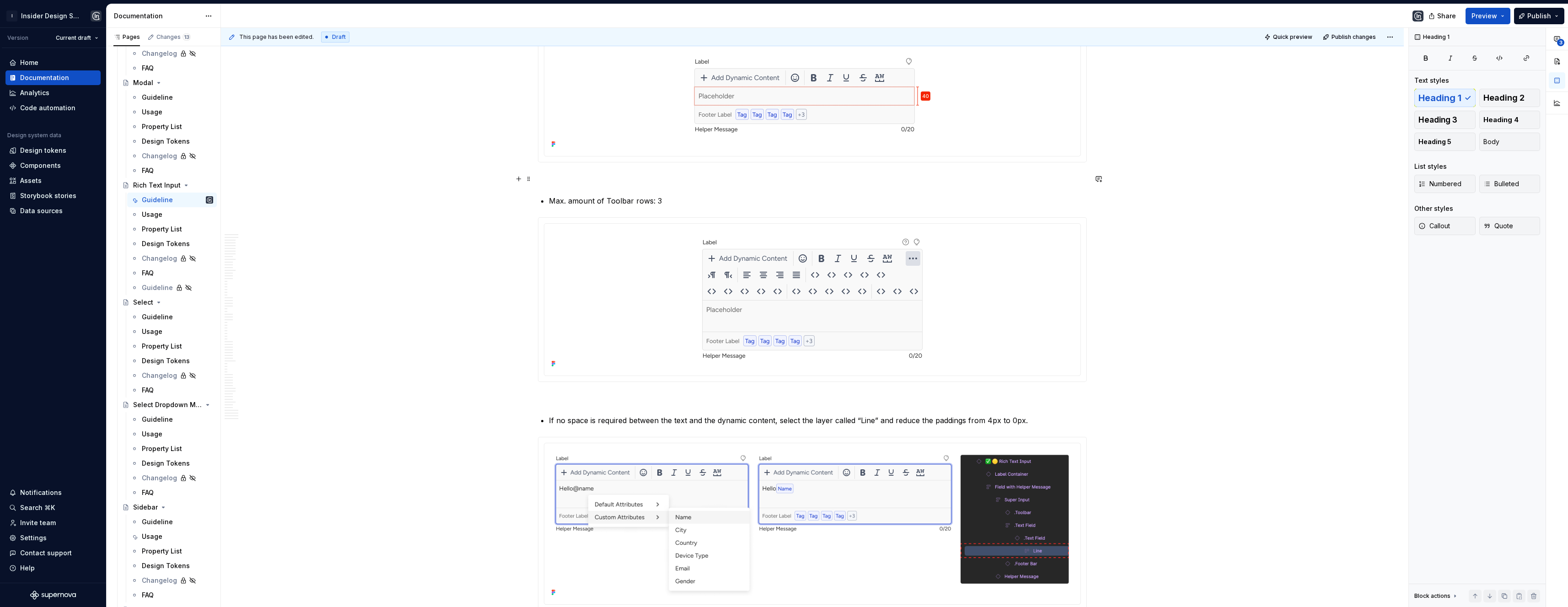
click at [555, 183] on p at bounding box center [813, 179] width 549 height 11
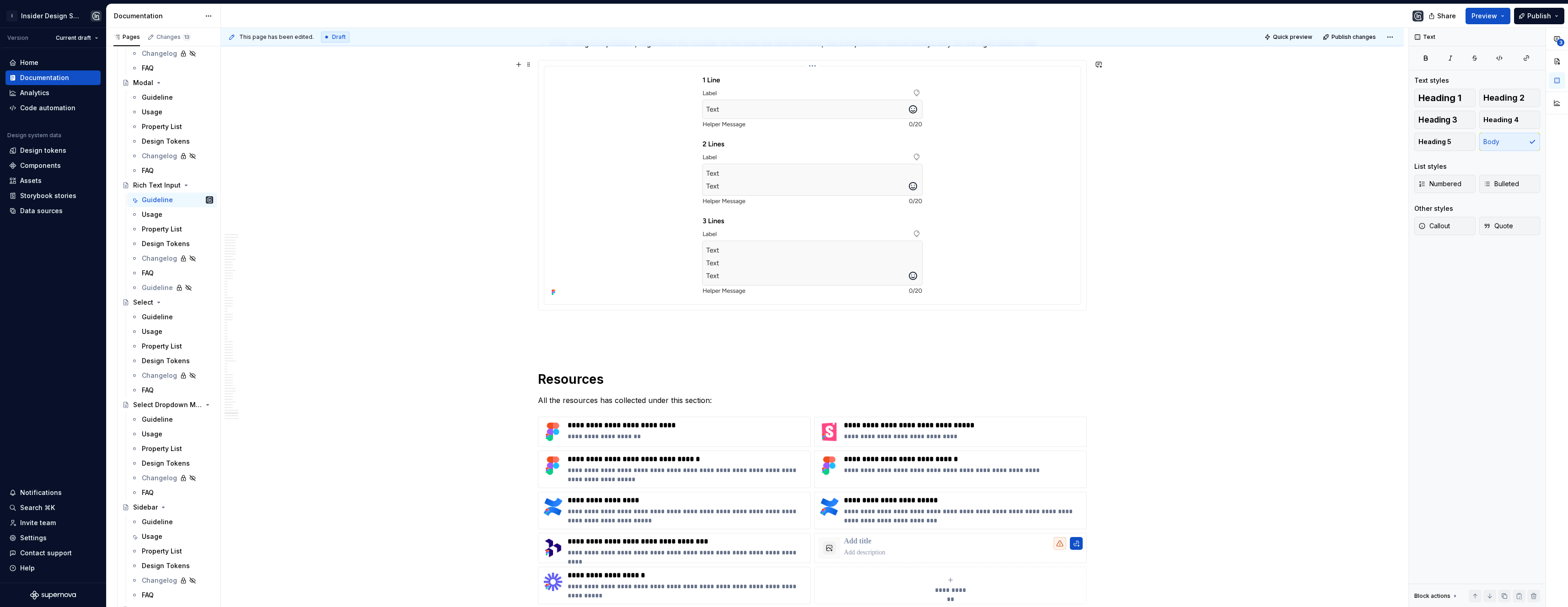
scroll to position [14817, 0]
click at [543, 311] on div at bounding box center [813, 186] width 549 height 251
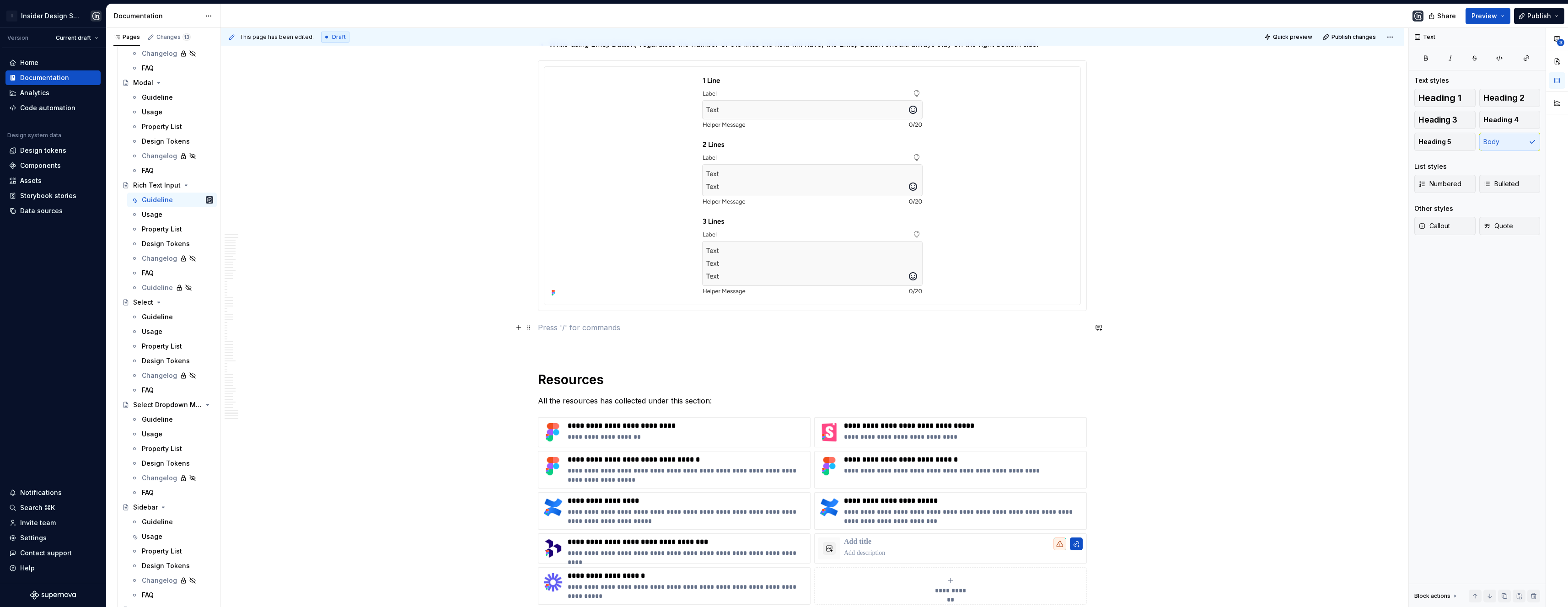
click at [544, 349] on p at bounding box center [813, 344] width 549 height 11
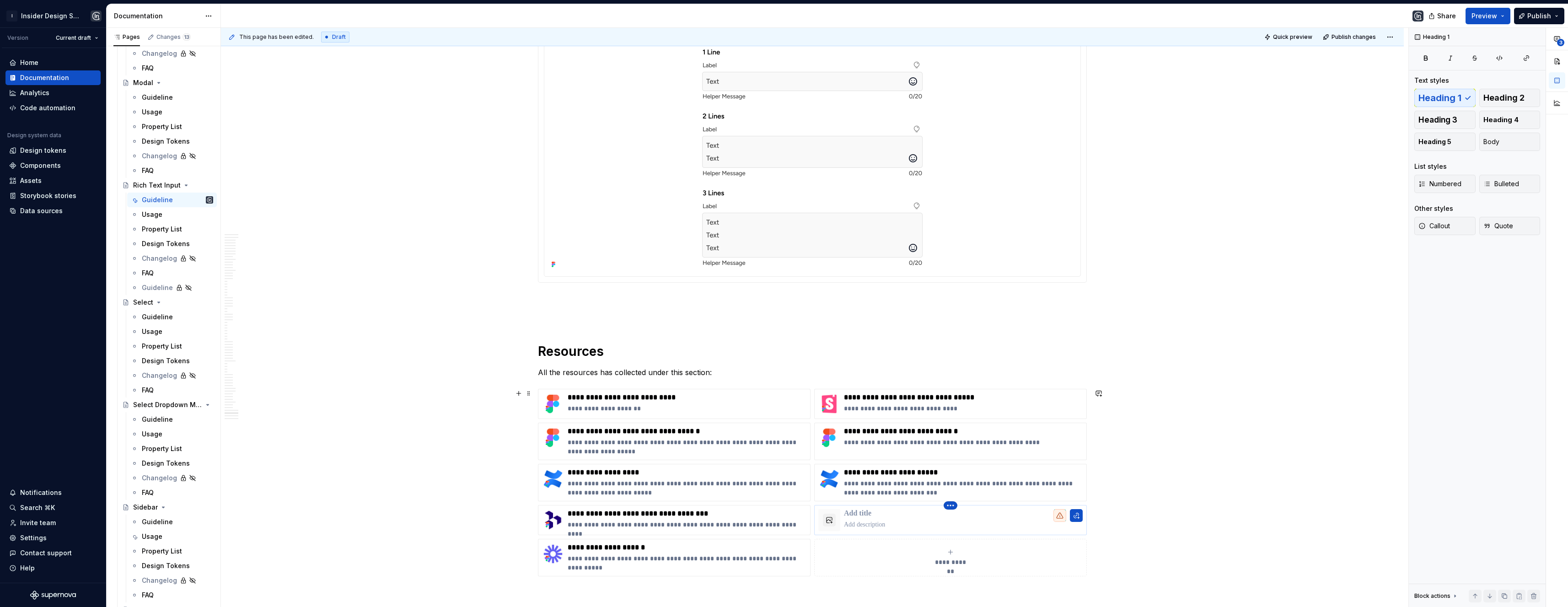
click at [950, 507] on html "I Insider Design System Version Current draft Home Documentation Analytics Code…" at bounding box center [784, 303] width 1568 height 607
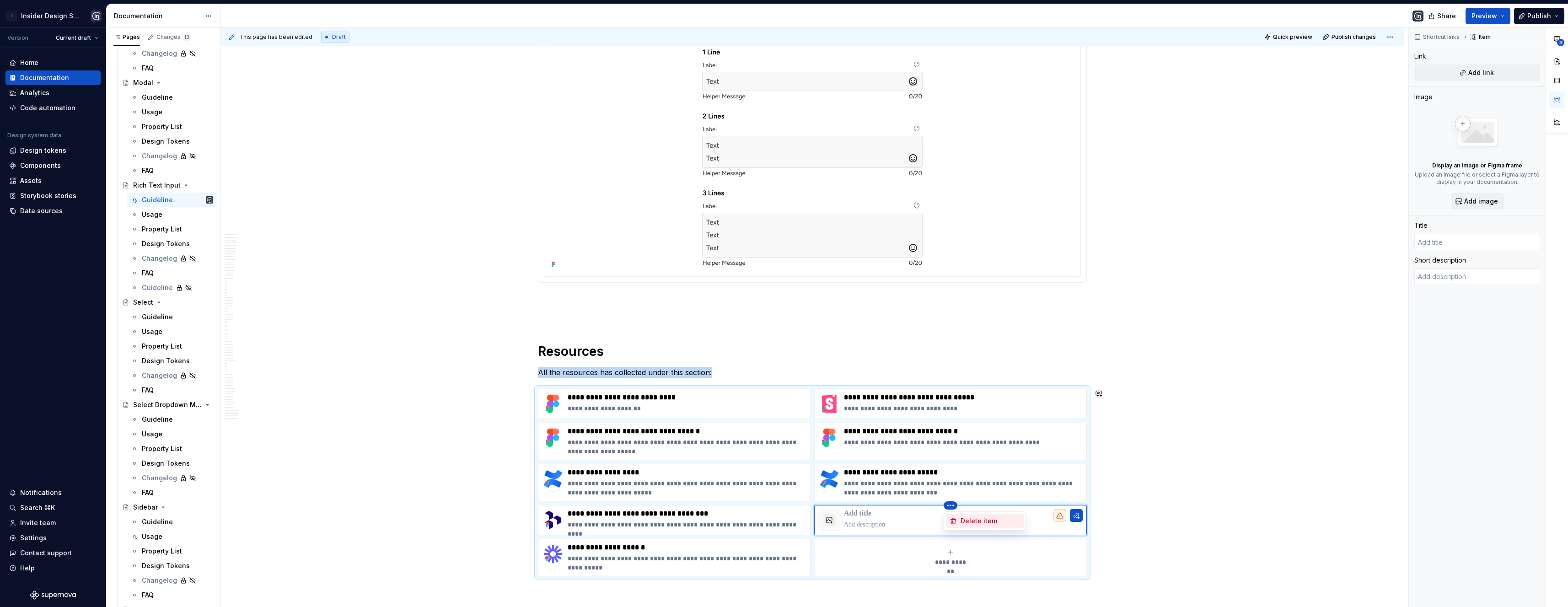
click at [961, 518] on div "Delete item" at bounding box center [990, 521] width 60 height 9
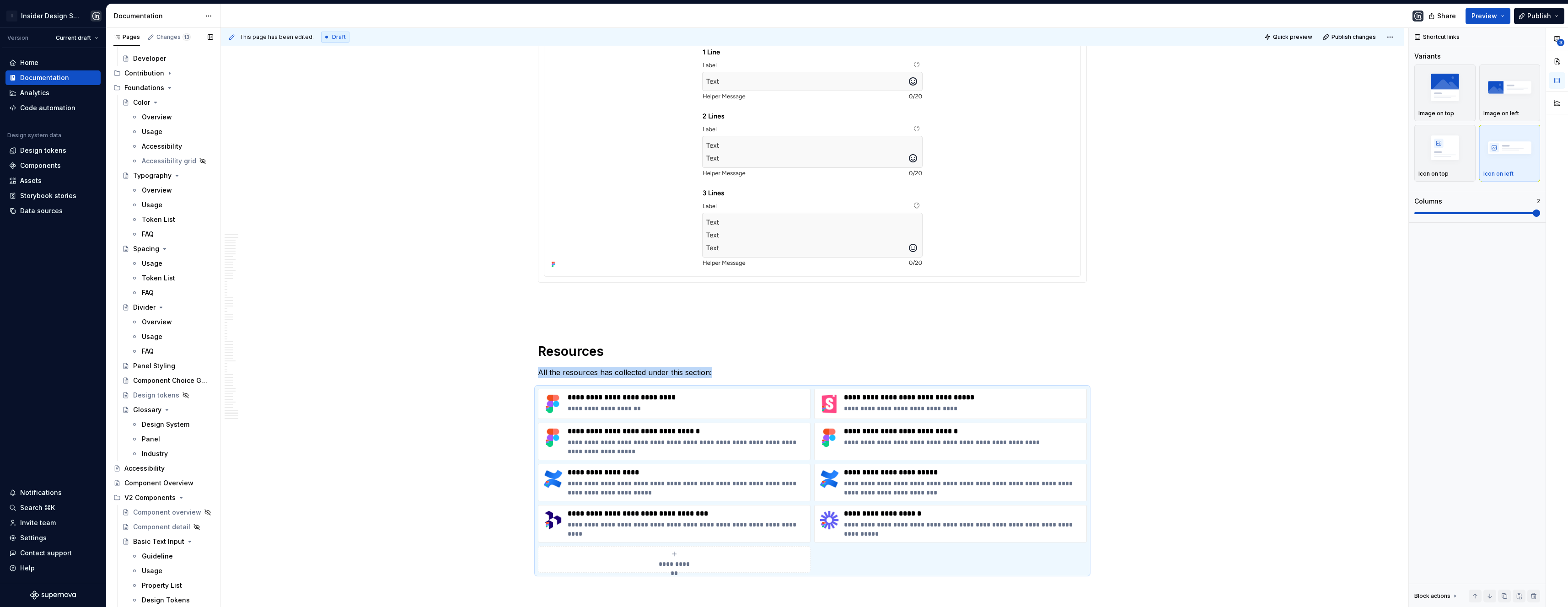
scroll to position [0, 0]
click at [181, 118] on icon "Page tree" at bounding box center [183, 118] width 2 height 1
click at [181, 117] on icon "Page tree" at bounding box center [182, 118] width 1 height 2
click at [181, 118] on icon "Page tree" at bounding box center [183, 118] width 2 height 1
click at [169, 146] on icon "Page tree" at bounding box center [170, 147] width 7 height 7
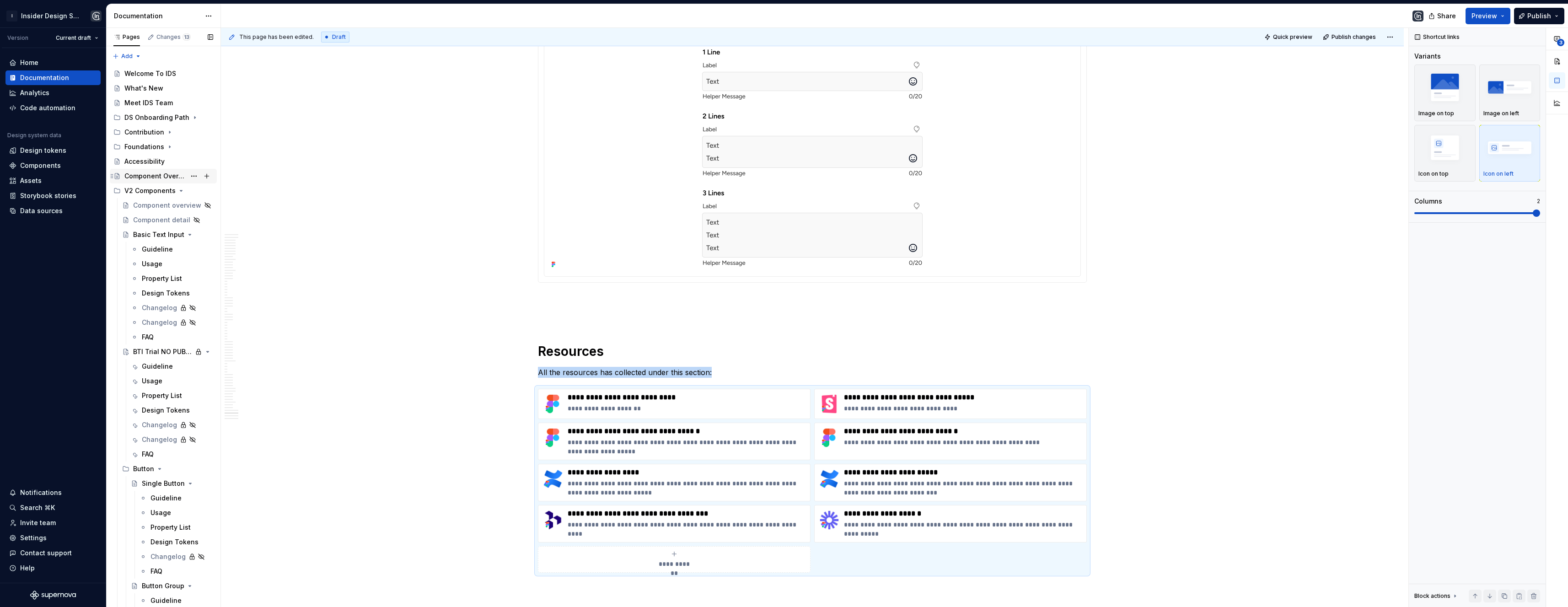
click at [166, 176] on div "Component Overview" at bounding box center [155, 176] width 61 height 9
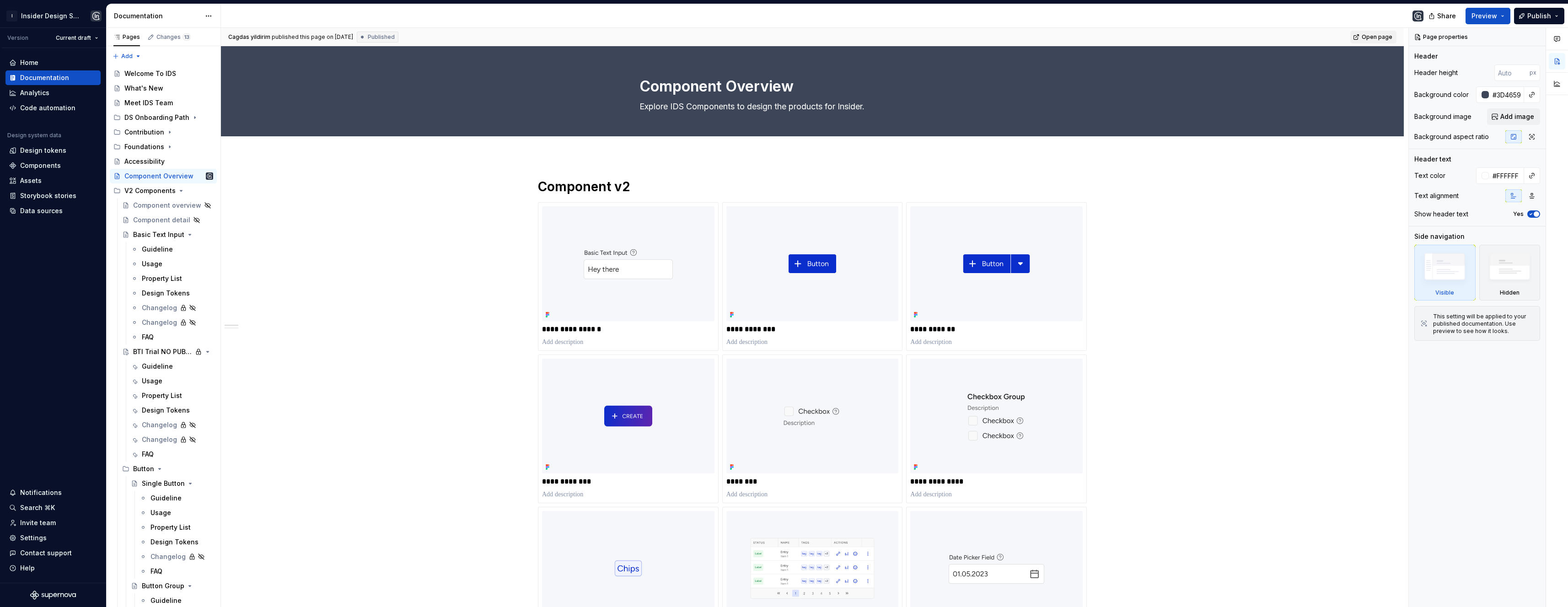
click at [1376, 34] on span "Open page" at bounding box center [1377, 37] width 30 height 7
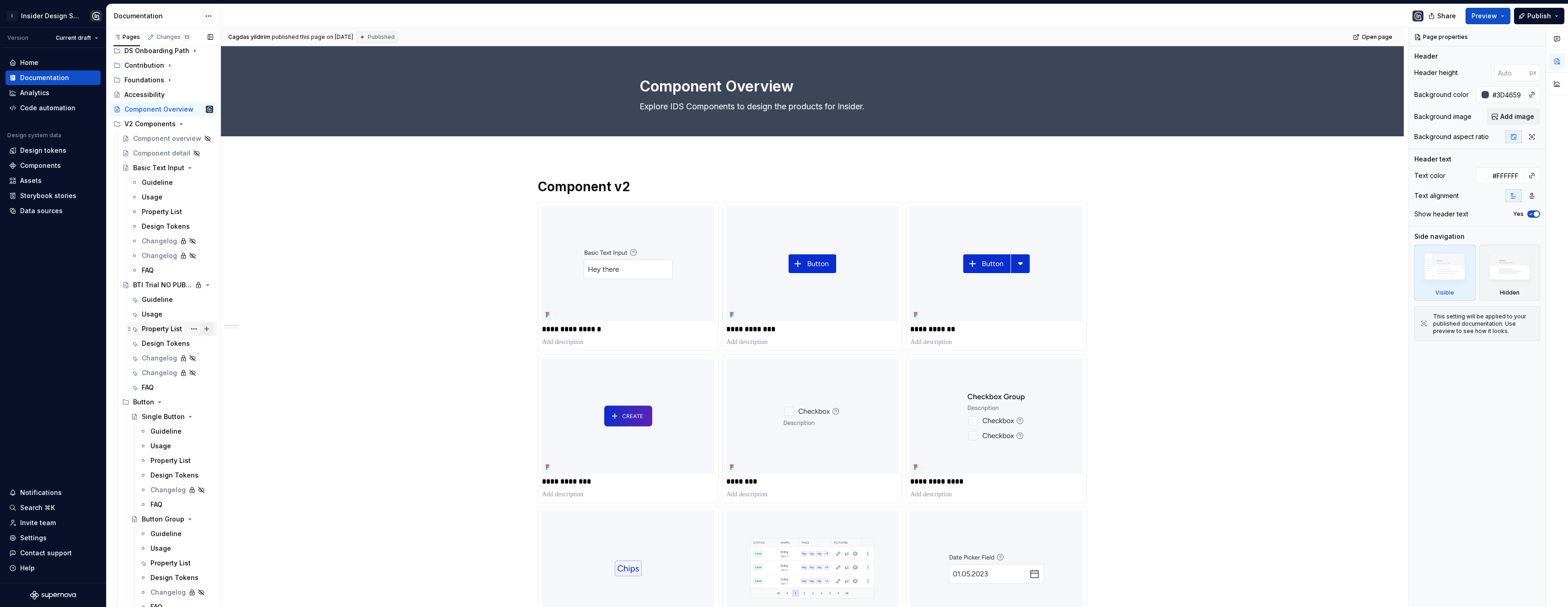
scroll to position [80, 0]
click at [179, 110] on icon "Page tree" at bounding box center [181, 111] width 7 height 7
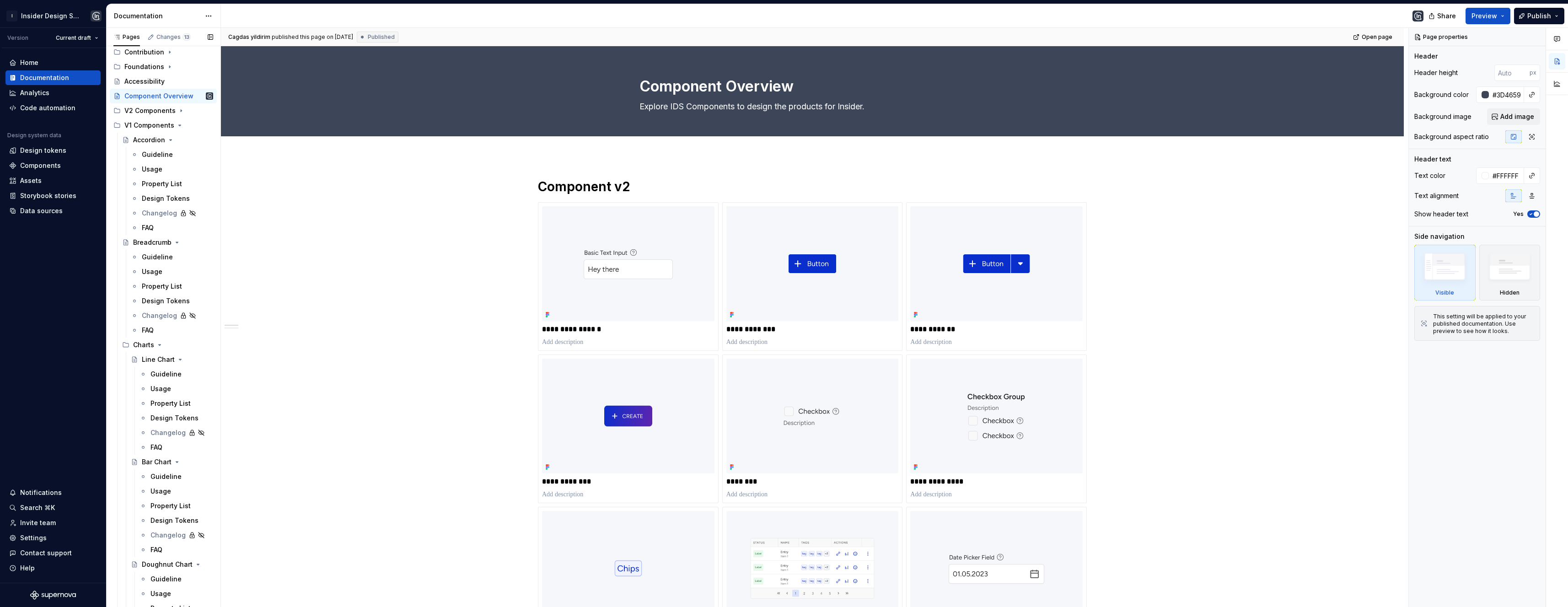
click at [176, 123] on icon "Page tree" at bounding box center [180, 125] width 7 height 7
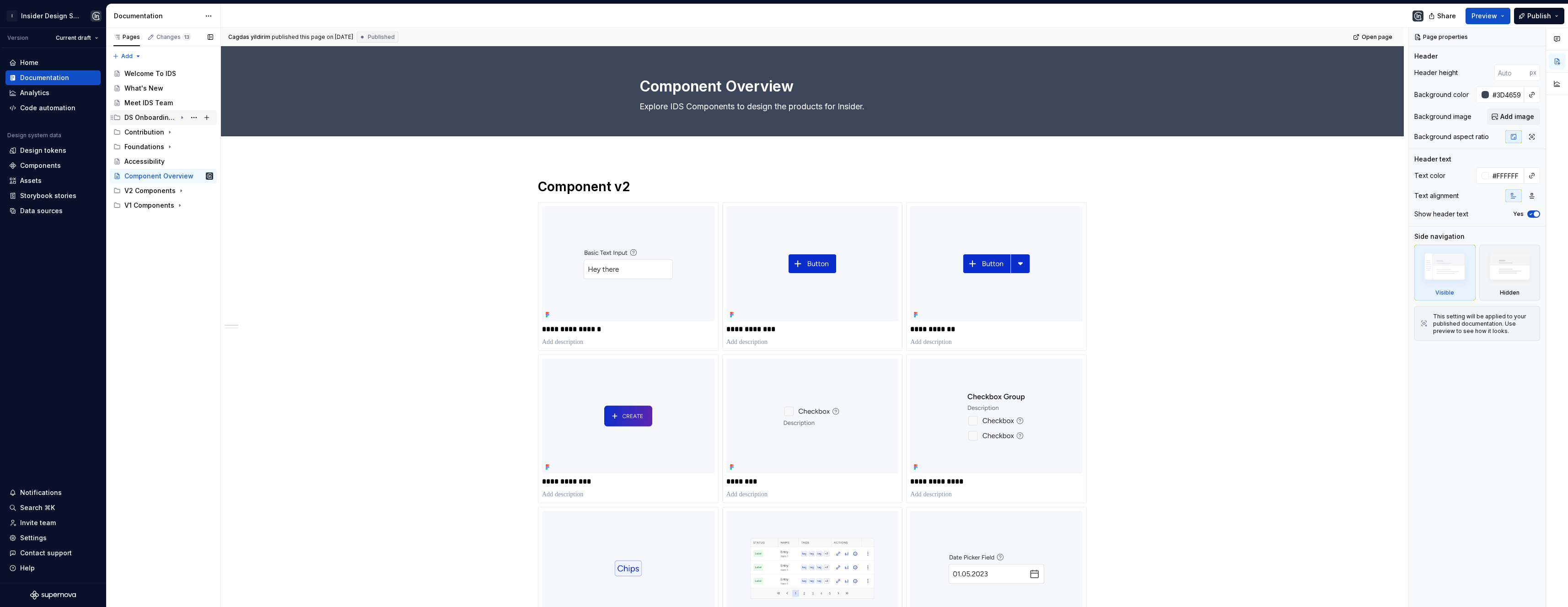
scroll to position [0, 0]
click at [169, 146] on icon "Page tree" at bounding box center [170, 147] width 1 height 2
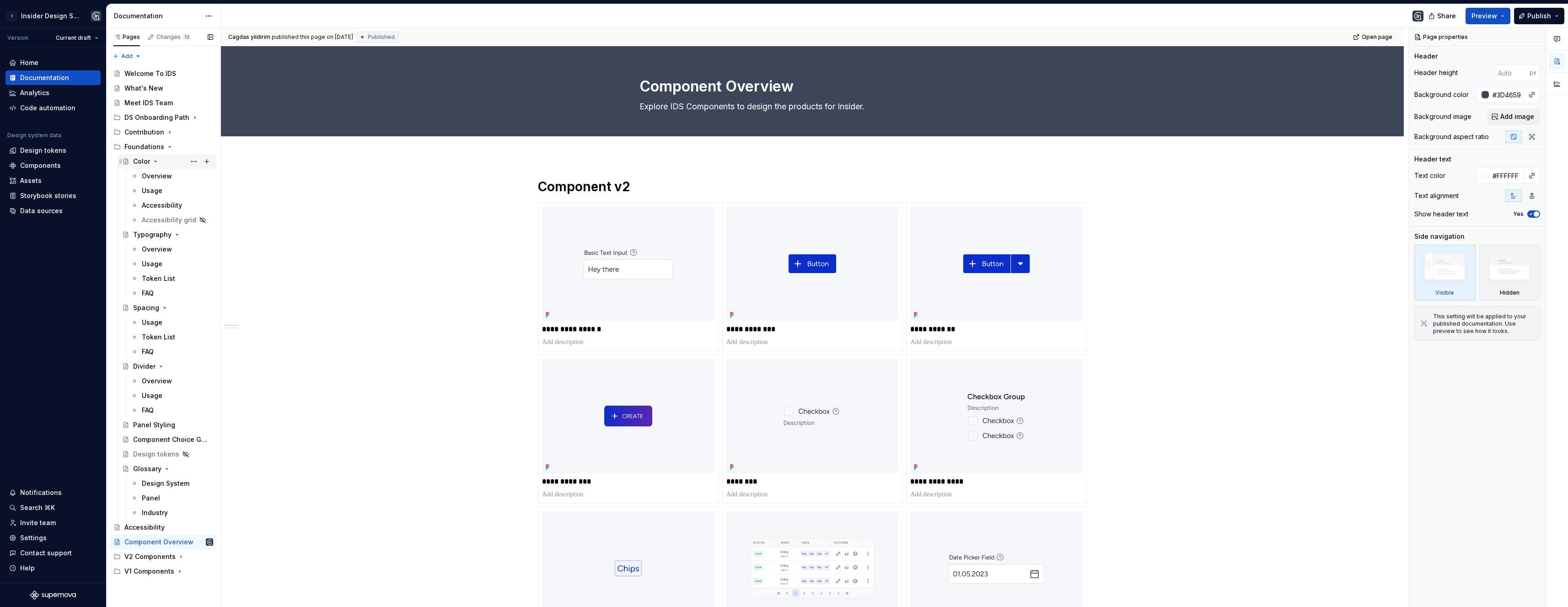
click at [156, 161] on icon "Page tree" at bounding box center [155, 161] width 7 height 7
click at [174, 172] on icon "Page tree" at bounding box center [177, 176] width 7 height 7
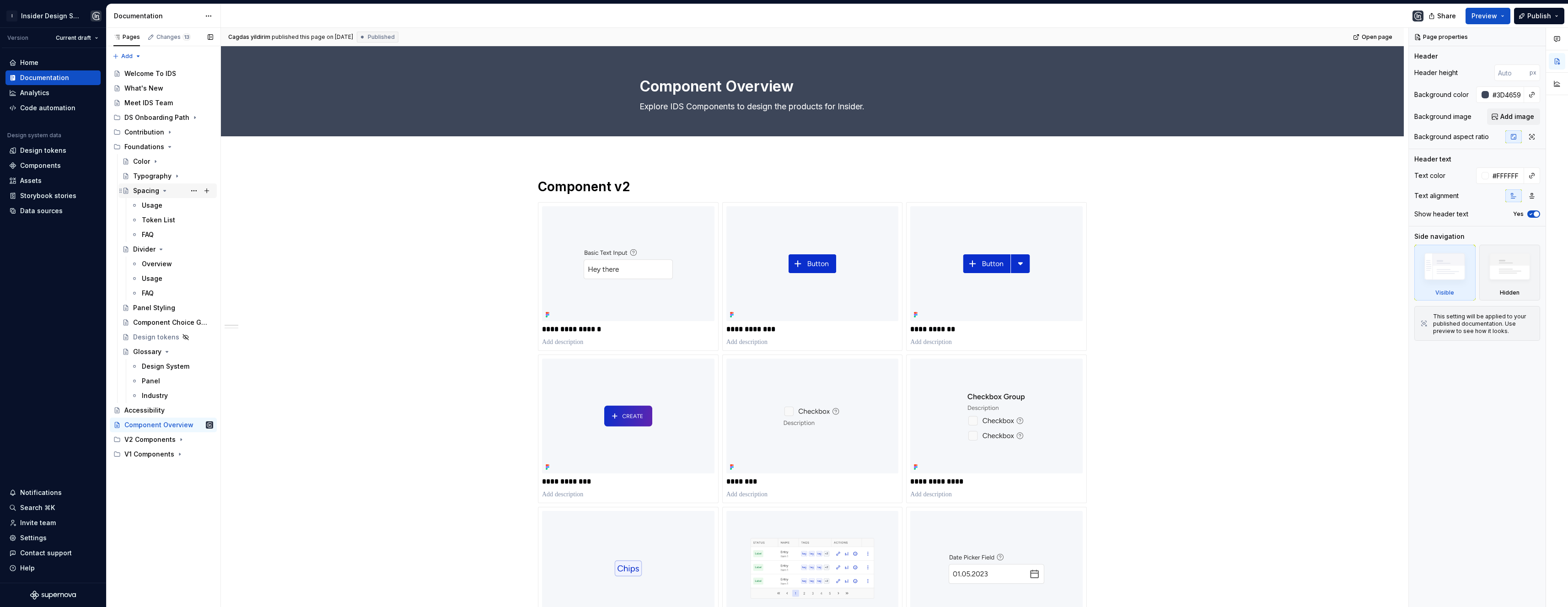
click at [163, 188] on icon "Page tree" at bounding box center [165, 191] width 7 height 7
click at [161, 203] on icon "Page tree" at bounding box center [161, 205] width 7 height 7
click at [159, 248] on div "Design tokens" at bounding box center [155, 249] width 43 height 9
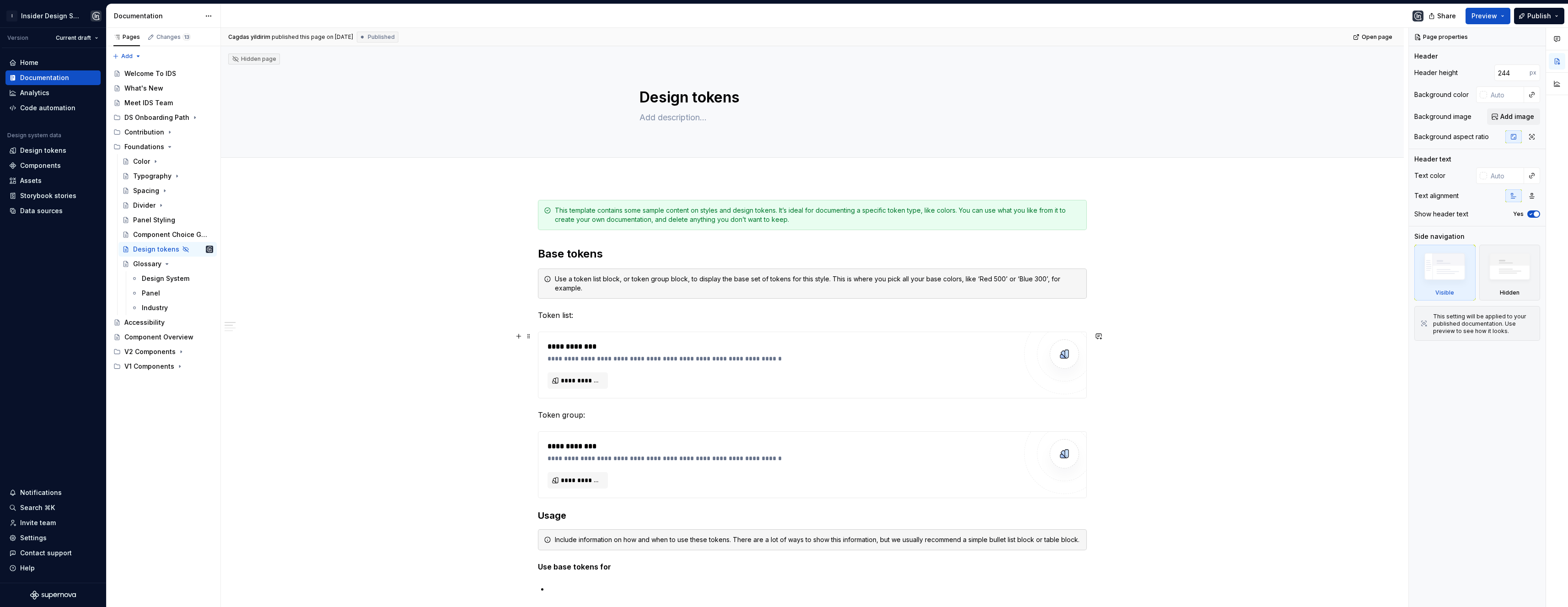
scroll to position [34, 0]
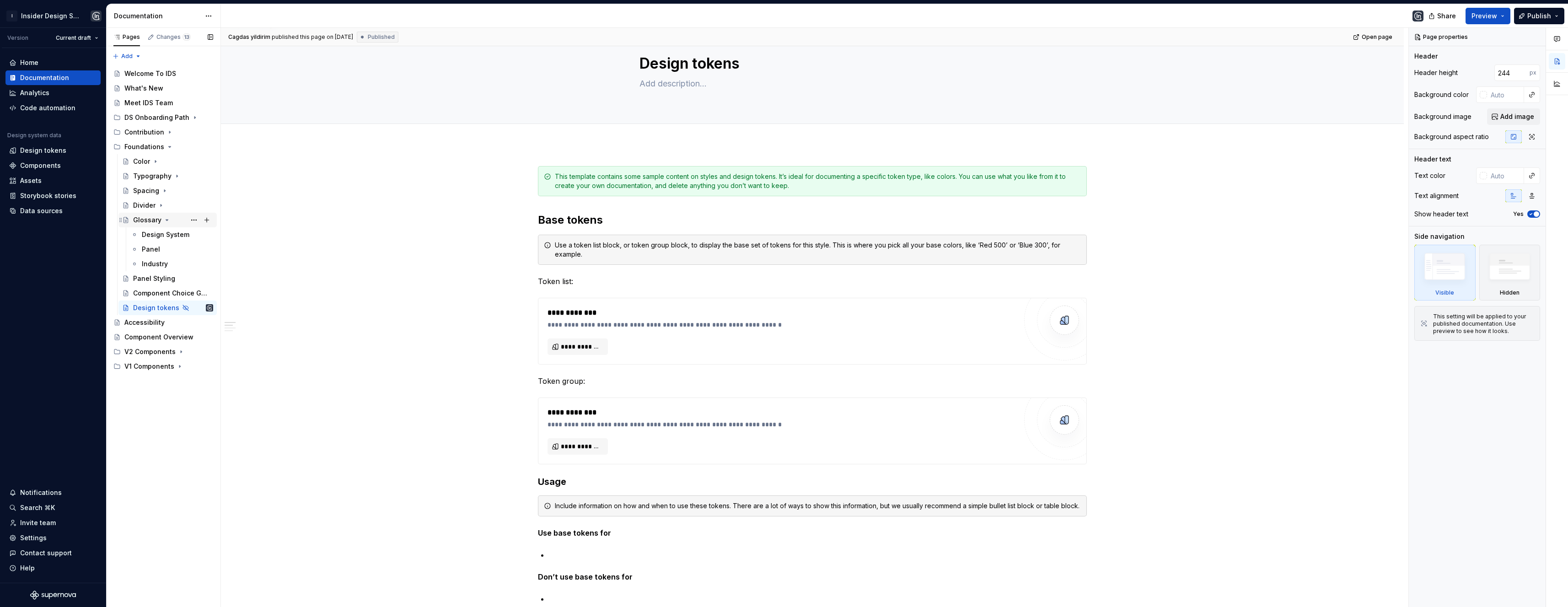
click at [166, 220] on icon "Page tree" at bounding box center [167, 220] width 2 height 1
click at [144, 220] on div "Glossary" at bounding box center [147, 220] width 29 height 9
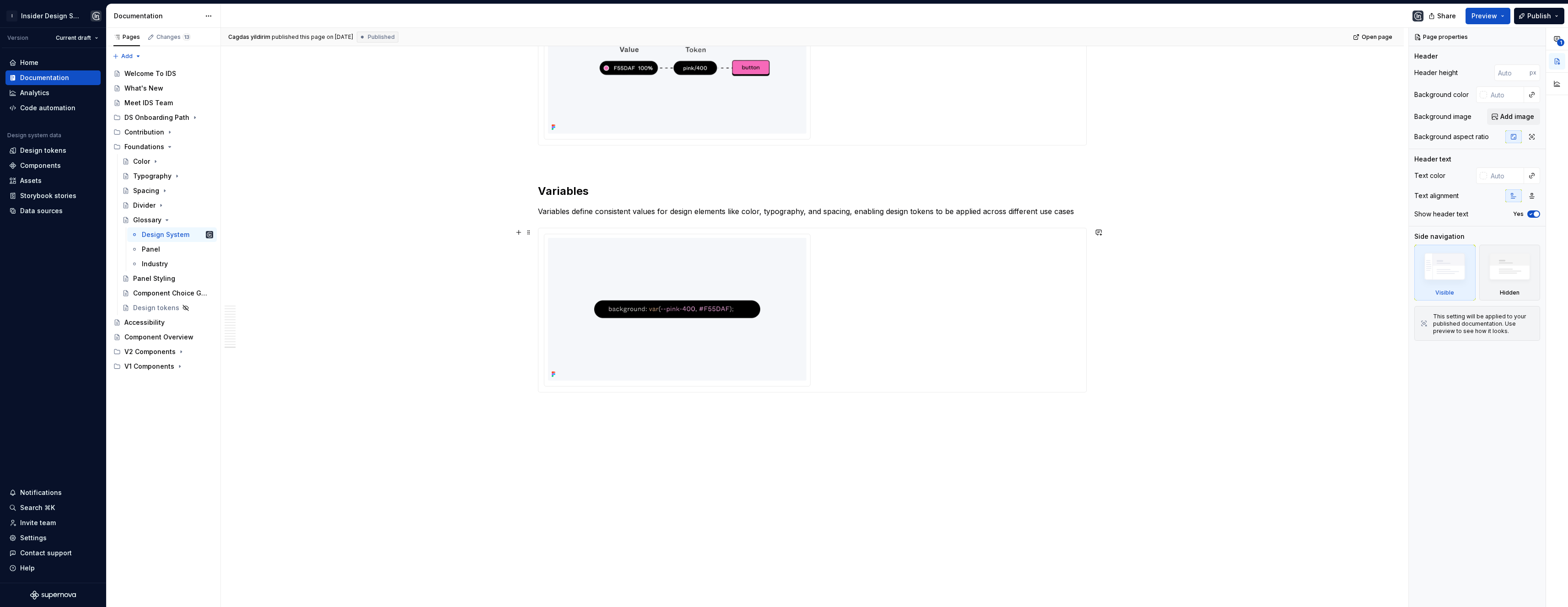
scroll to position [3584, 0]
type textarea "*"
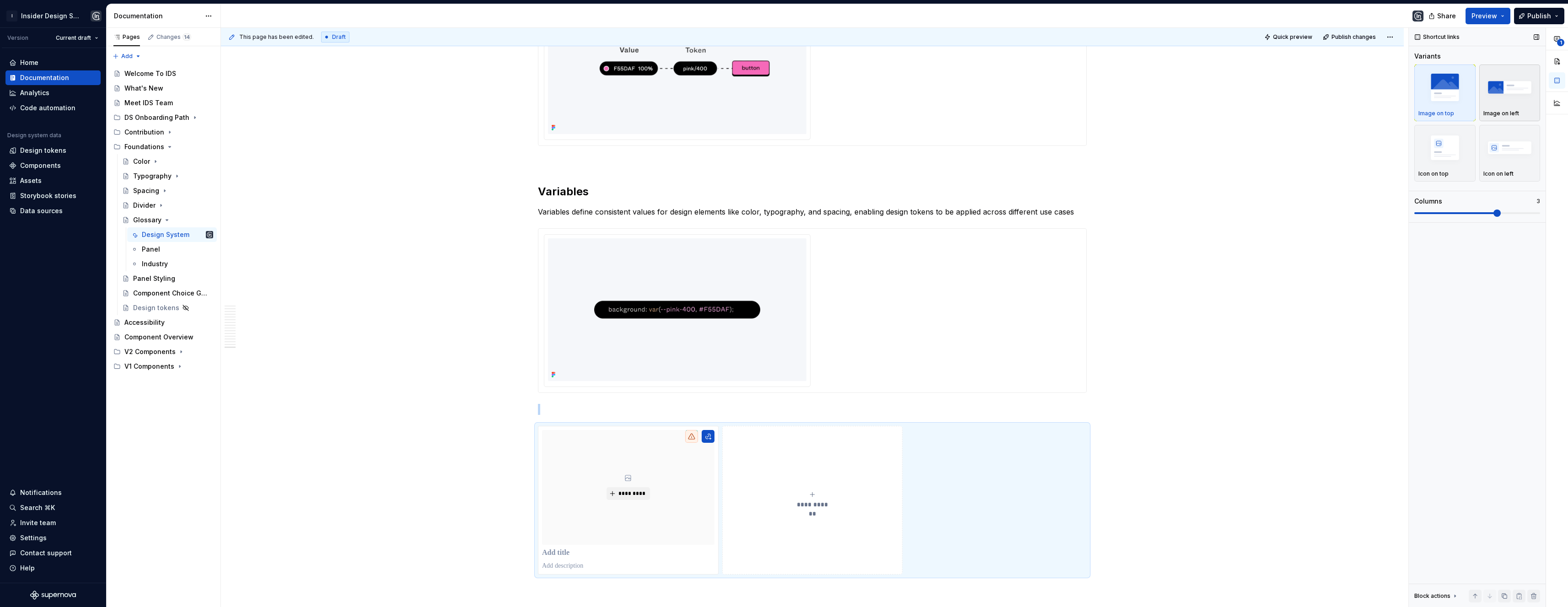
click at [1501, 96] on img "button" at bounding box center [1510, 87] width 53 height 33
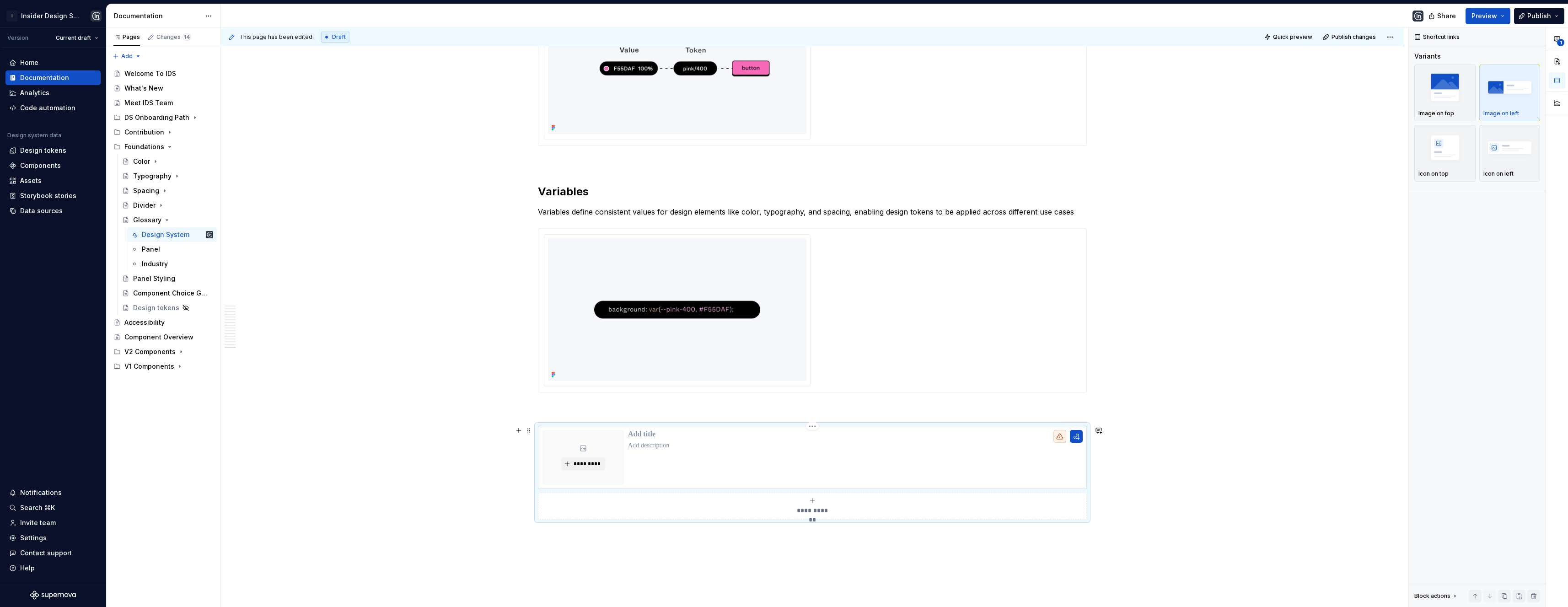
click at [645, 432] on p at bounding box center [855, 434] width 455 height 9
type textarea "*"
type input "C"
type textarea "*"
type input "Co"
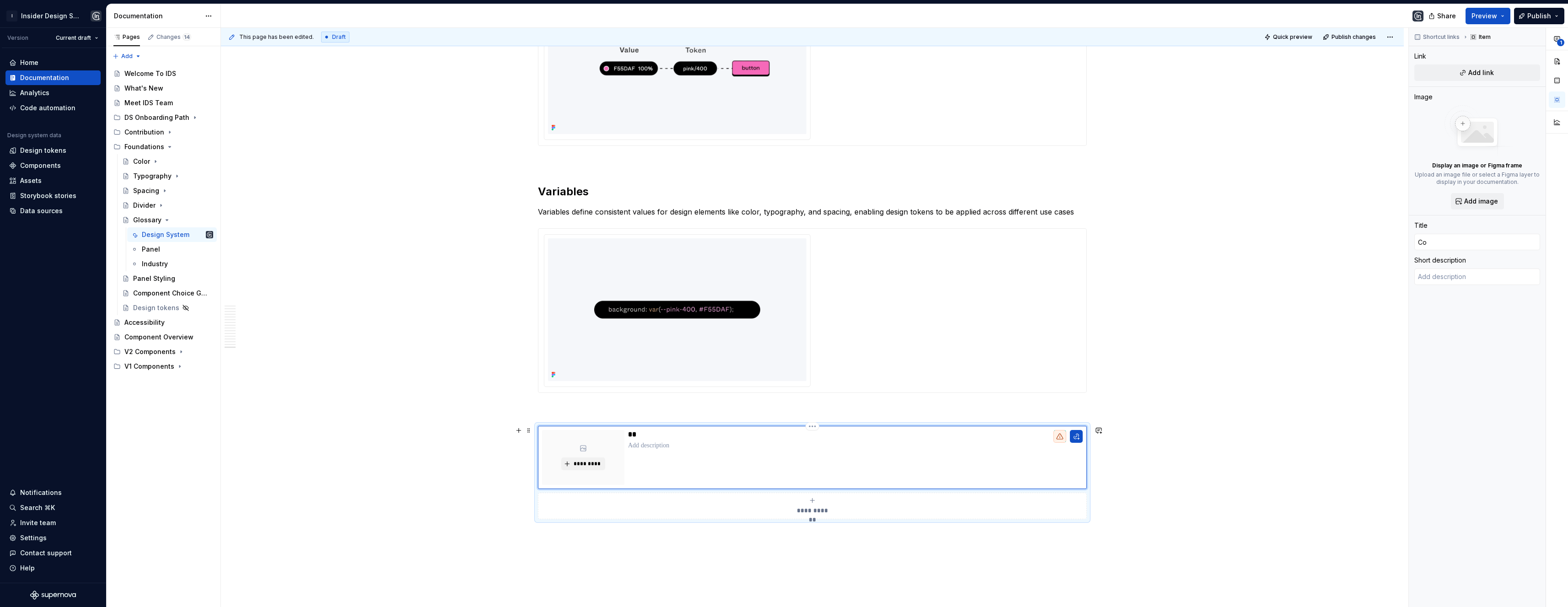
type textarea "*"
type input "Com"
type textarea "*"
type input "Comp"
type textarea "*"
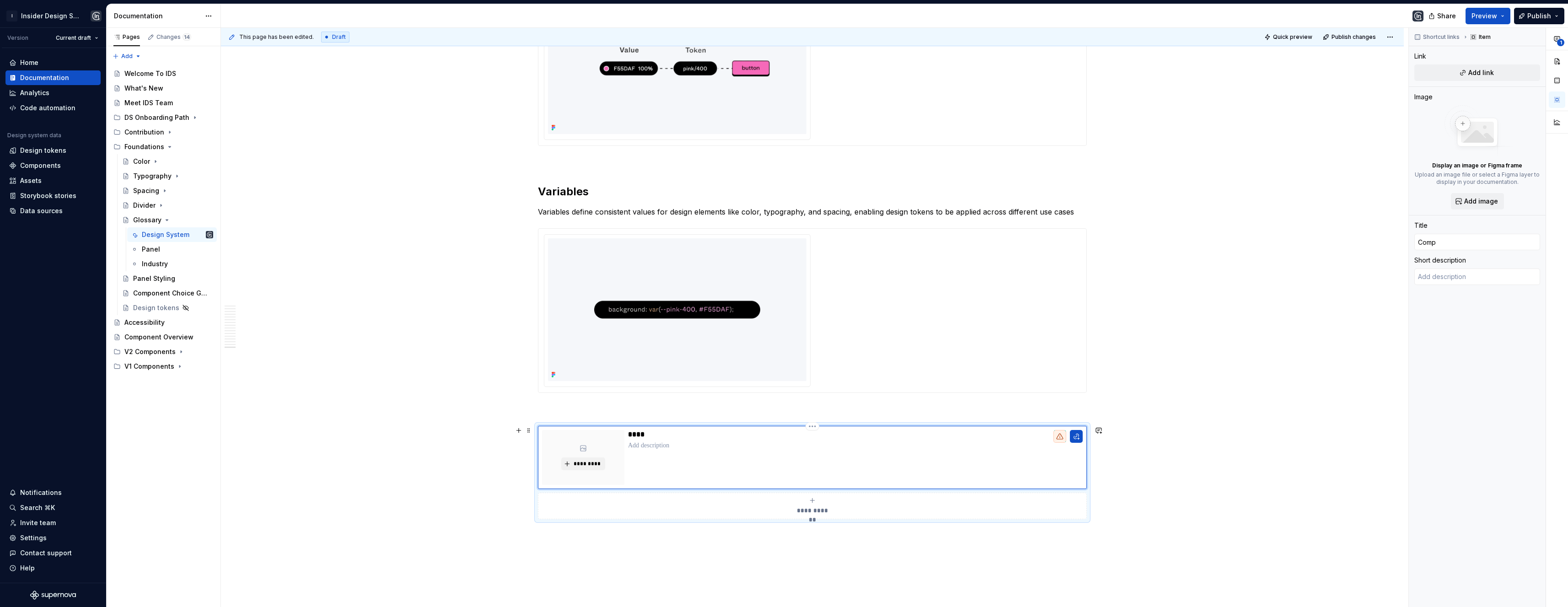
type input "Compo"
type textarea "*"
type input "Compon"
type textarea "*"
type input "Compone"
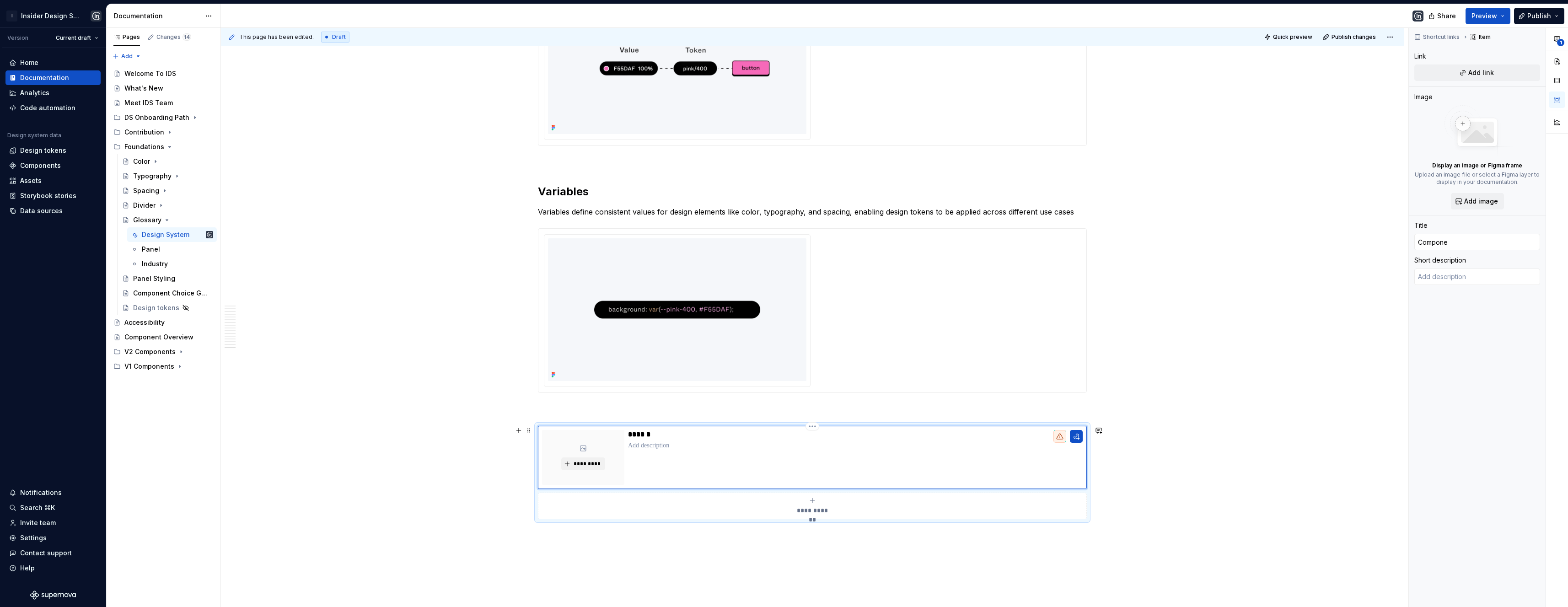
type textarea "*"
type input "Componen"
type textarea "*"
type input "Component"
type textarea "*"
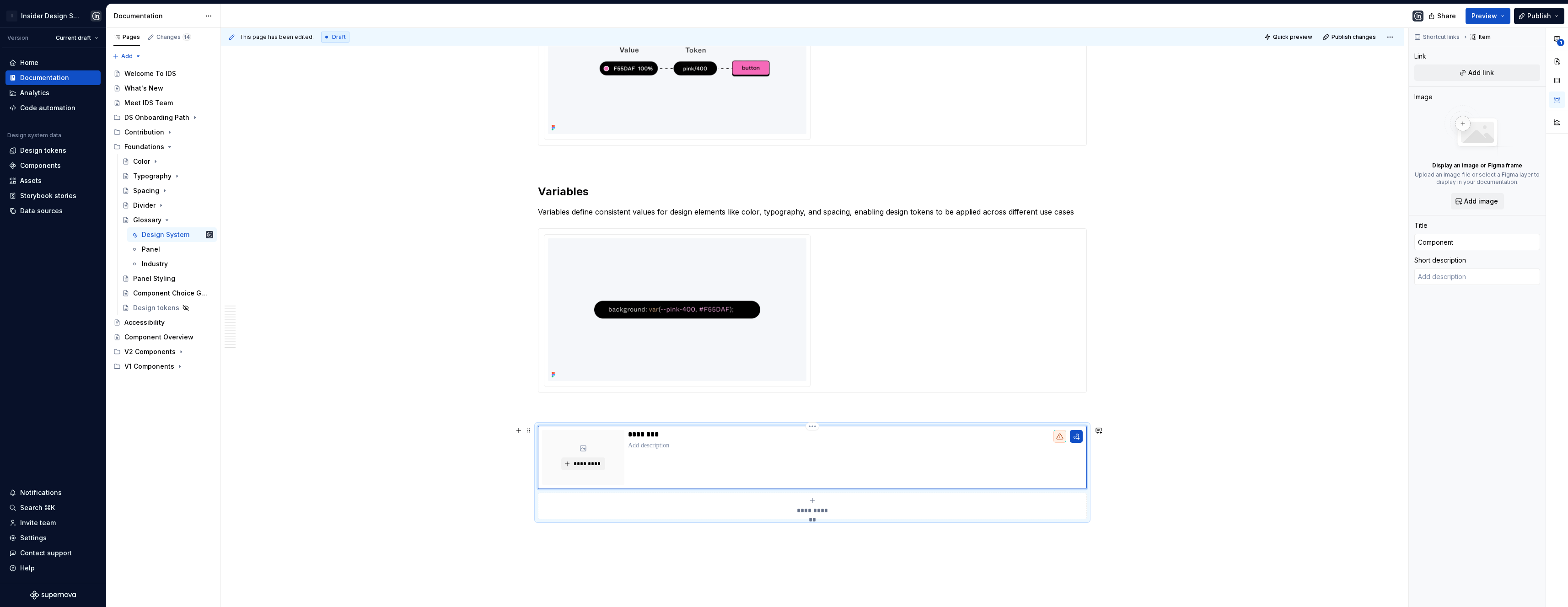
type input "Component"
type textarea "*"
type input "Component O"
type textarea "*"
type input "Component Ov"
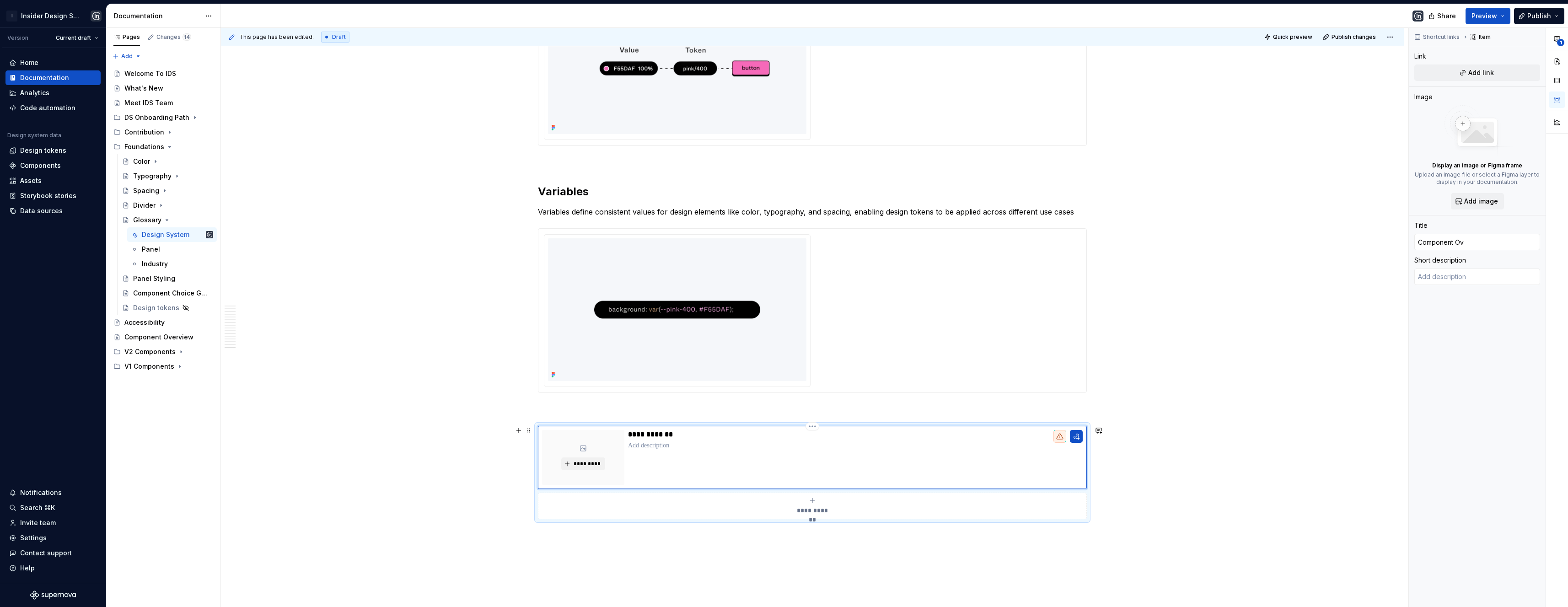
type textarea "*"
type input "Component Ove"
type textarea "*"
type input "Component Over"
type textarea "*"
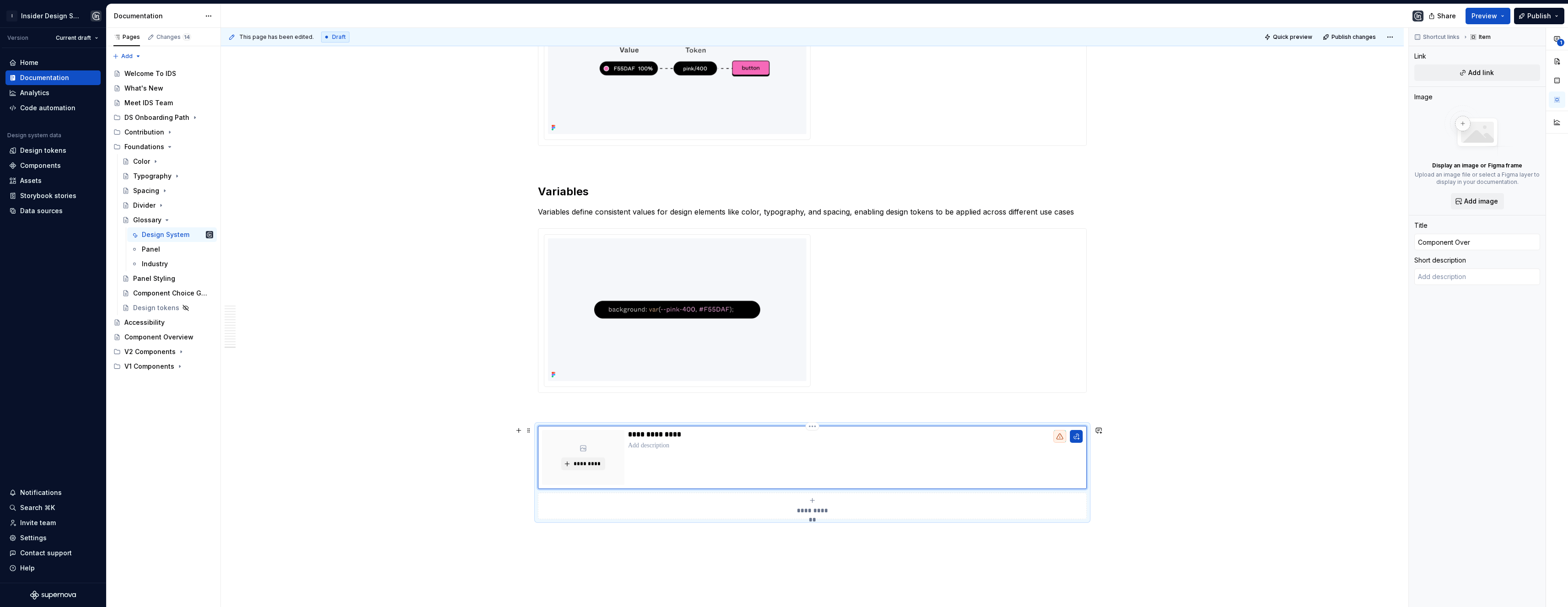
type input "Component Overv"
type textarea "*"
type input "Component Overvi"
type textarea "*"
type input "Component Overvie"
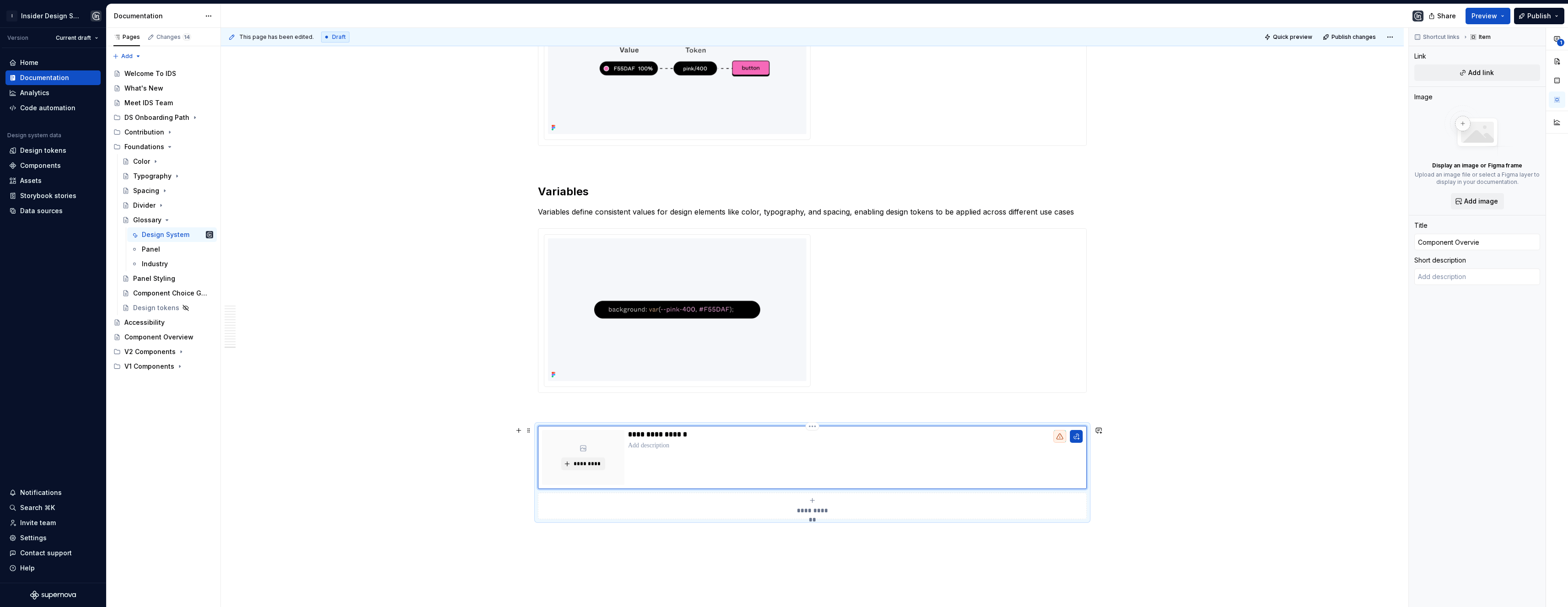
type textarea "*"
type input "Component Overview"
click at [178, 353] on icon "Page tree" at bounding box center [181, 352] width 7 height 7
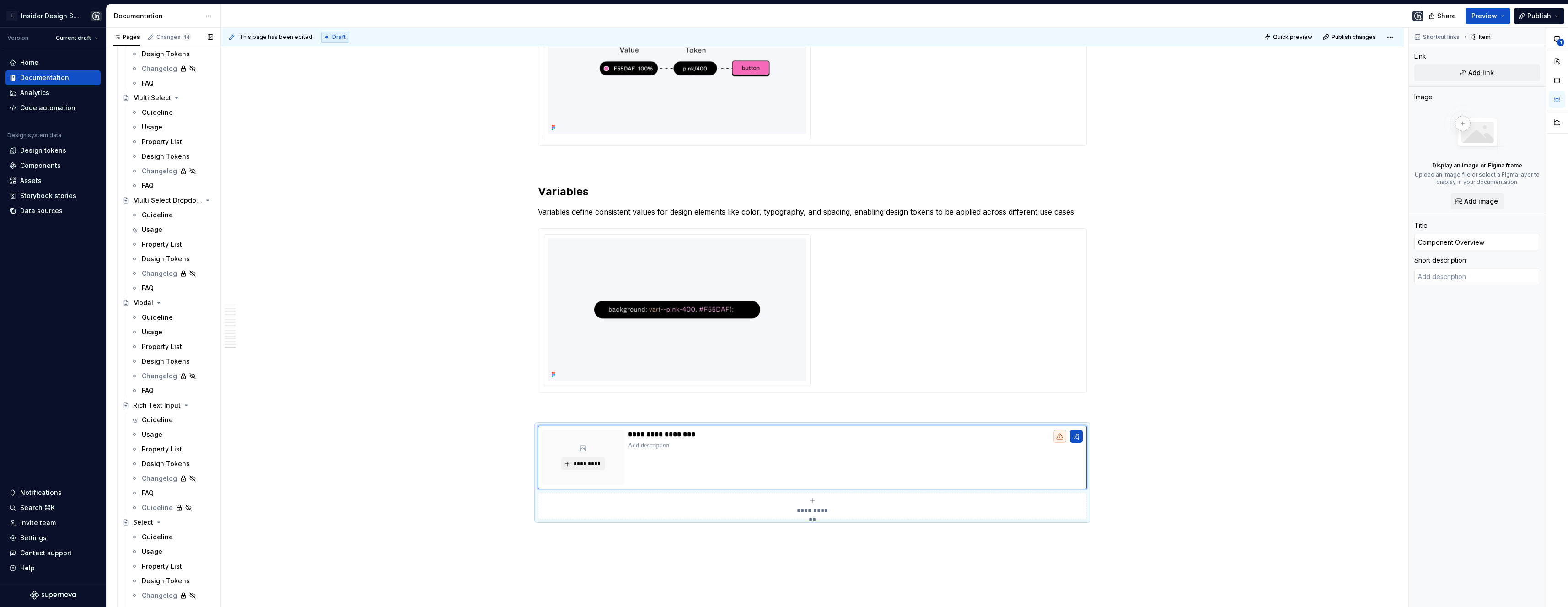
scroll to position [1703, 0]
click at [158, 421] on div "Guideline" at bounding box center [157, 420] width 31 height 9
click at [572, 461] on button "*********" at bounding box center [583, 463] width 43 height 13
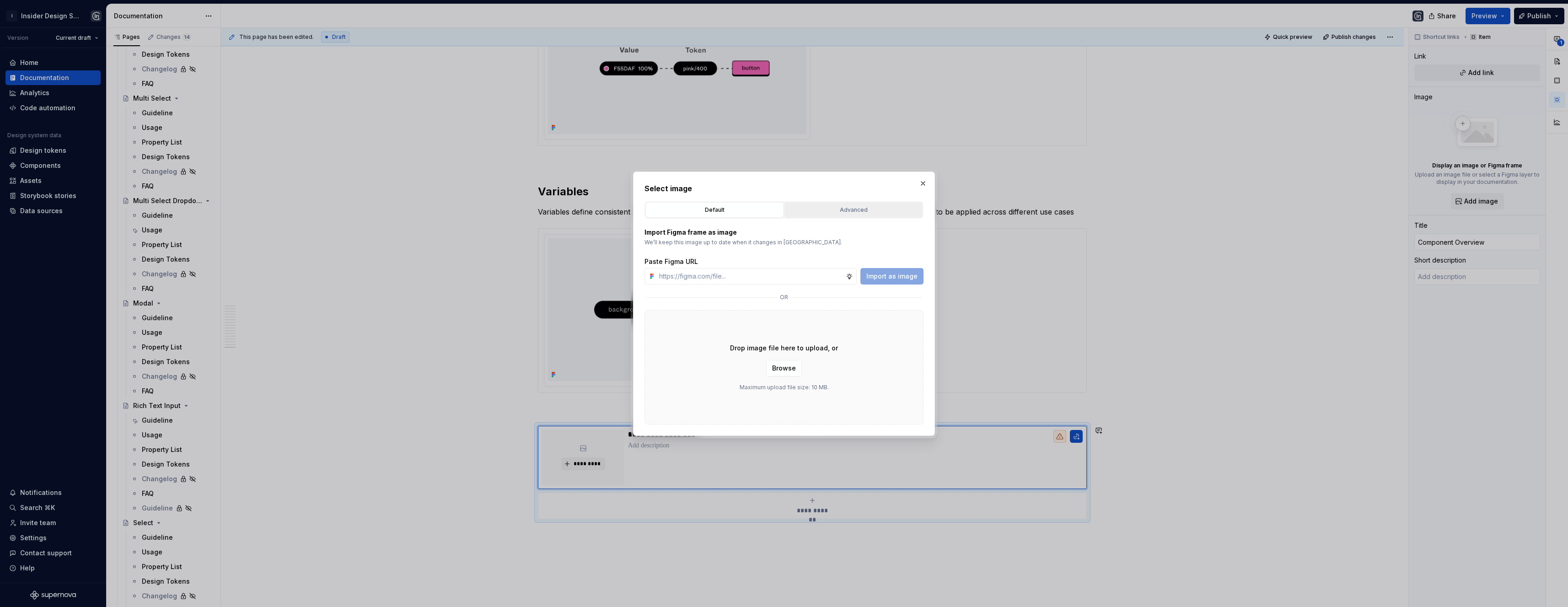
click at [863, 207] on div "Advanced" at bounding box center [853, 209] width 131 height 9
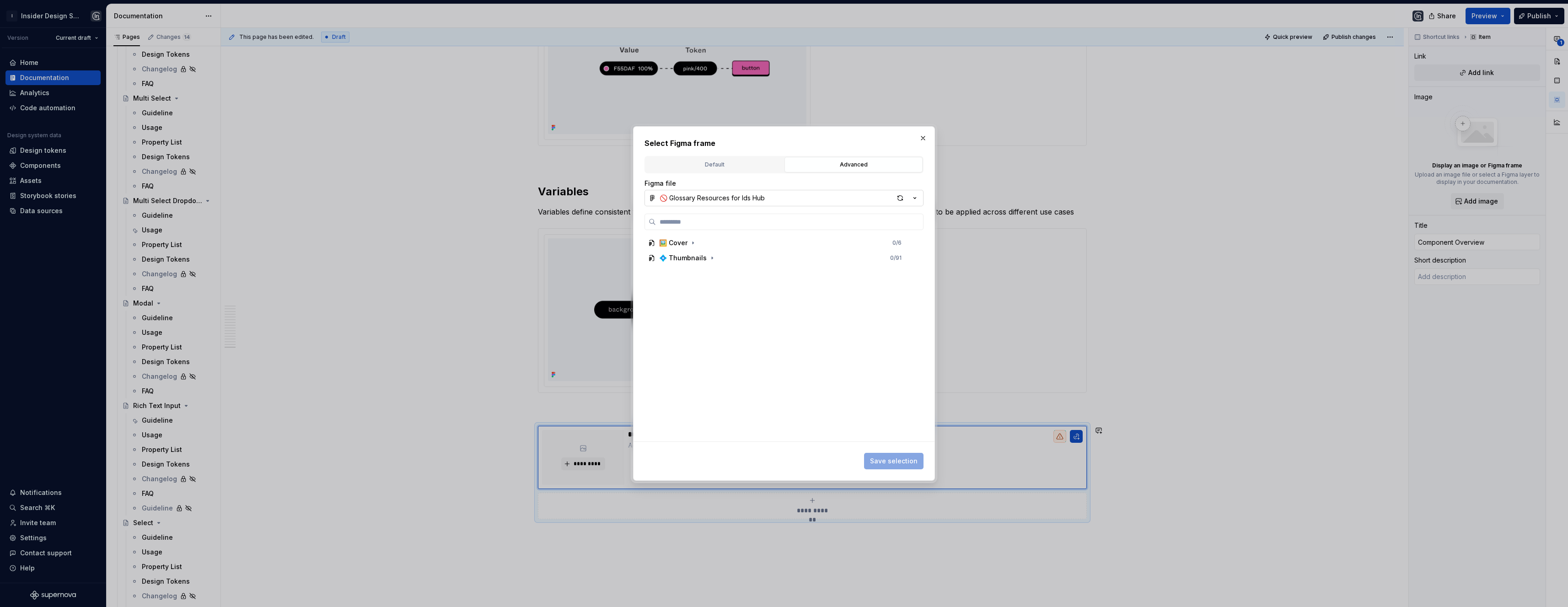
click at [911, 198] on icon "button" at bounding box center [914, 198] width 9 height 9
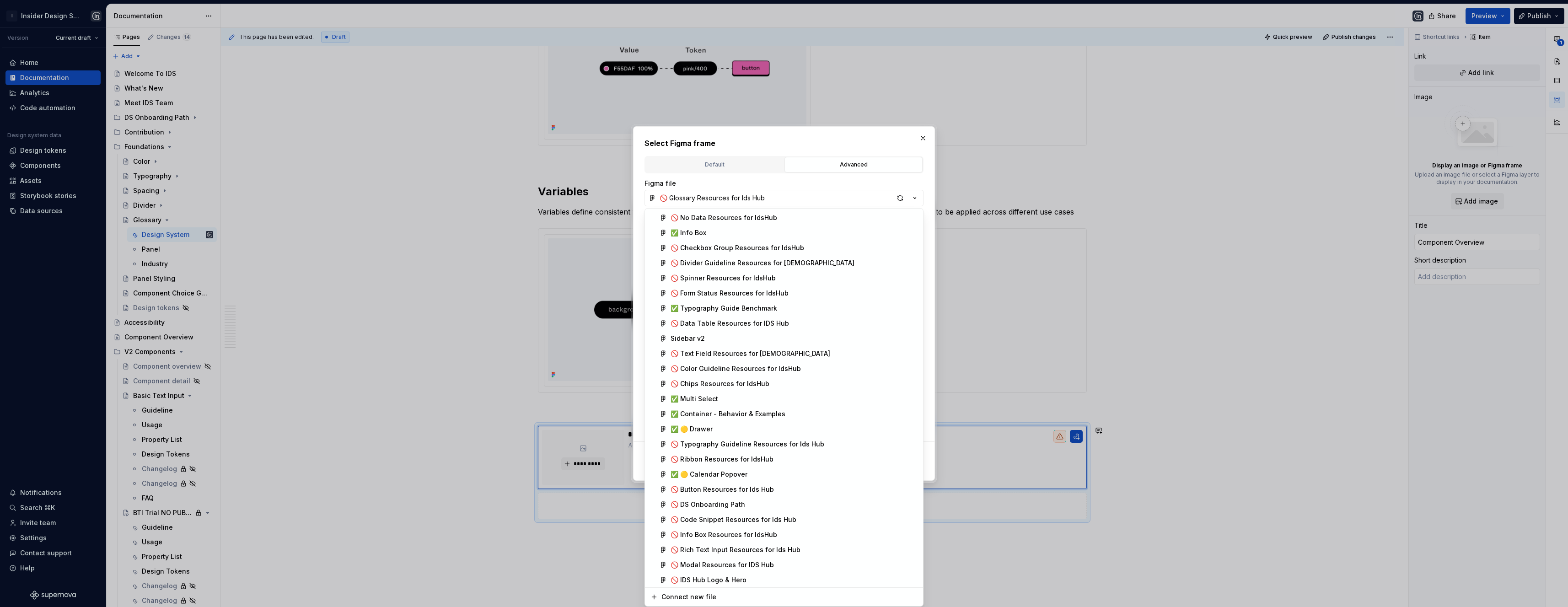
scroll to position [851, 0]
click at [739, 569] on div "🚫 IDS Hub Logo & Hero" at bounding box center [709, 572] width 76 height 9
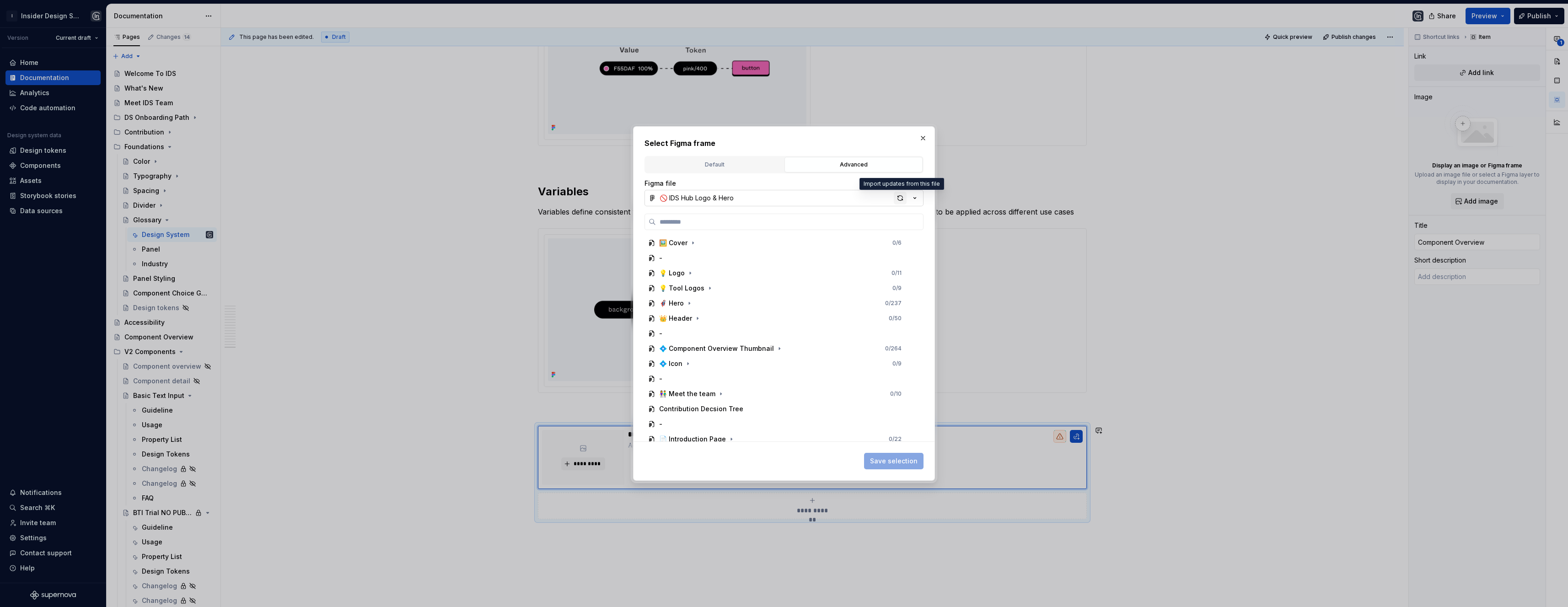
click at [900, 200] on div "button" at bounding box center [900, 198] width 13 height 13
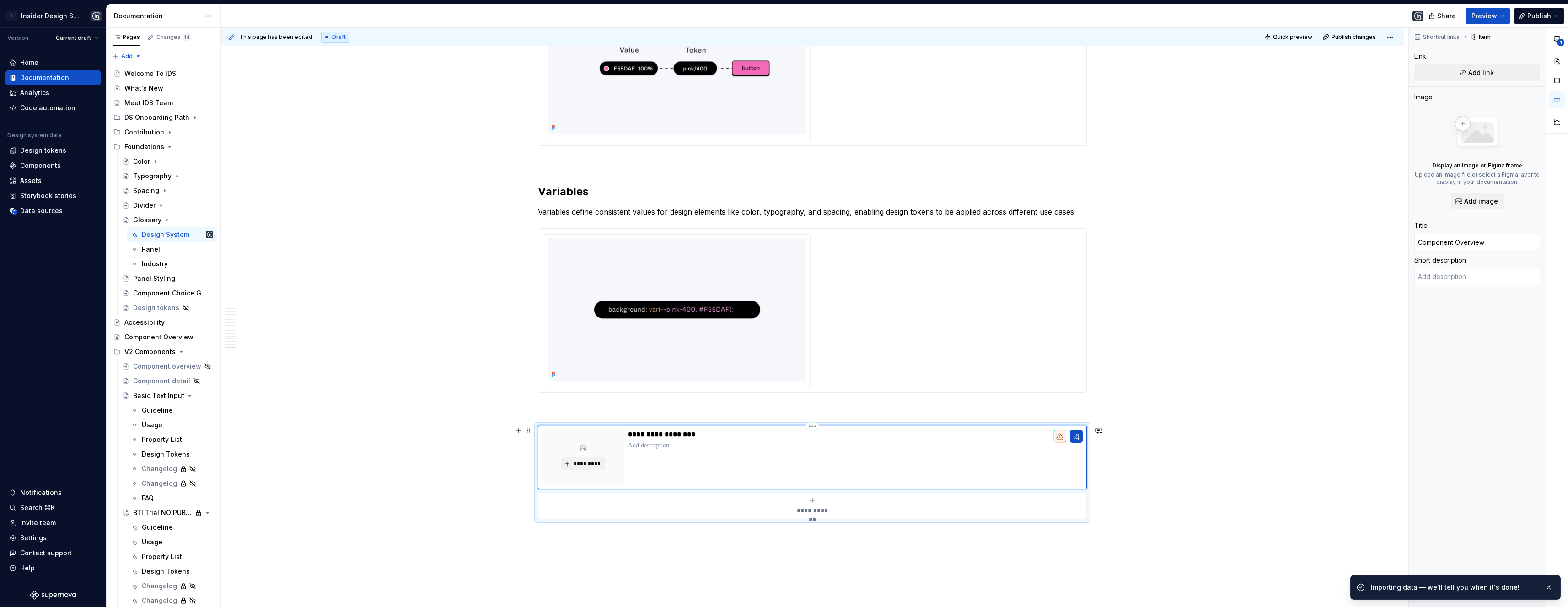
click at [674, 447] on p at bounding box center [855, 445] width 455 height 9
type textarea "*"
type textarea "T"
type textarea "*"
type textarea "To"
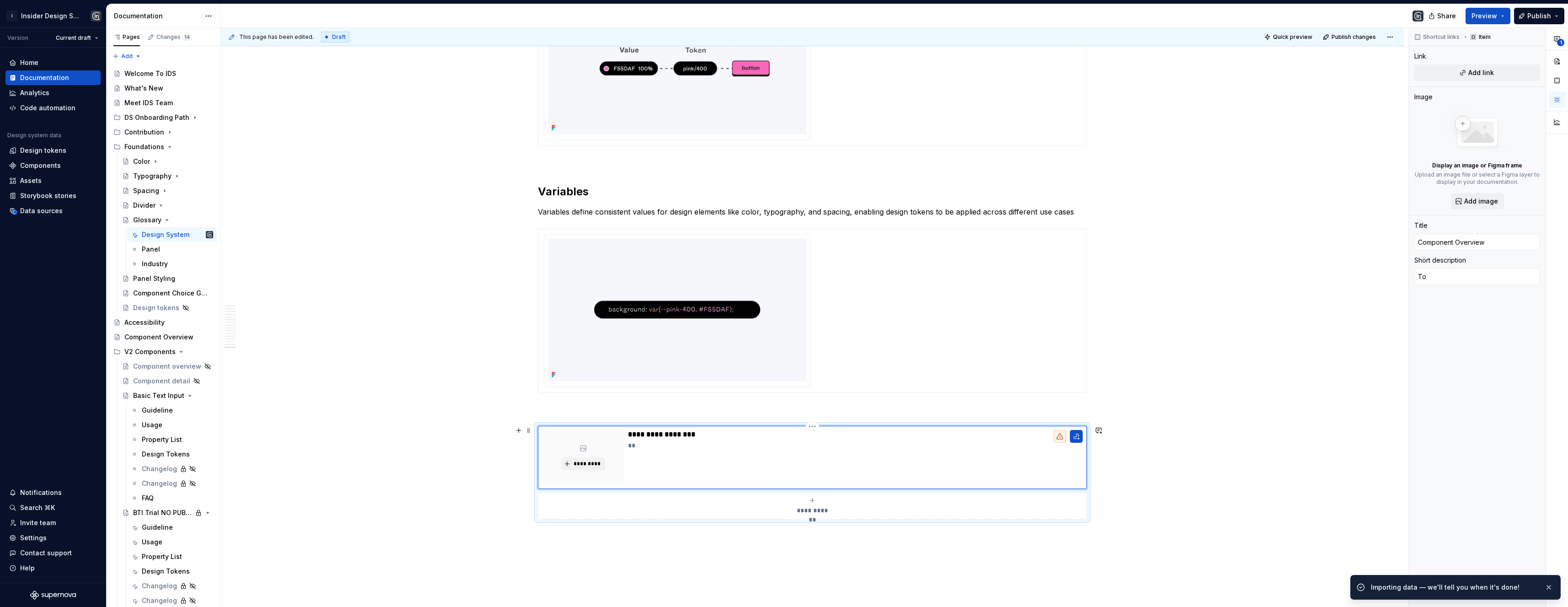
type textarea "*"
type textarea "Tok"
type textarea "*"
type textarea "To"
type textarea "*"
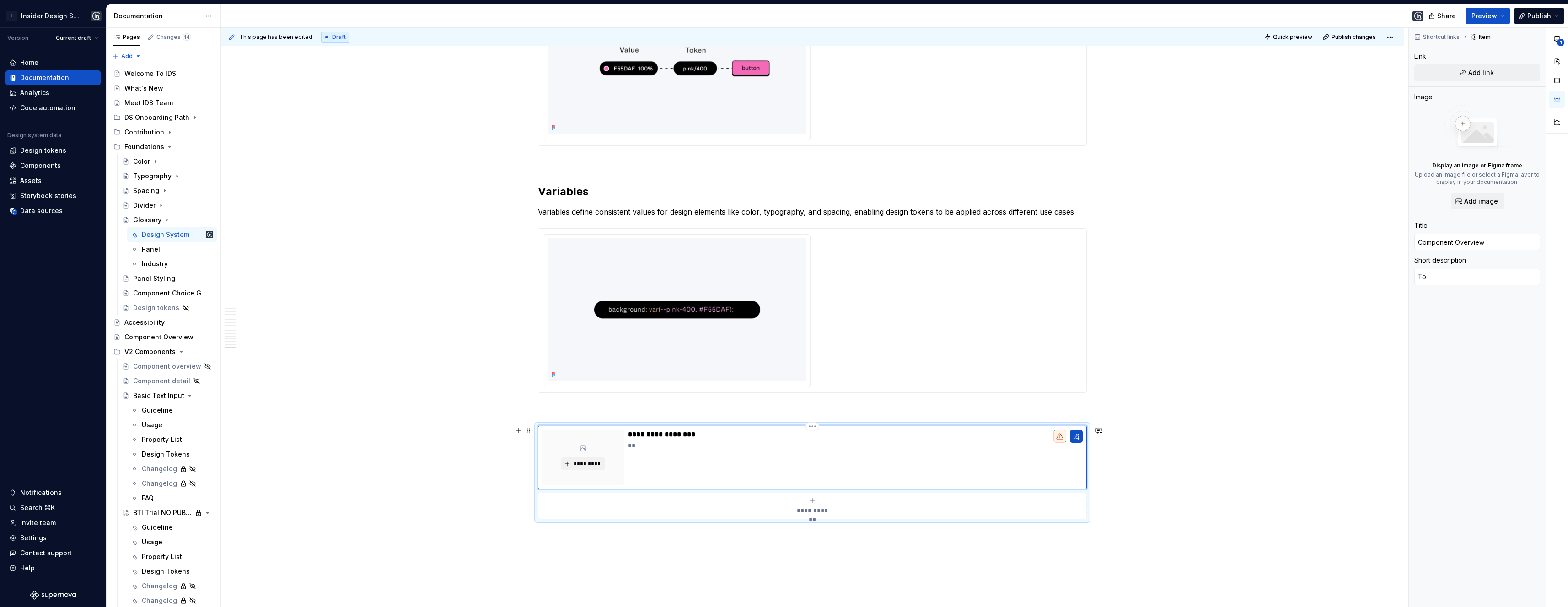
type textarea "To"
type textarea "*"
type textarea "To k"
type textarea "*"
type textarea "To kn"
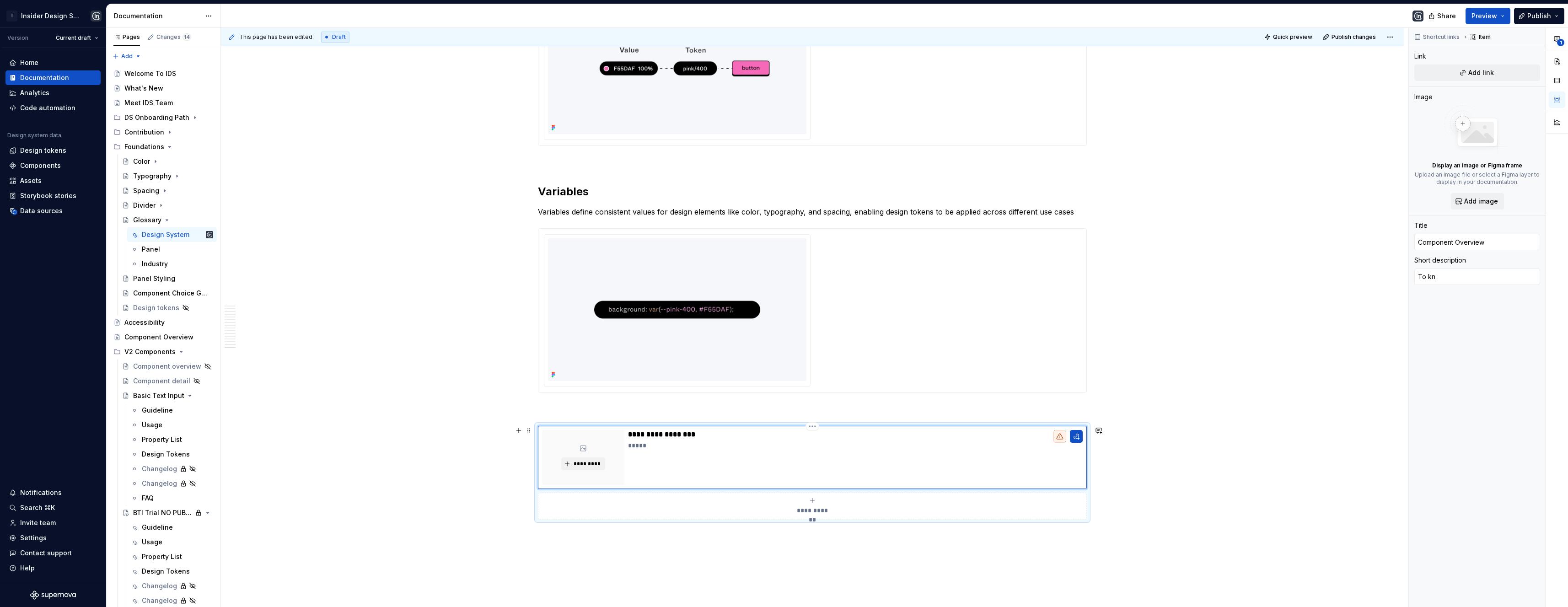
type textarea "*"
type textarea "To kno"
type textarea "*"
type textarea "To know"
type textarea "*"
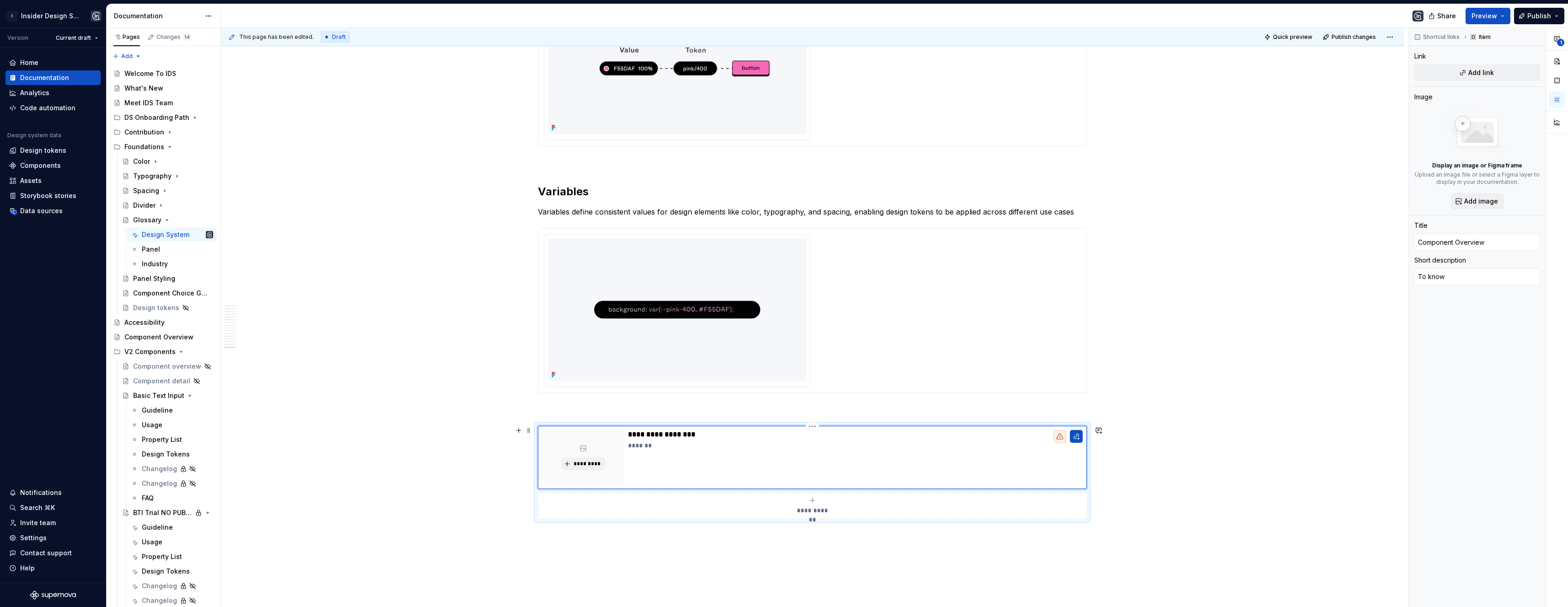
type textarea "To know"
type textarea "*"
type textarea "To know m"
type textarea "*"
type textarea "To know mo"
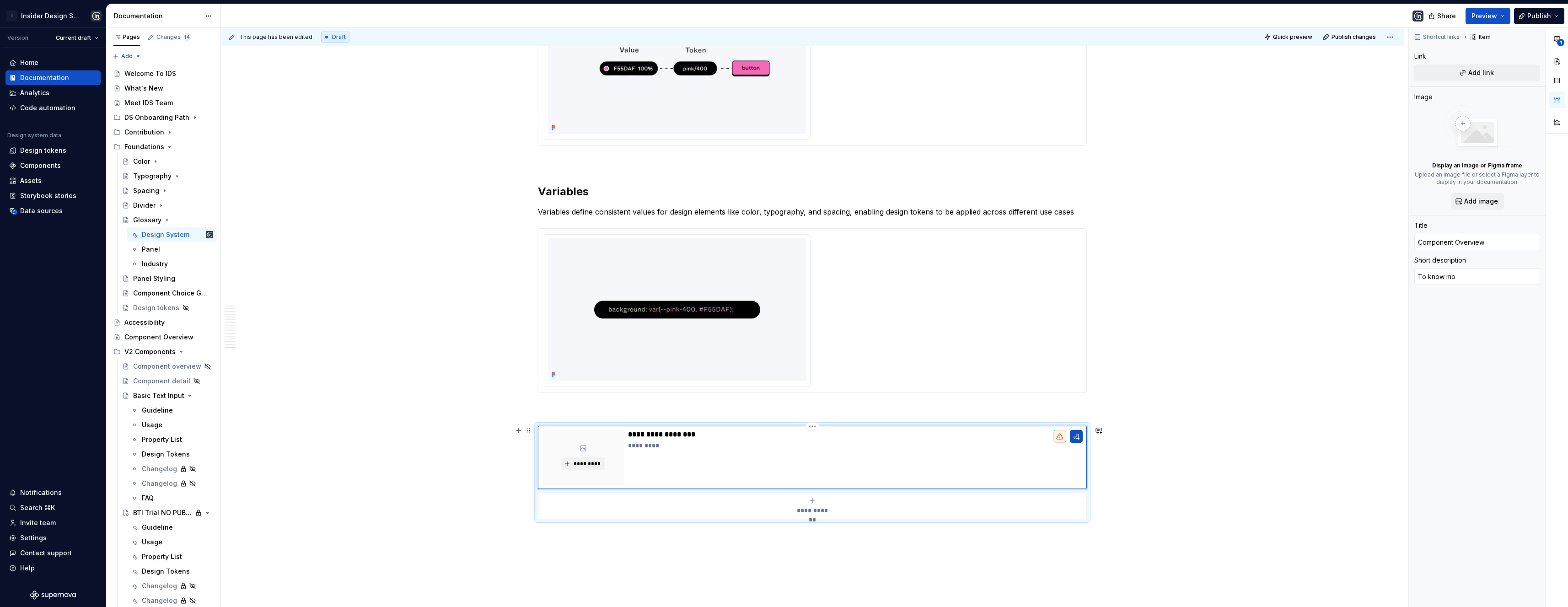
type textarea "*"
type textarea "To know mor"
click at [586, 463] on span "*********" at bounding box center [587, 464] width 28 height 7
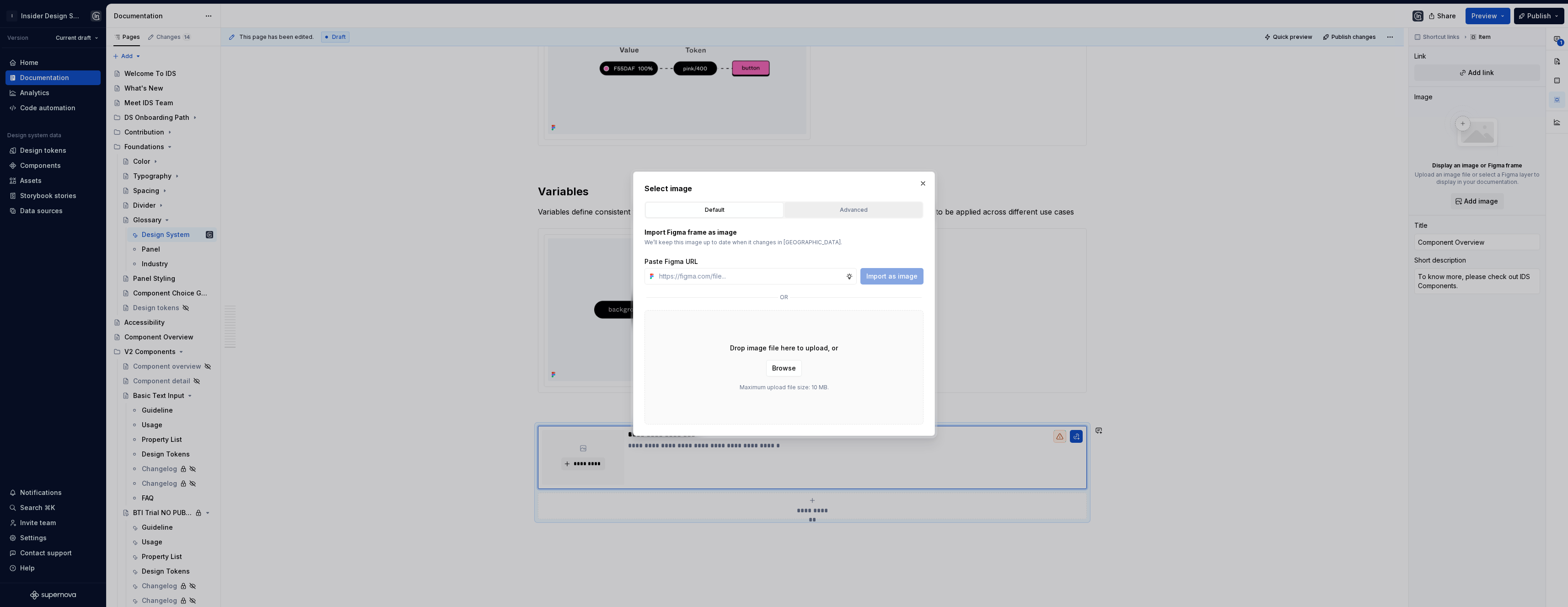
click at [847, 211] on div "Advanced" at bounding box center [853, 209] width 131 height 9
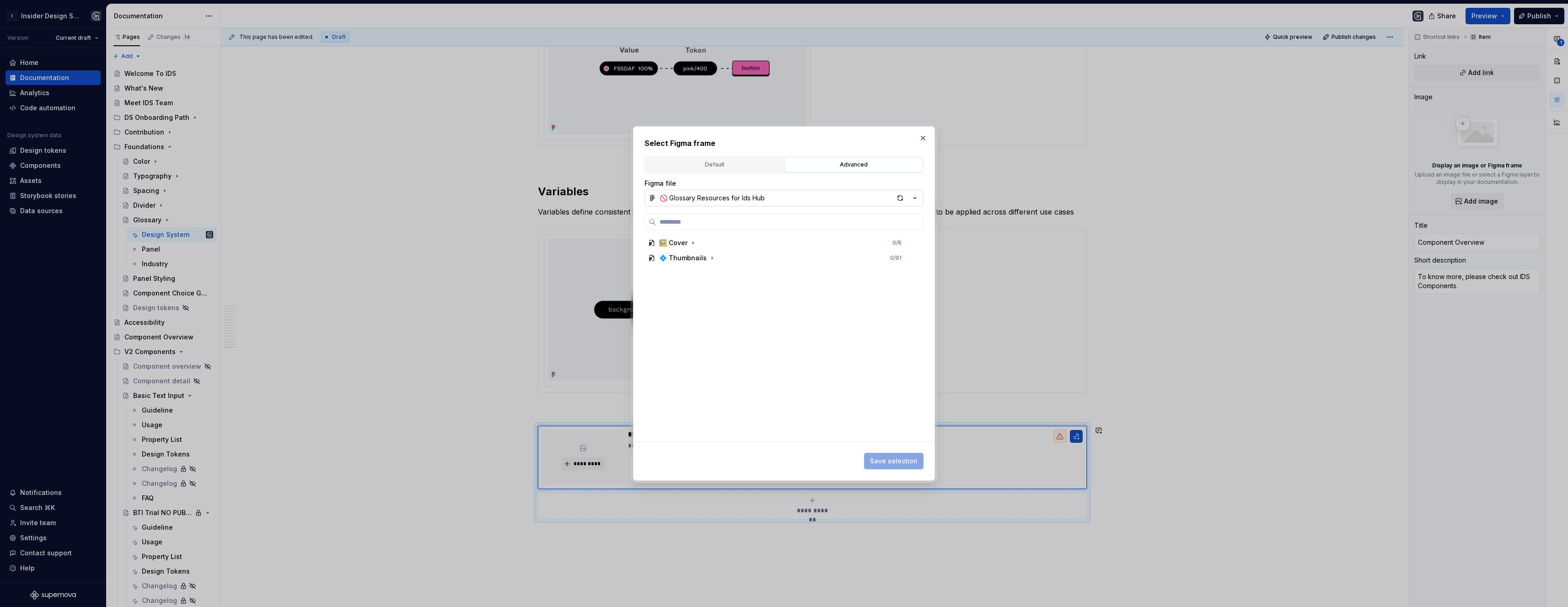
click at [807, 202] on button "🚫 Glossary Resources for Ids Hub" at bounding box center [784, 198] width 279 height 16
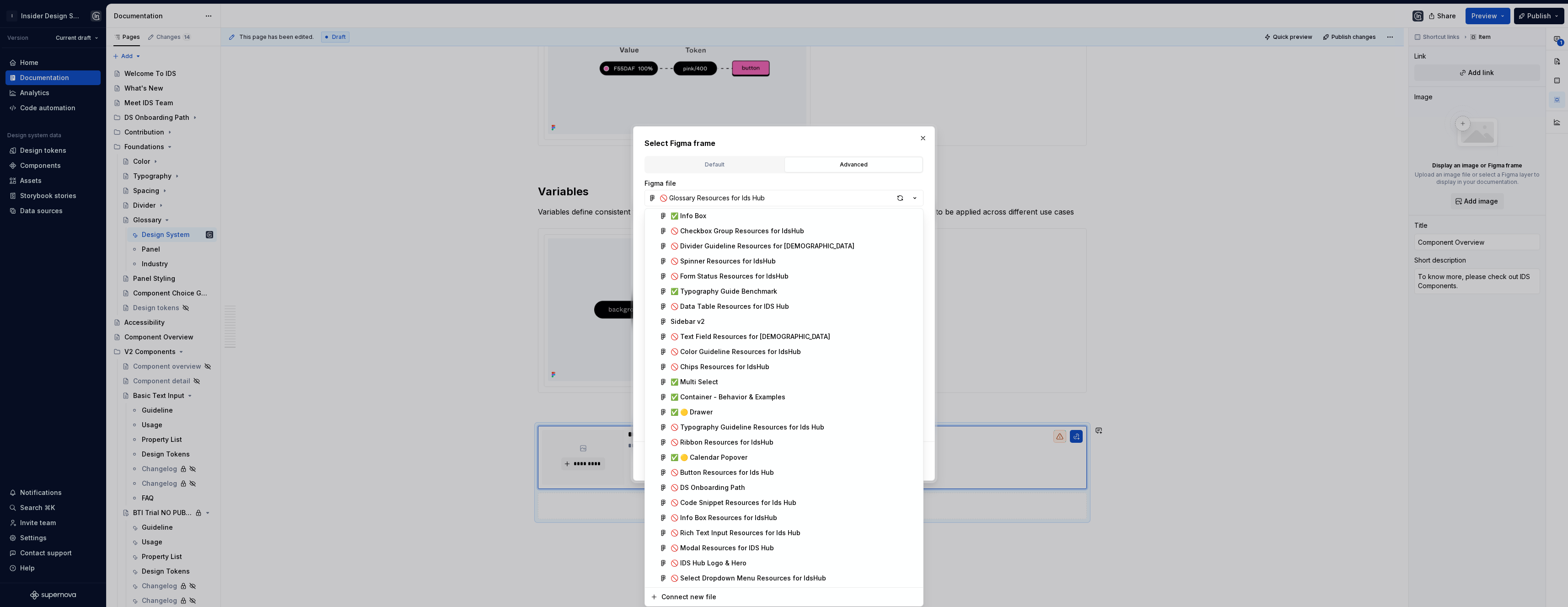
scroll to position [860, 0]
click at [721, 559] on div "🚫 IDS Hub Logo & Hero" at bounding box center [709, 563] width 76 height 9
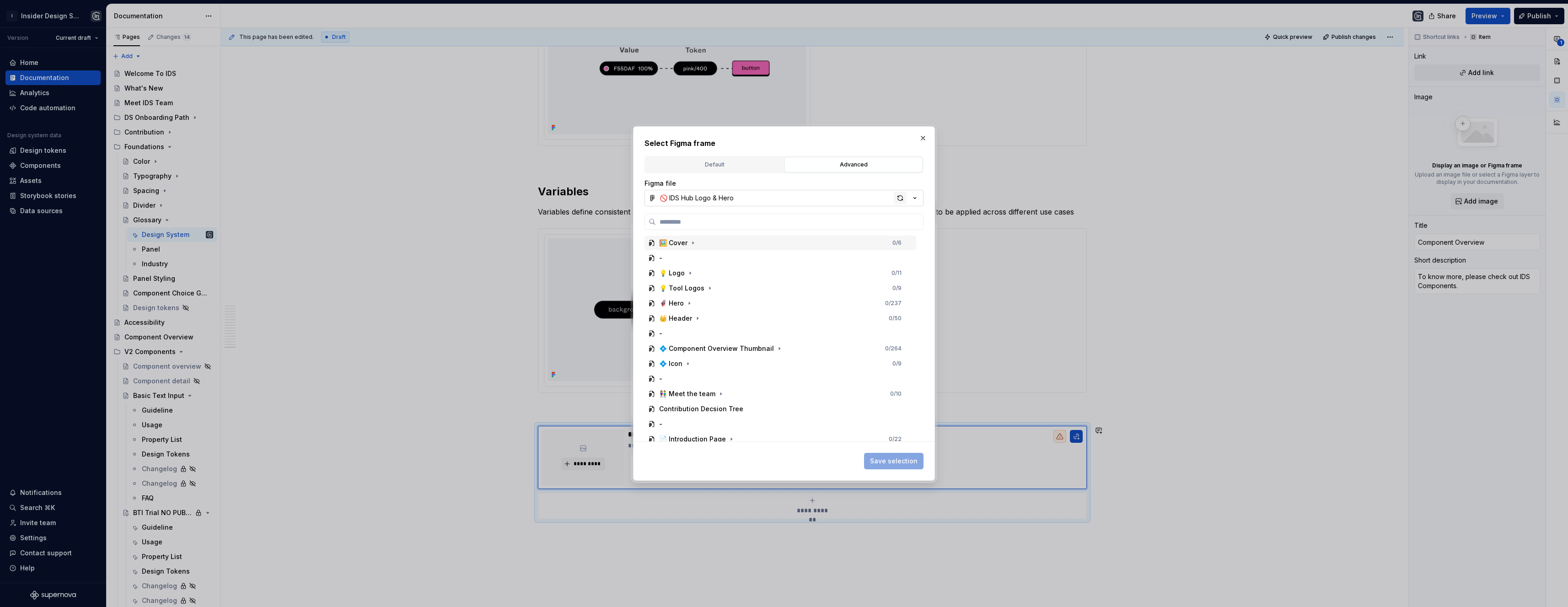
click at [901, 197] on div "button" at bounding box center [900, 198] width 13 height 13
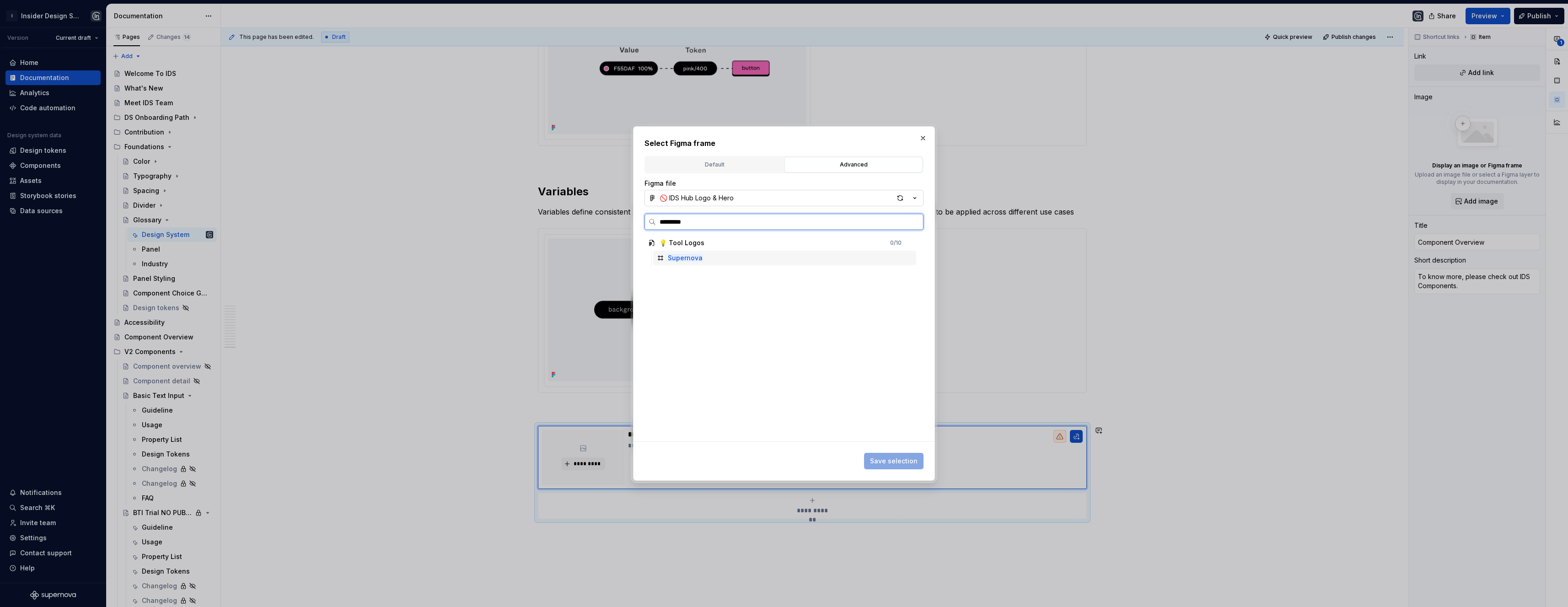
click at [793, 258] on div "Supernova" at bounding box center [785, 258] width 263 height 15
click at [887, 458] on span "Save selection" at bounding box center [894, 461] width 47 height 9
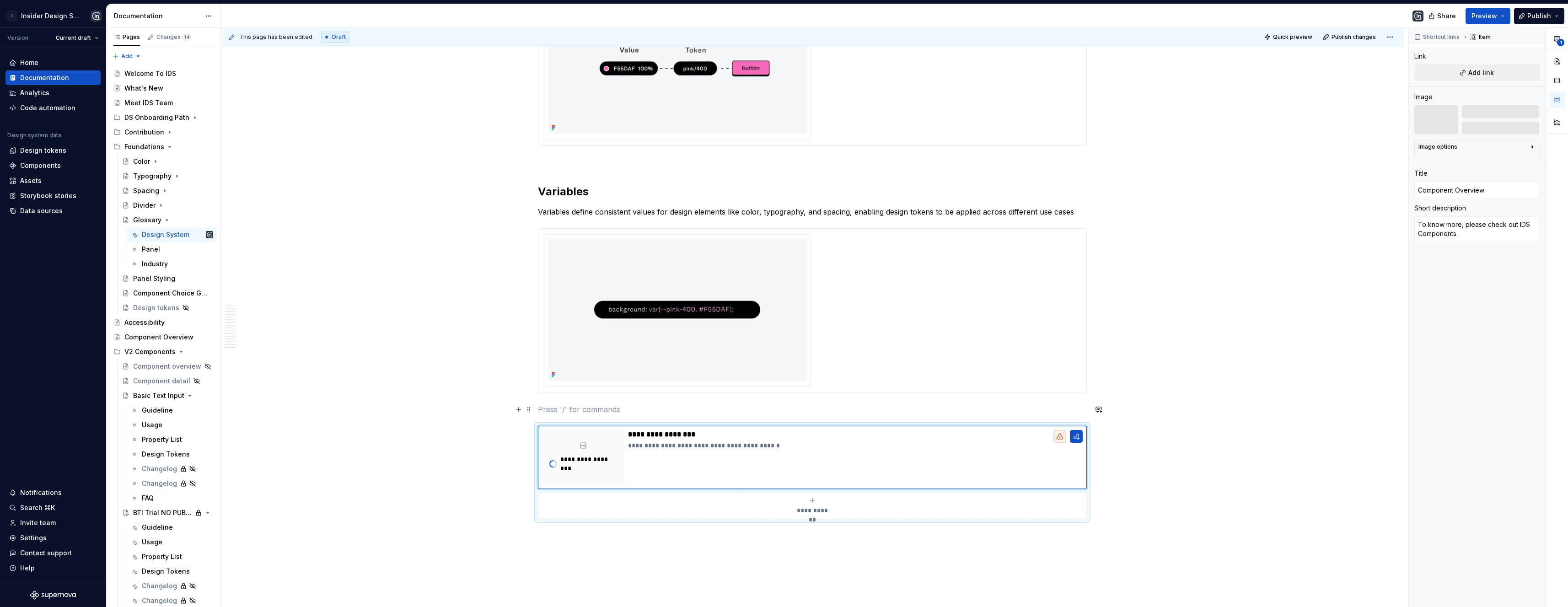
click at [596, 408] on p at bounding box center [813, 410] width 549 height 11
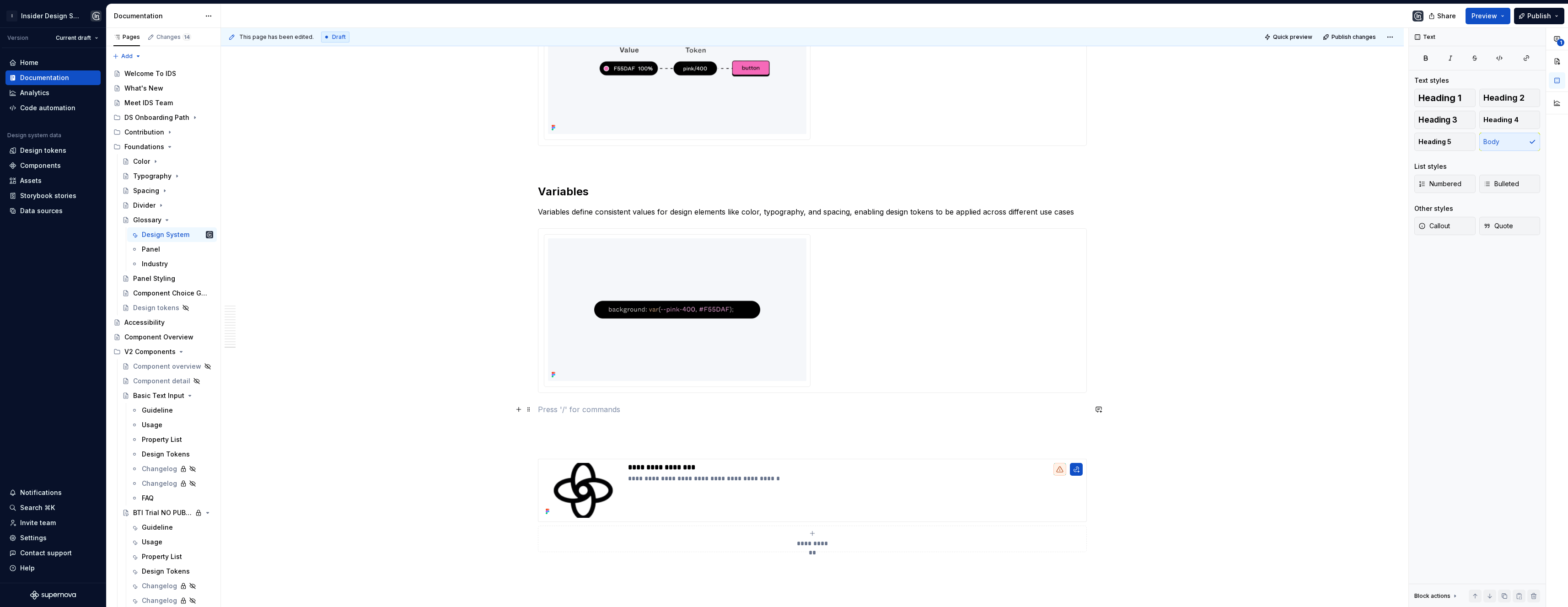
click at [545, 406] on p at bounding box center [813, 410] width 549 height 11
click at [542, 441] on p at bounding box center [813, 443] width 549 height 11
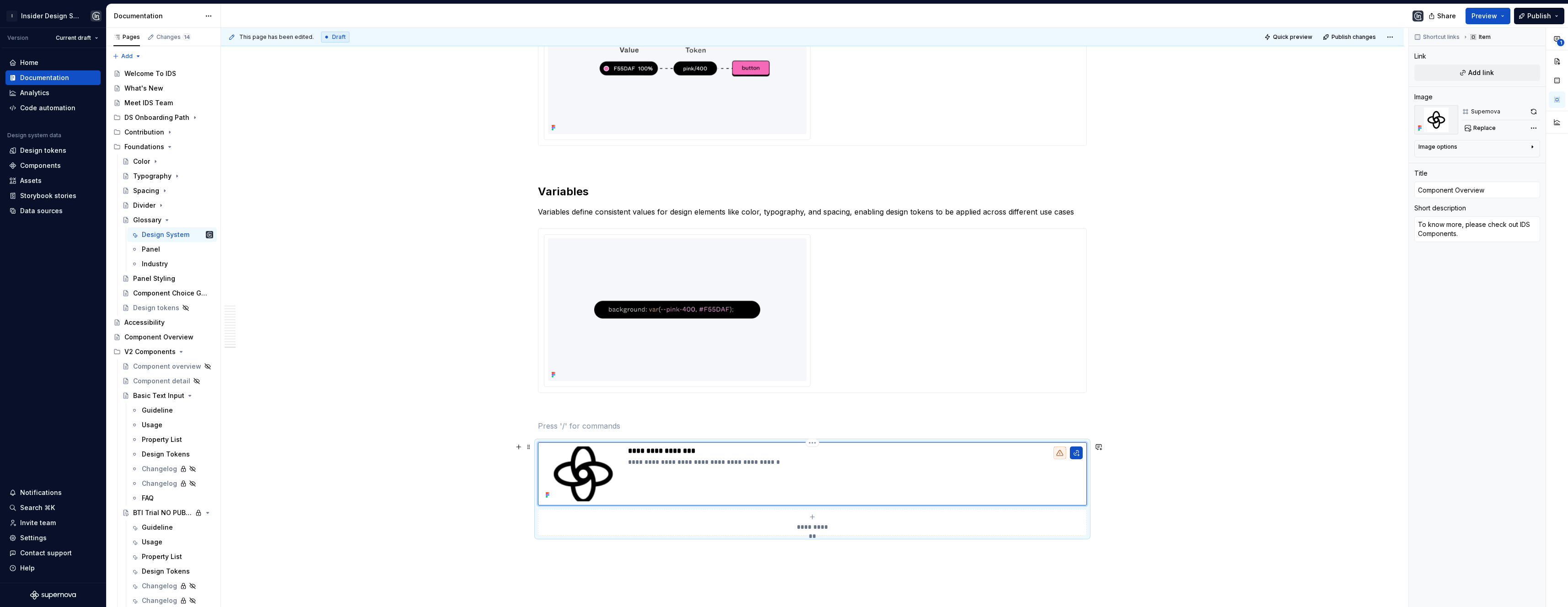
click at [579, 468] on img at bounding box center [583, 474] width 82 height 55
click at [576, 469] on img at bounding box center [583, 474] width 82 height 55
click at [1359, 37] on span "Publish changes" at bounding box center [1353, 37] width 44 height 7
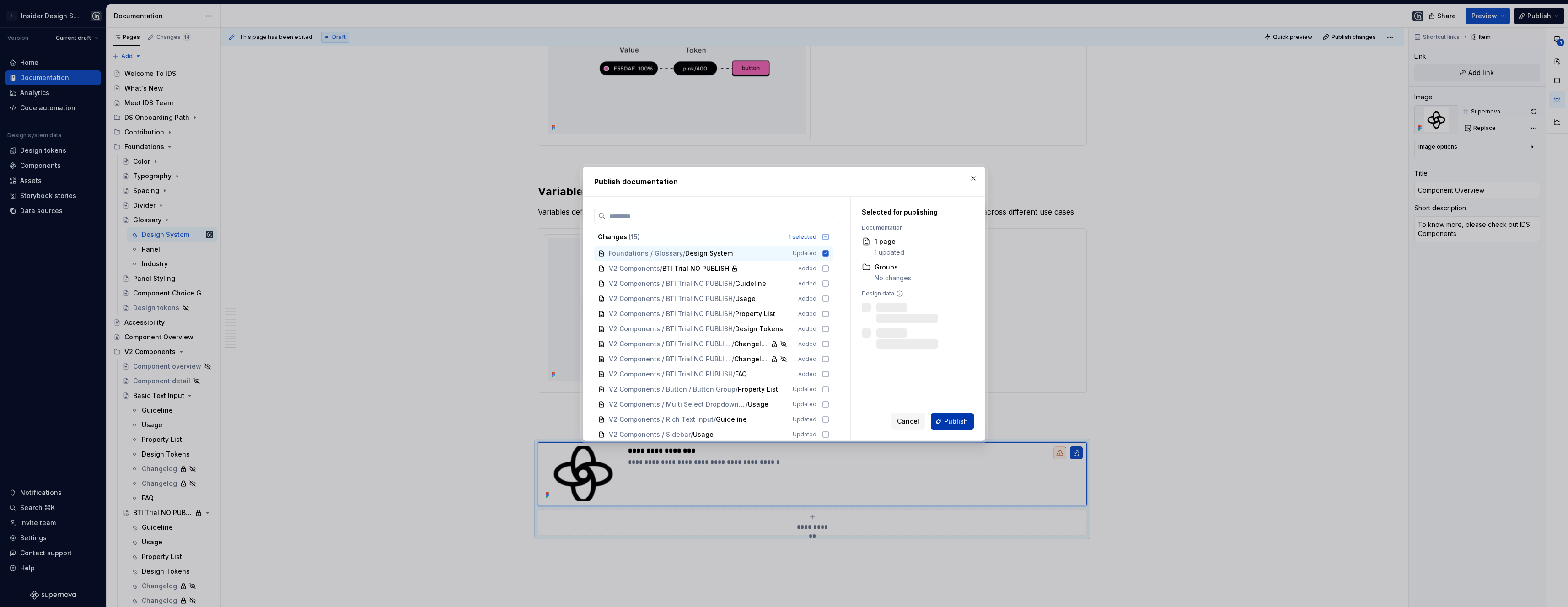
click at [949, 423] on span "Publish" at bounding box center [956, 421] width 24 height 9
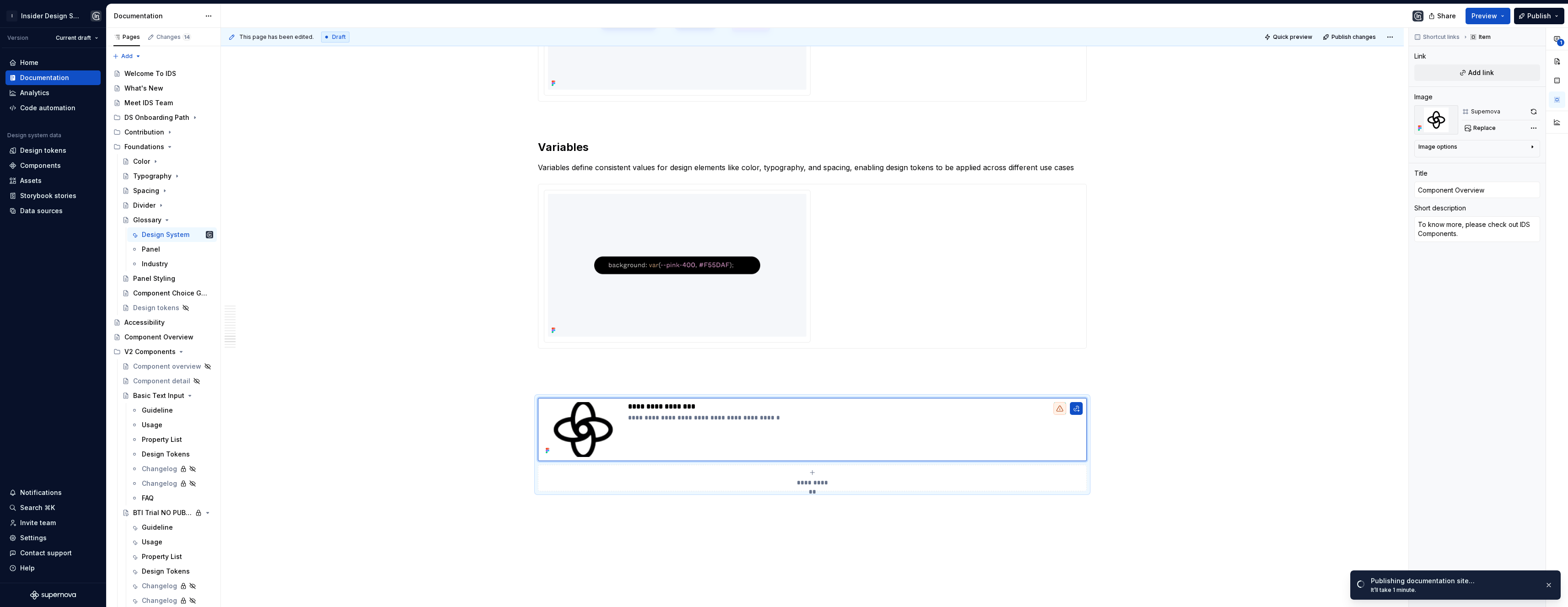
scroll to position [3705, 0]
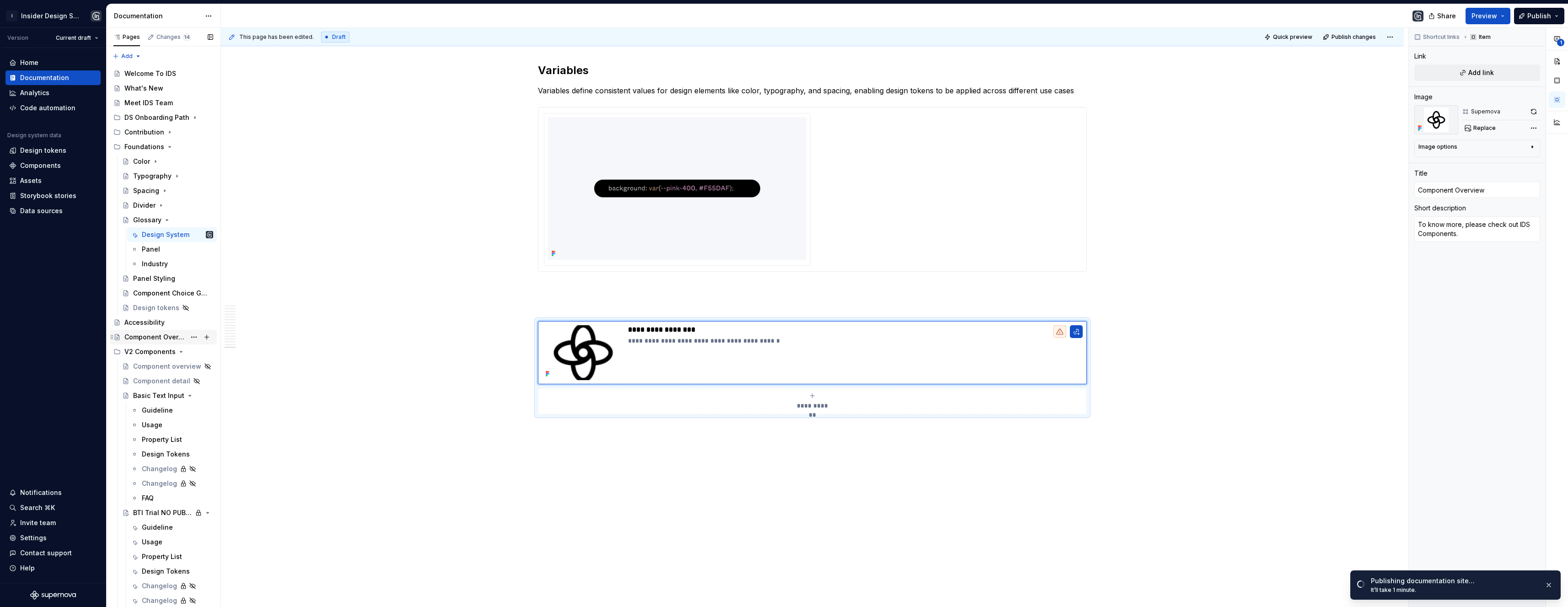
click at [152, 337] on div "Component Overview" at bounding box center [155, 337] width 61 height 9
click at [1076, 334] on button "button" at bounding box center [1076, 331] width 13 height 13
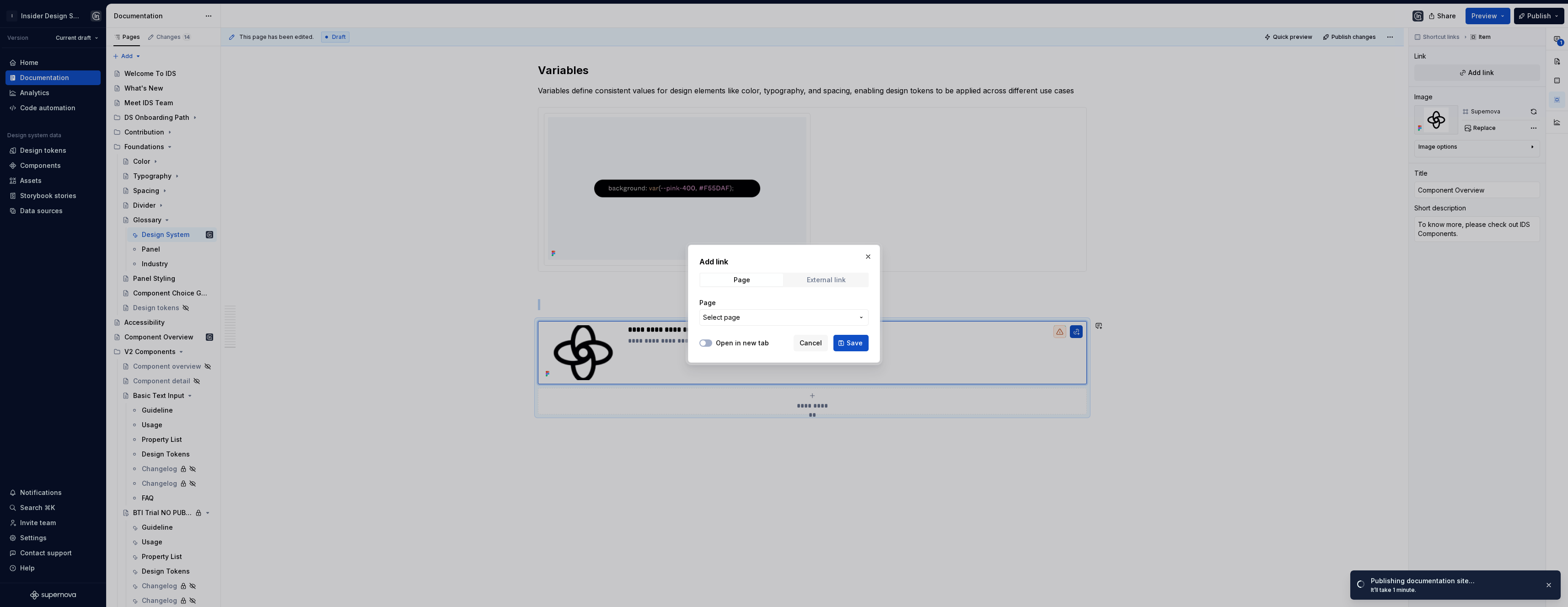
click at [822, 281] on div "External link" at bounding box center [827, 280] width 39 height 7
click at [759, 278] on span "Page" at bounding box center [741, 279] width 83 height 13
click at [737, 314] on span "Select page" at bounding box center [721, 317] width 37 height 9
click at [761, 354] on mark "Component Over" at bounding box center [752, 354] width 54 height 8
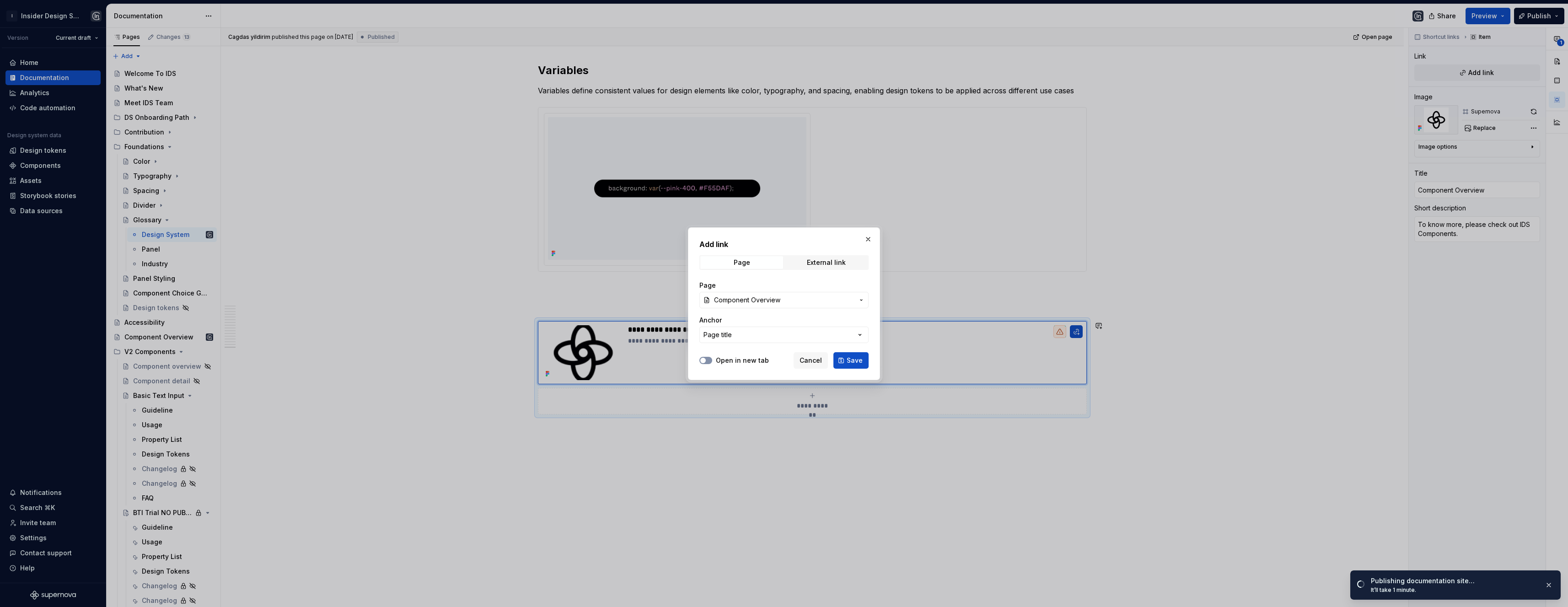
click at [707, 361] on button "Open in new tab" at bounding box center [705, 360] width 13 height 7
click at [847, 362] on button "Save" at bounding box center [851, 360] width 35 height 16
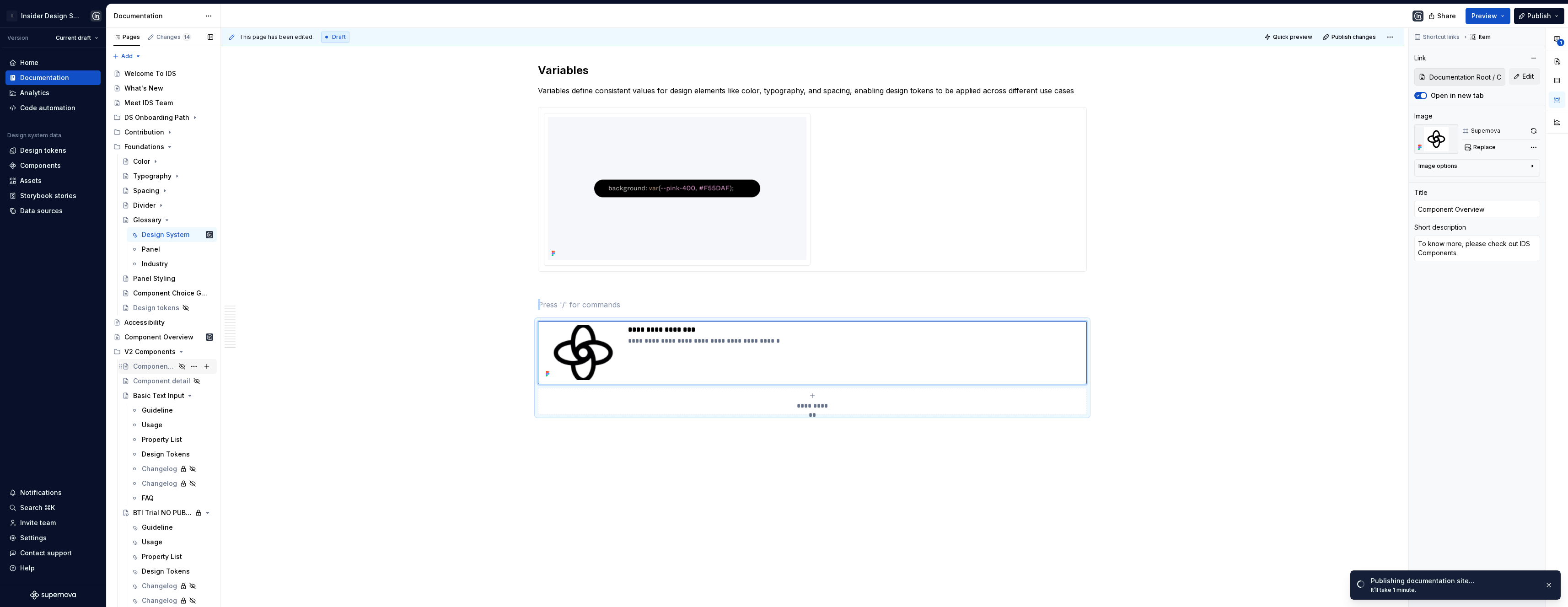
click at [155, 368] on div "Component overview" at bounding box center [155, 366] width 43 height 9
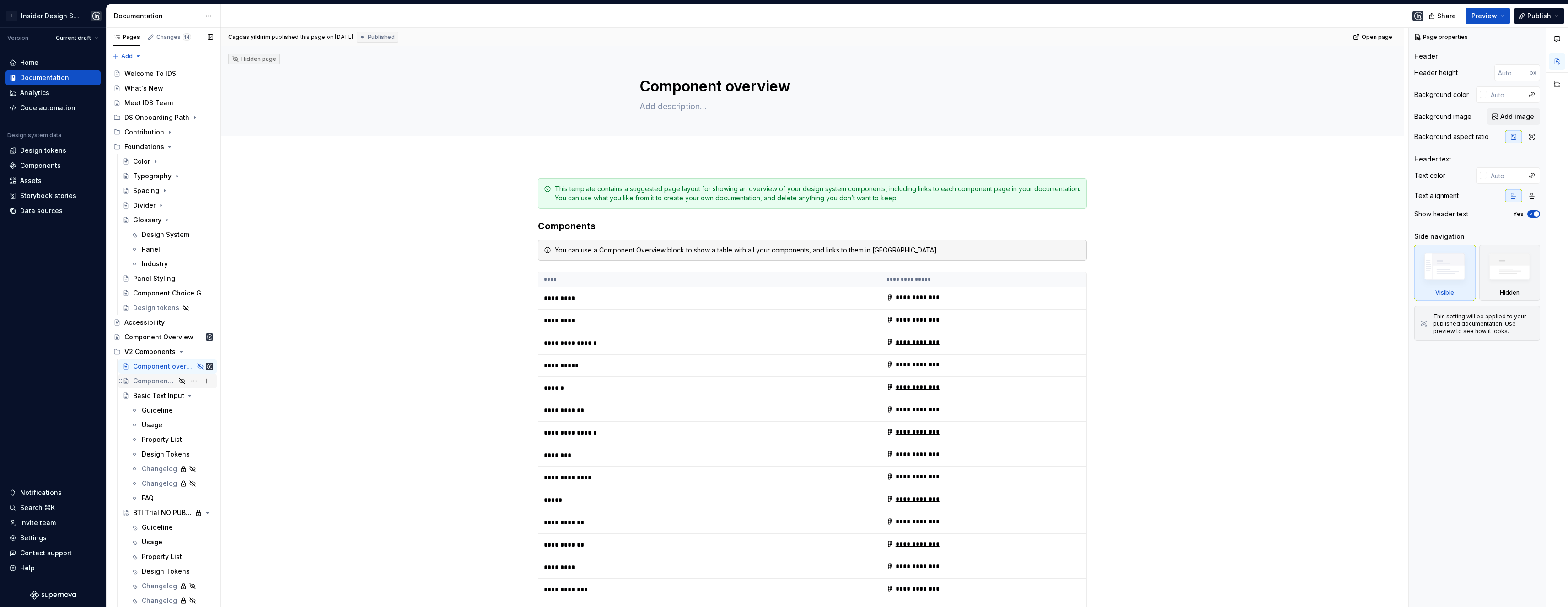
click at [149, 380] on div "Component detail" at bounding box center [155, 381] width 43 height 9
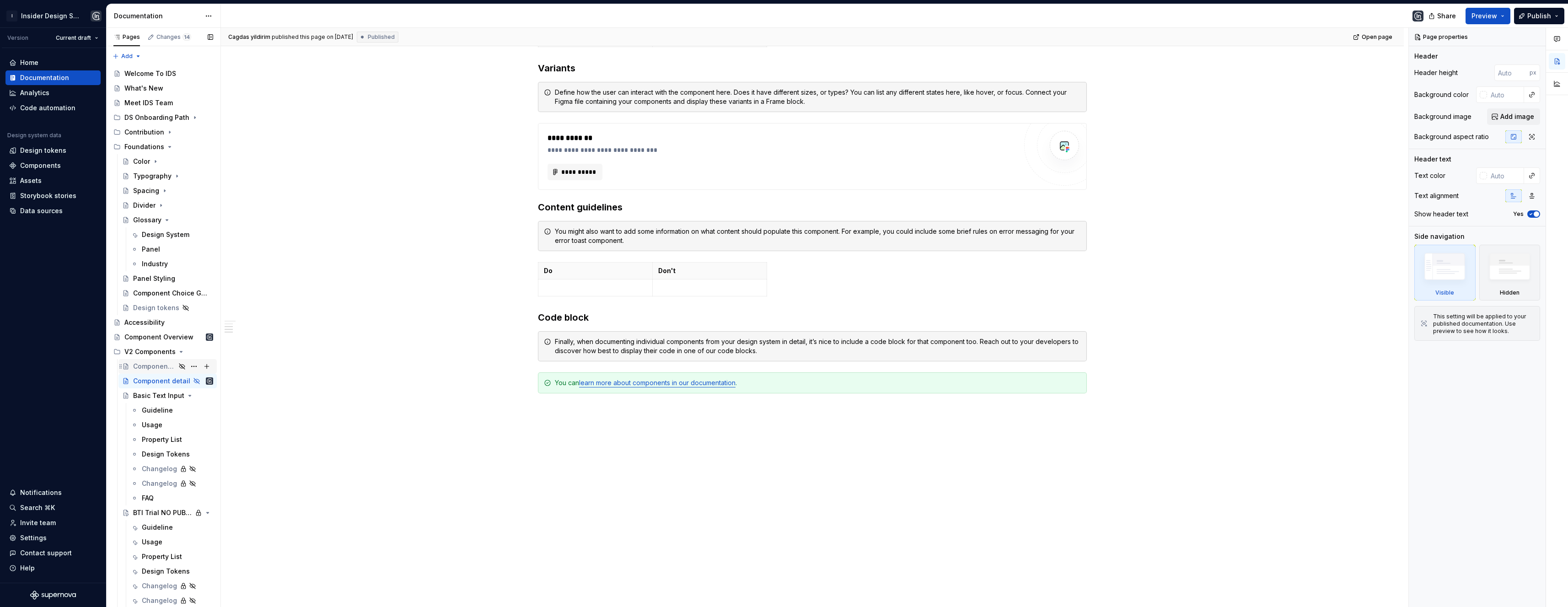
click at [161, 366] on div "Component overview" at bounding box center [155, 366] width 43 height 9
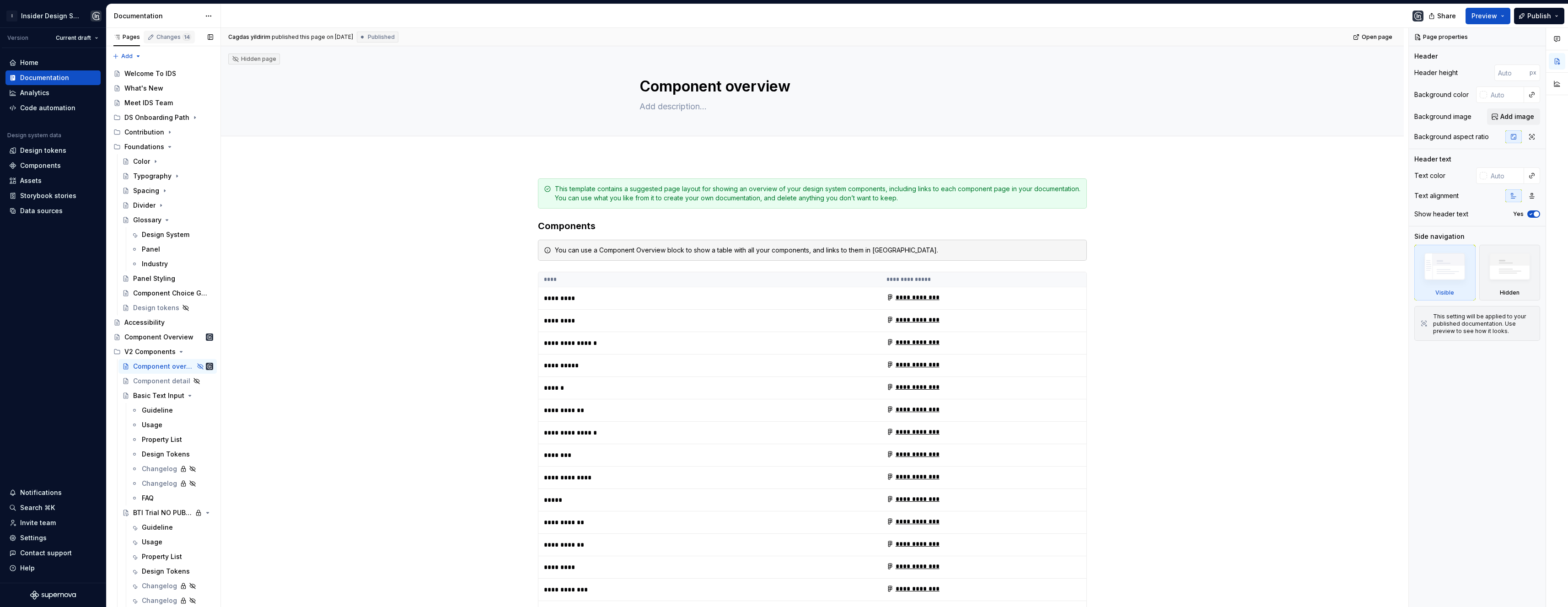
click at [176, 37] on div "Changes 14" at bounding box center [173, 37] width 35 height 7
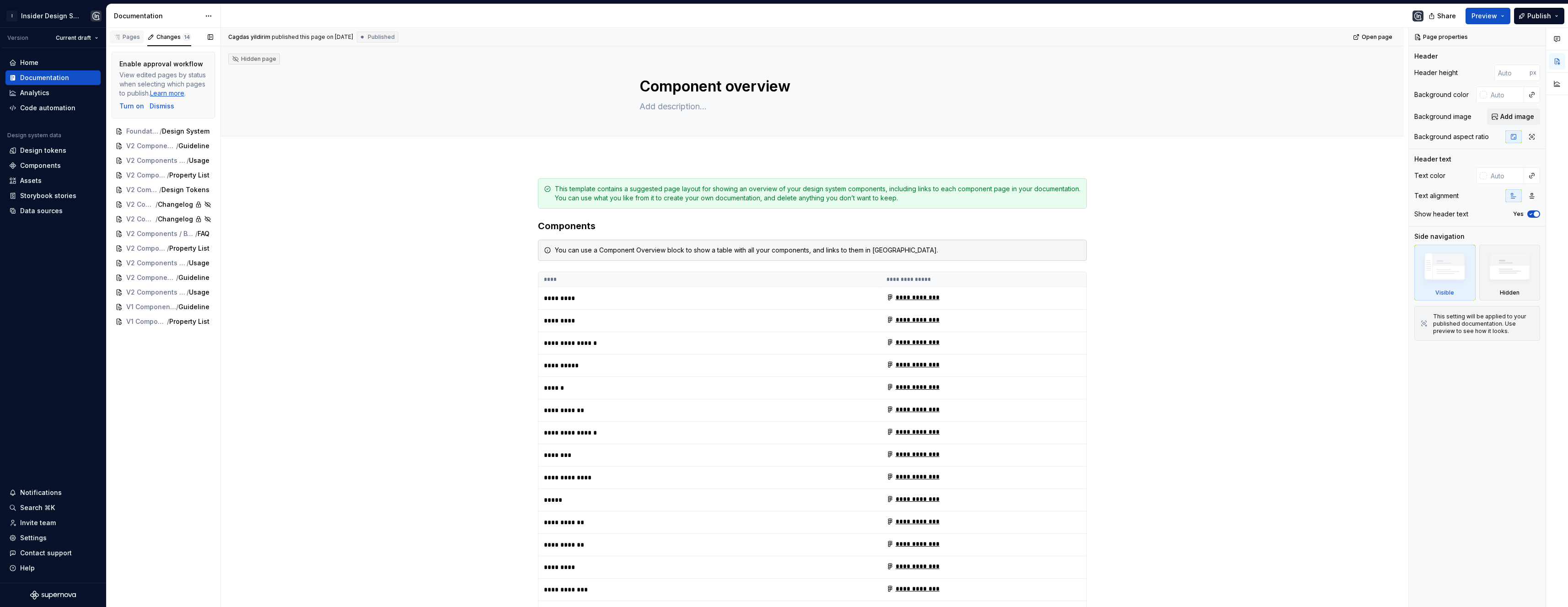
click at [134, 35] on div "Pages" at bounding box center [127, 37] width 27 height 7
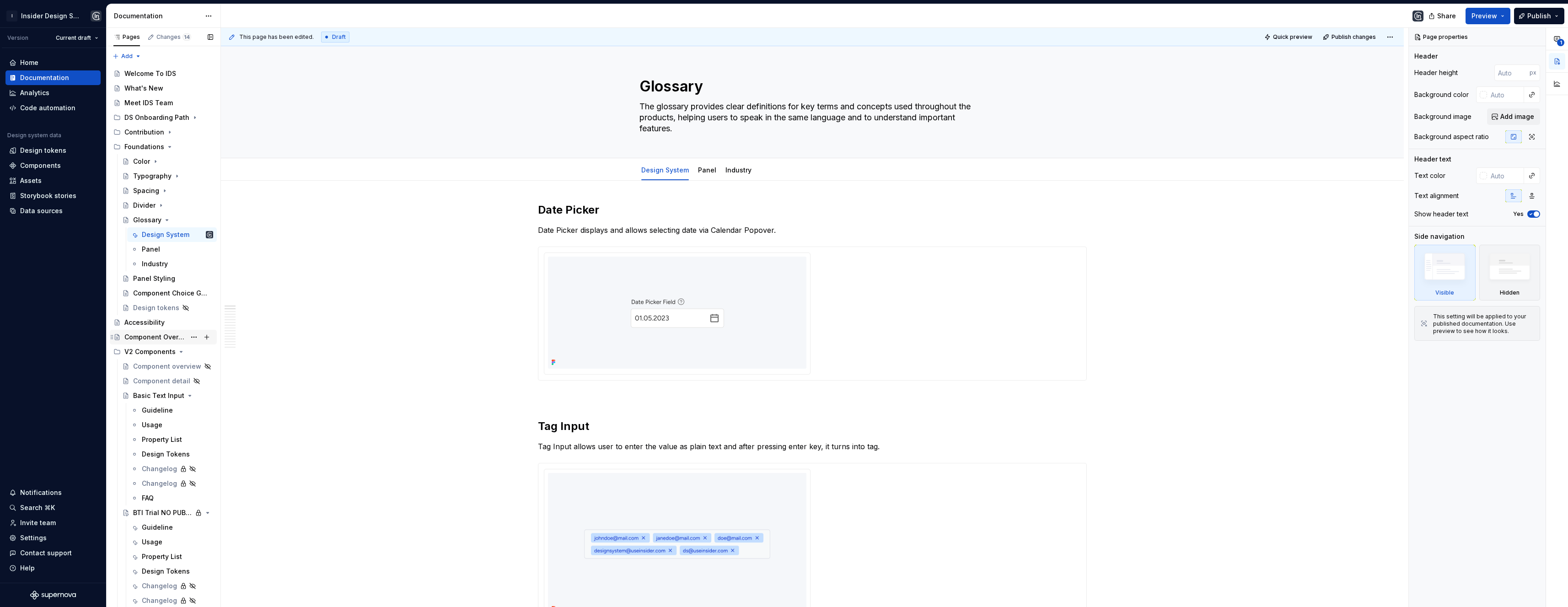
click at [148, 335] on div "Component Overview" at bounding box center [155, 337] width 61 height 9
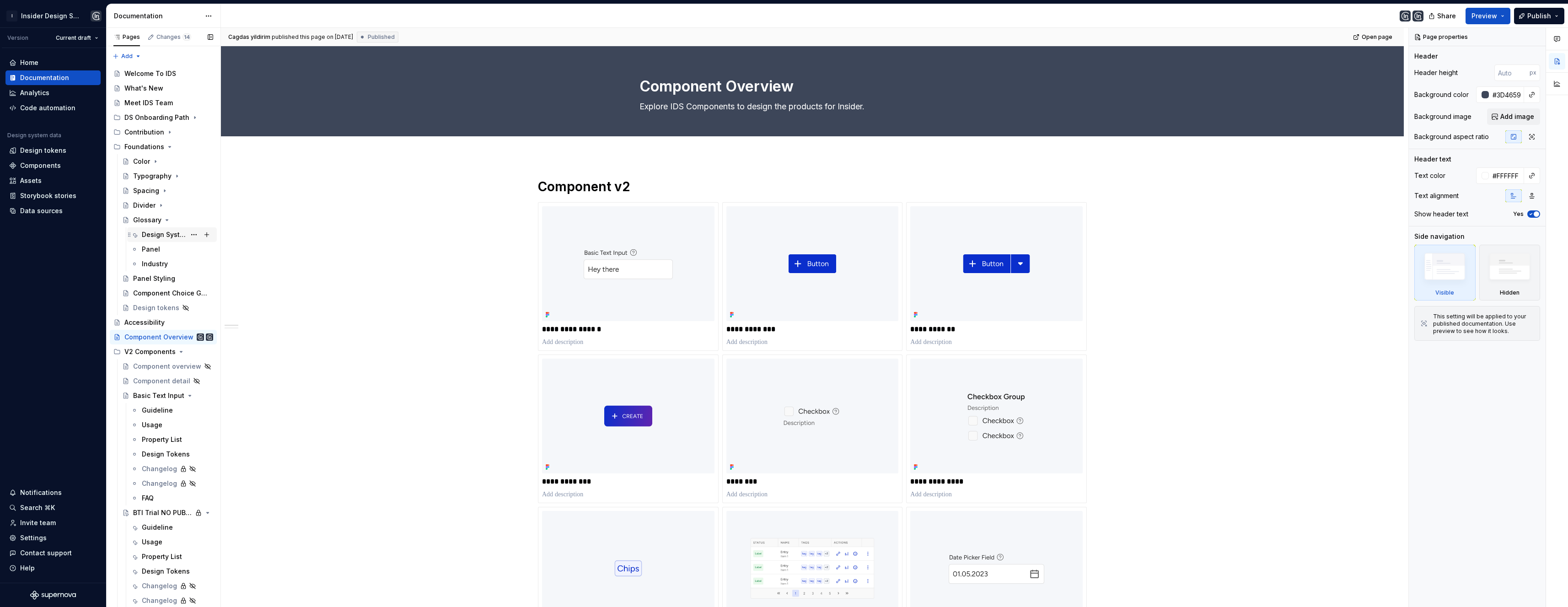
click at [152, 236] on div "Design System" at bounding box center [164, 234] width 44 height 9
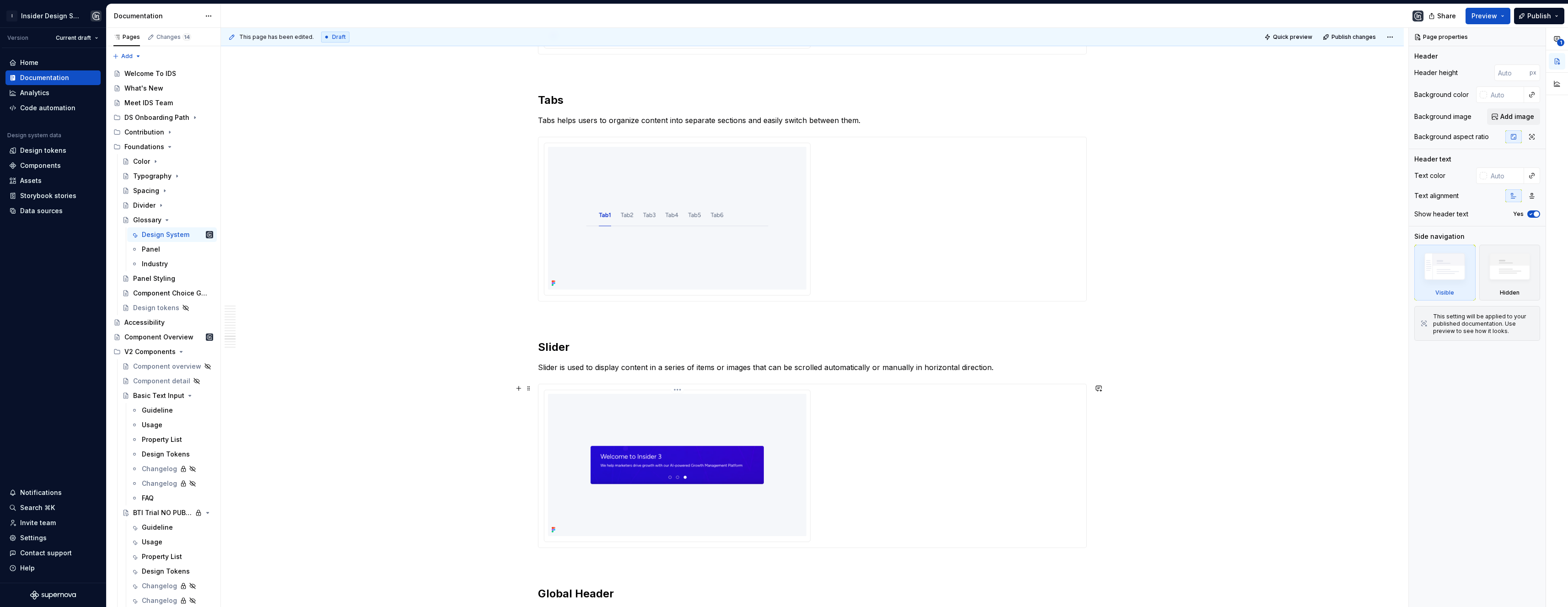
scroll to position [3705, 0]
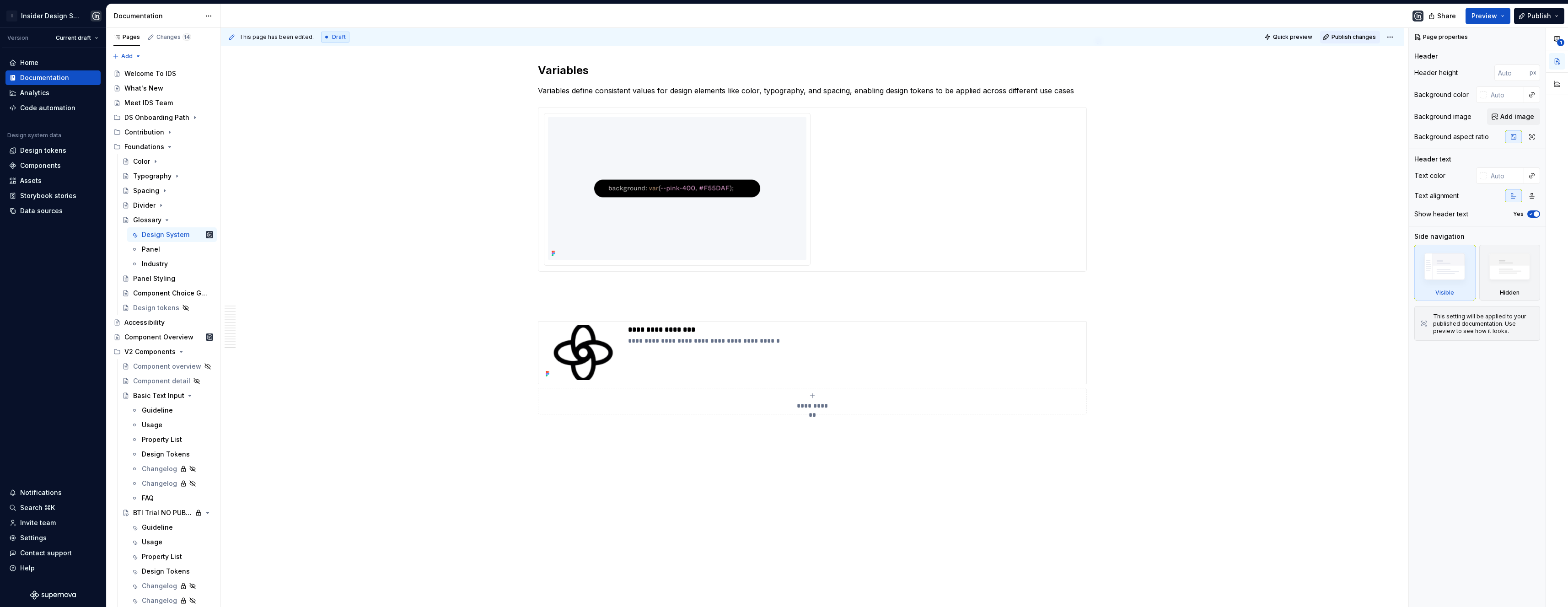
click at [1350, 38] on span "Publish changes" at bounding box center [1353, 37] width 44 height 7
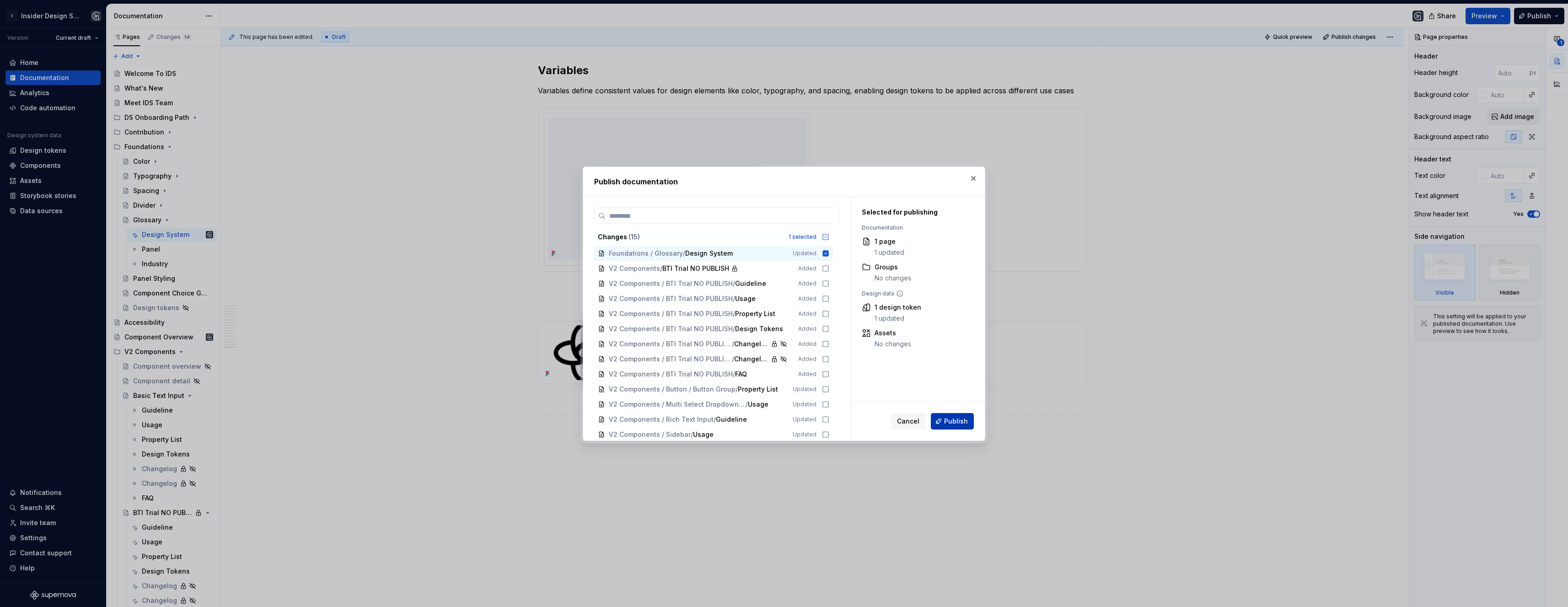
click at [954, 420] on span "Publish" at bounding box center [956, 421] width 24 height 9
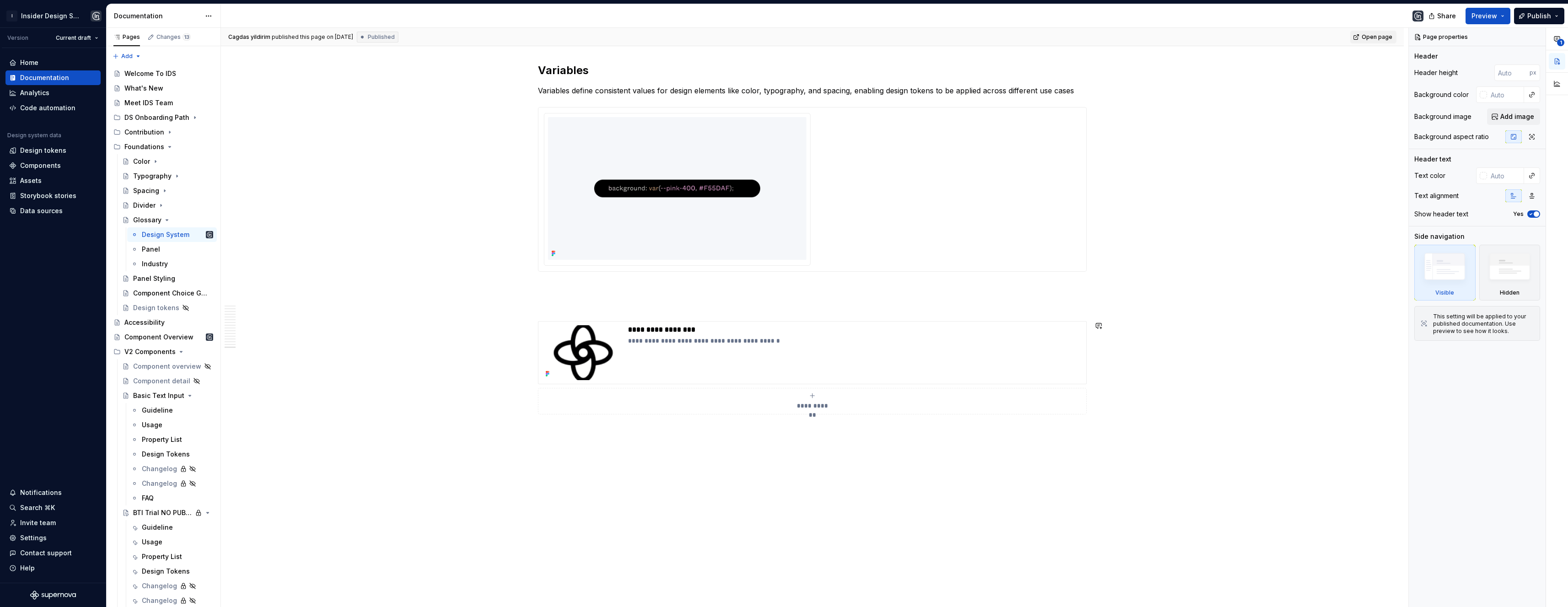
click at [1371, 38] on span "Open page" at bounding box center [1377, 37] width 30 height 7
click at [653, 334] on p "**********" at bounding box center [855, 329] width 455 height 9
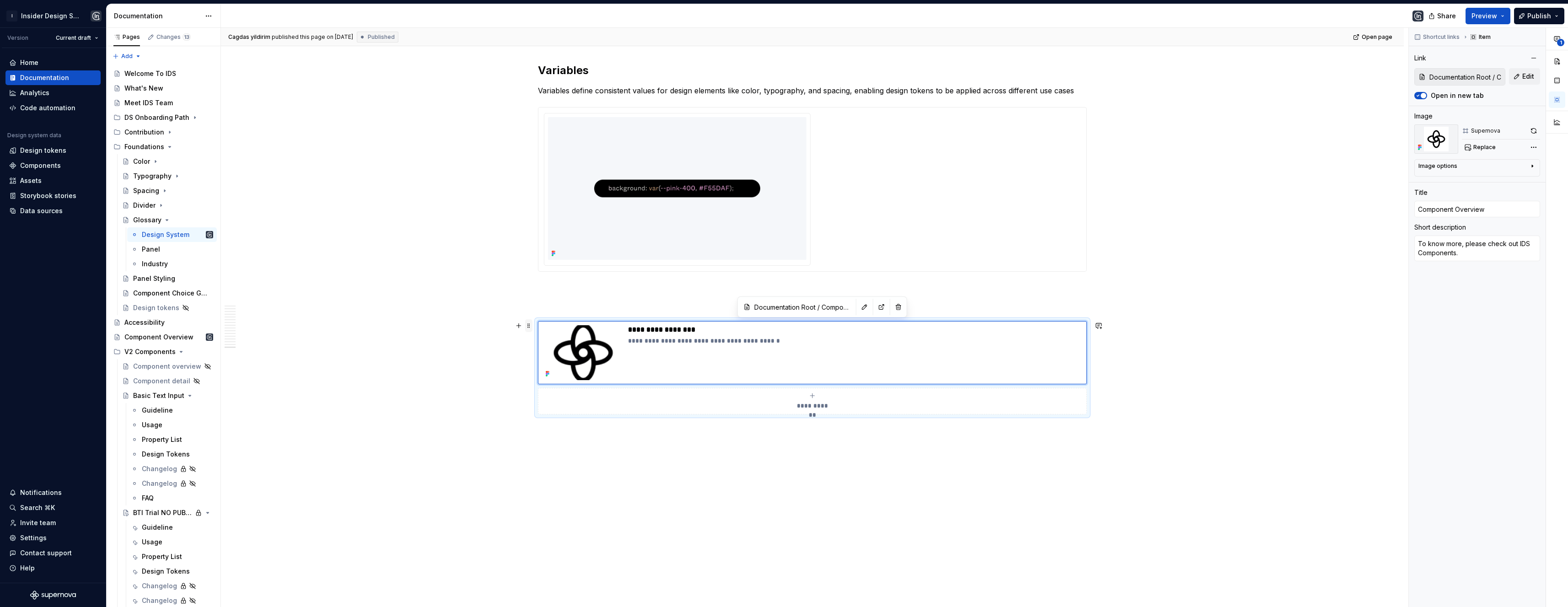
click at [529, 325] on span at bounding box center [529, 326] width 7 height 13
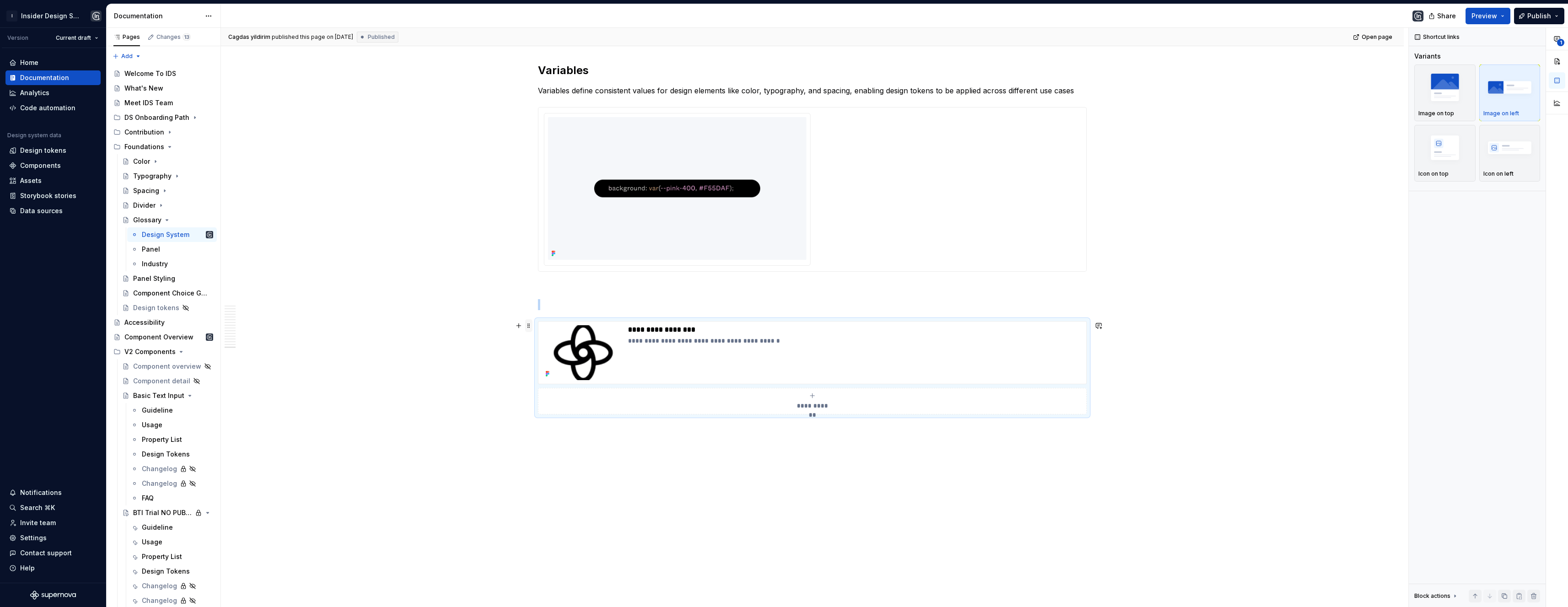
click at [529, 325] on span at bounding box center [529, 326] width 7 height 13
click at [1503, 153] on img "button" at bounding box center [1510, 147] width 53 height 33
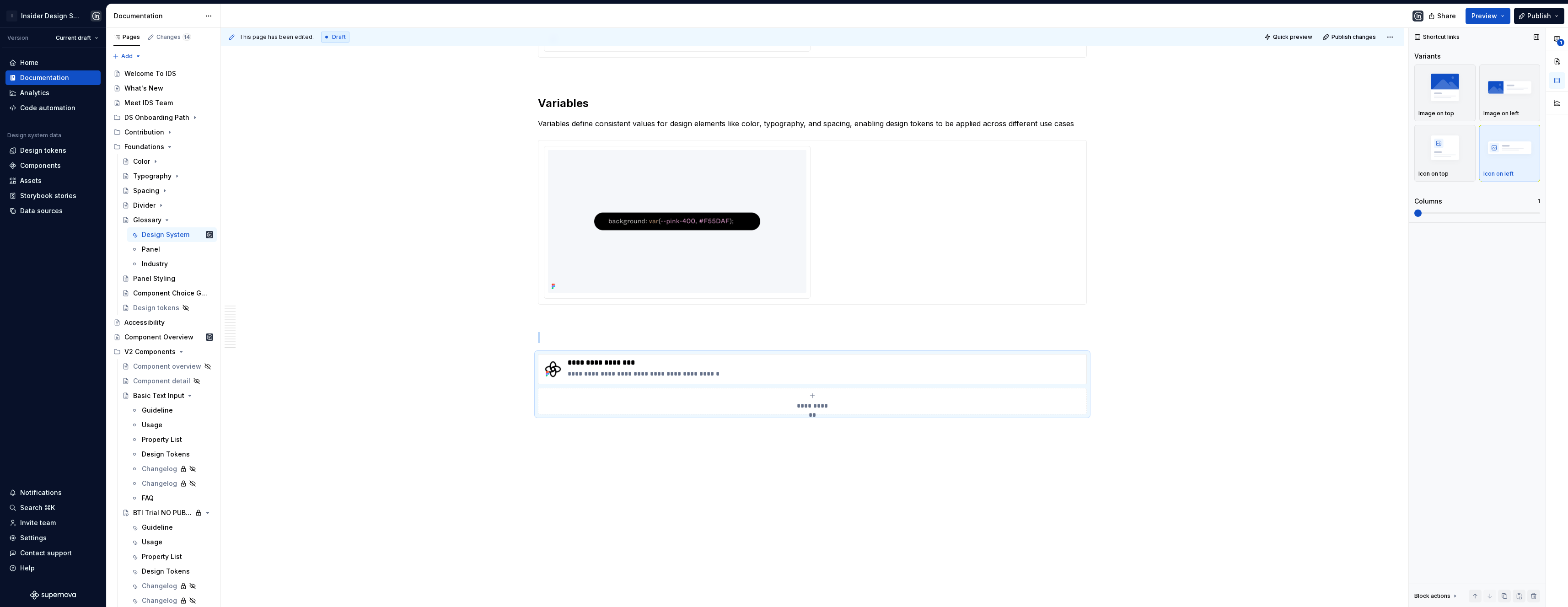
scroll to position [3672, 0]
click at [1345, 41] on button "Publish changes" at bounding box center [1350, 37] width 60 height 13
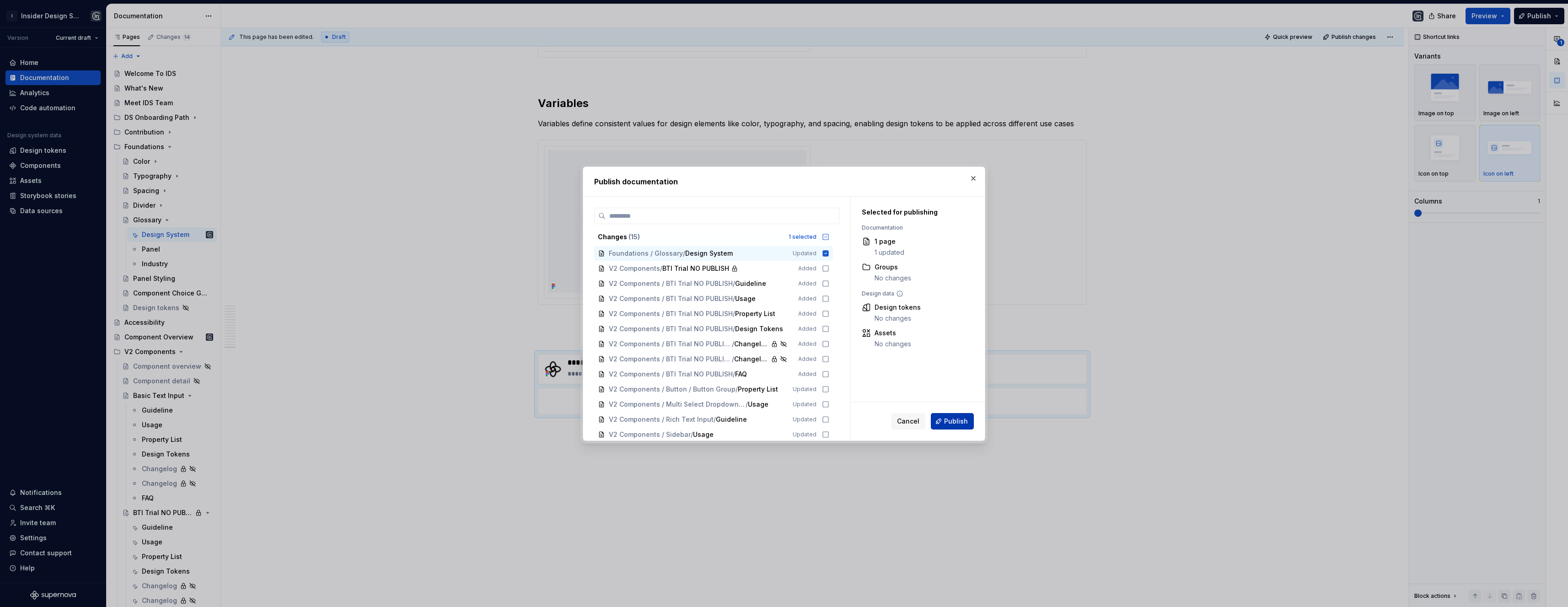
click at [957, 421] on span "Publish" at bounding box center [956, 421] width 24 height 9
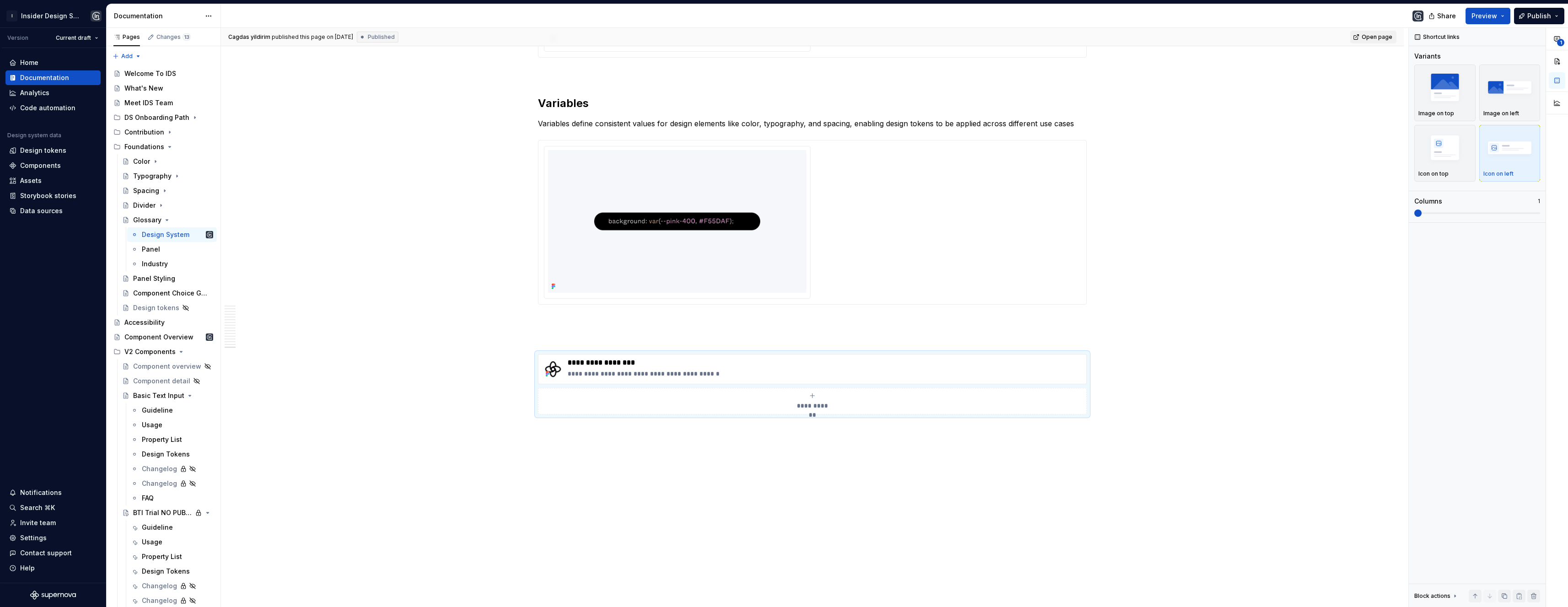
click at [1373, 38] on span "Open page" at bounding box center [1377, 37] width 30 height 7
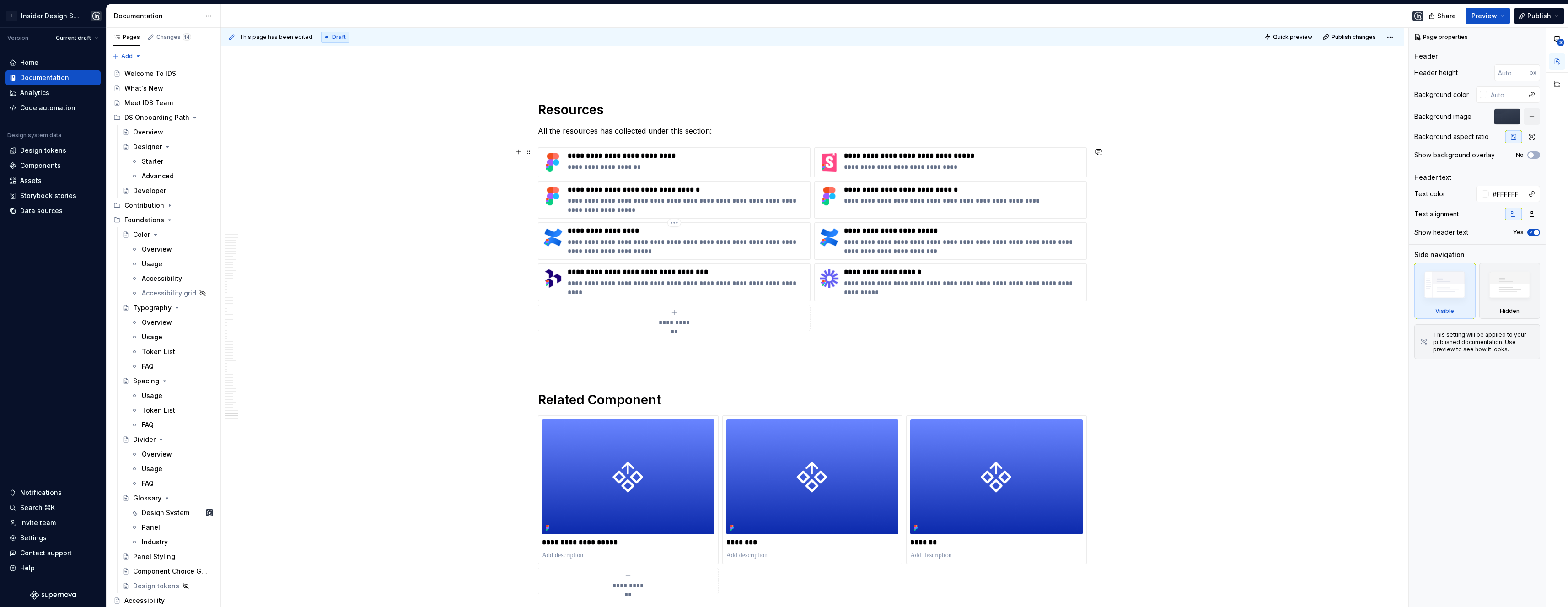
scroll to position [15047, 0]
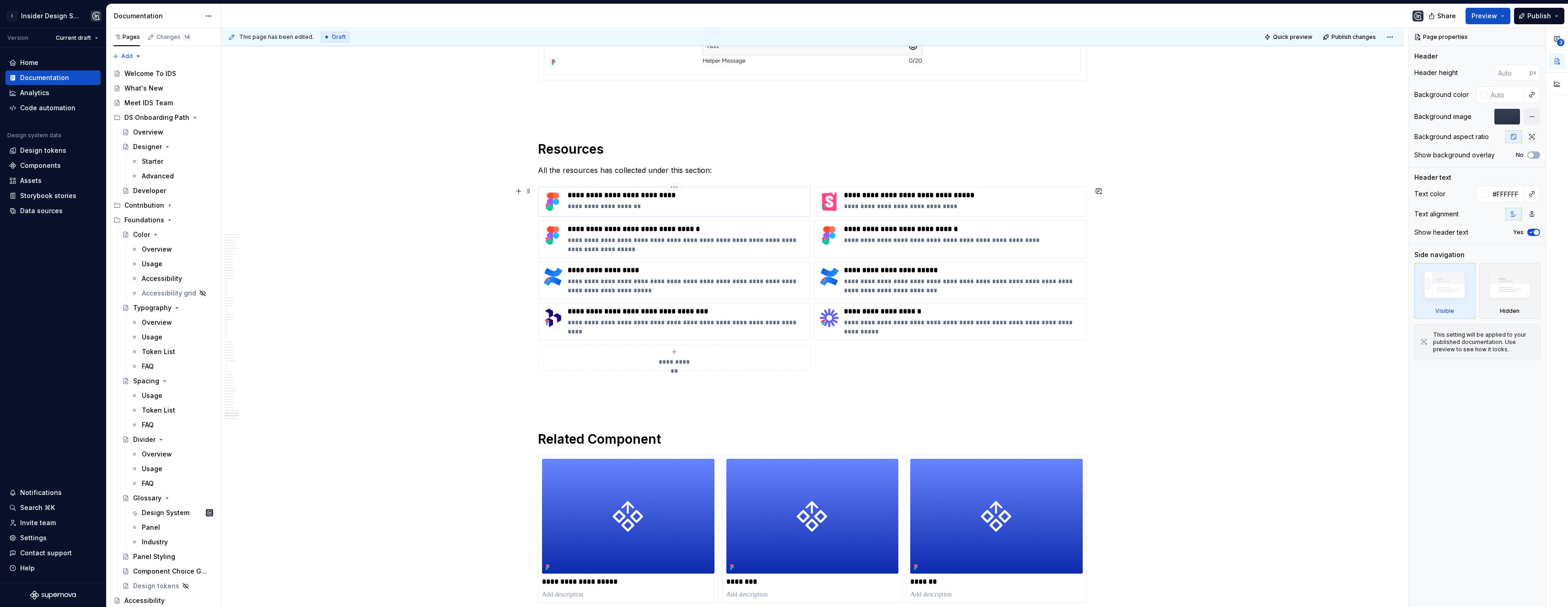
click at [551, 203] on icon at bounding box center [547, 206] width 7 height 7
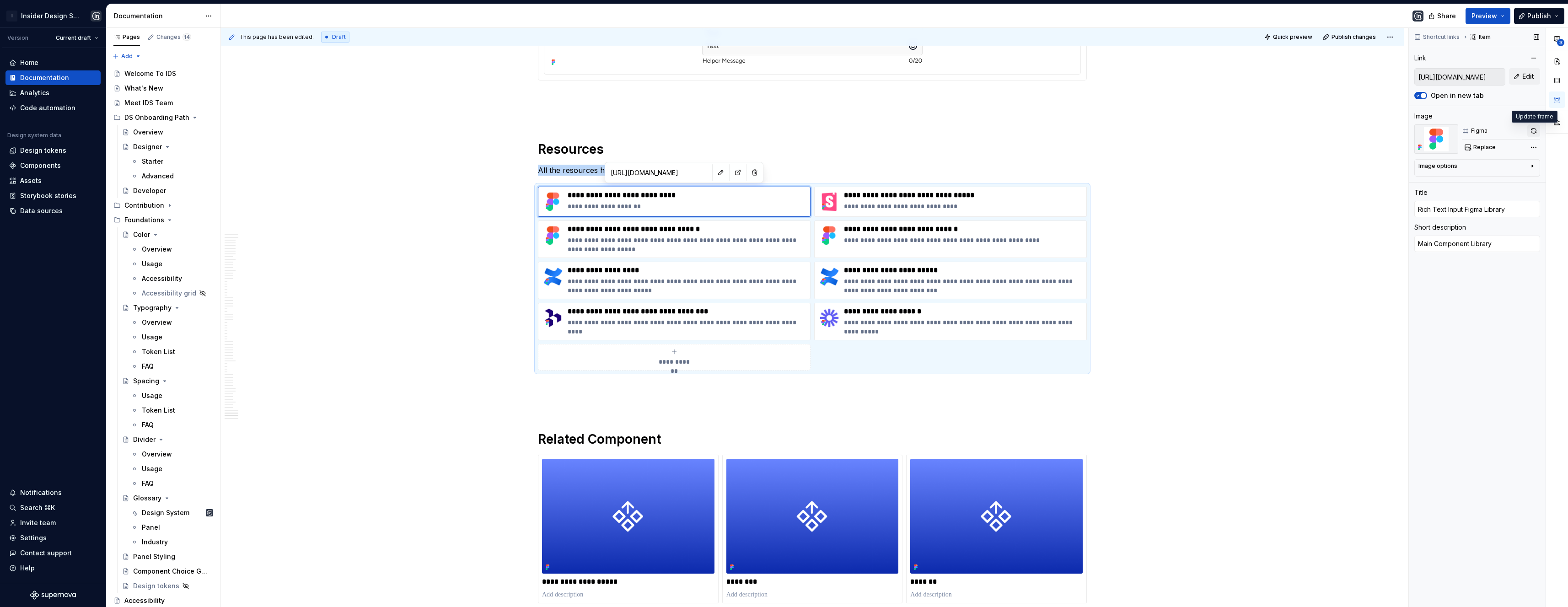
click at [1534, 130] on button "button" at bounding box center [1533, 130] width 13 height 13
click at [1479, 146] on div "Replace" at bounding box center [1501, 147] width 78 height 13
click at [870, 205] on p "**********" at bounding box center [963, 206] width 239 height 9
type textarea "*"
type input "https://ids.docs.useinsider.com/?path=/story/storybookv2-inrichtextinput--defau…"
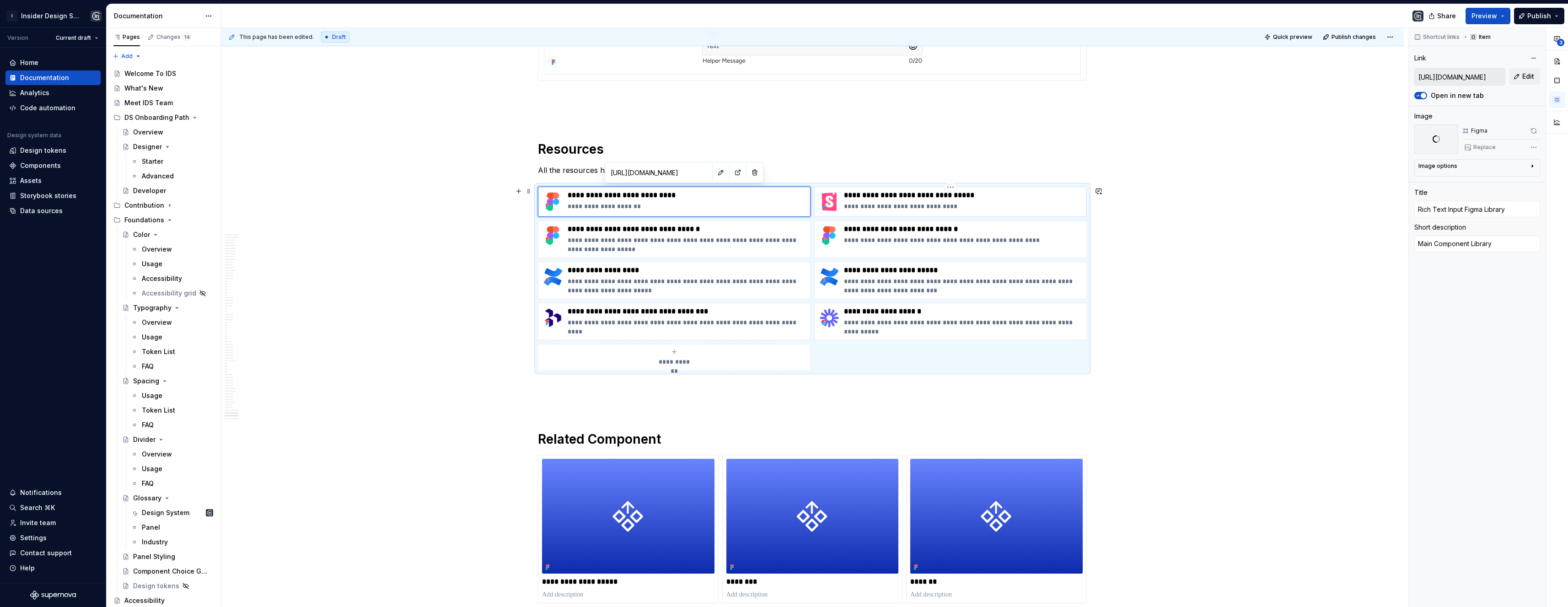
type input "https://ids.docs.useinsider.com/?path=/story/storybookv2-inrichtextinput--defau…"
type input "InRichTextInput Storybook Component"
type textarea "Developed version of the Component"
click at [1476, 148] on span "Replace" at bounding box center [1484, 147] width 23 height 7
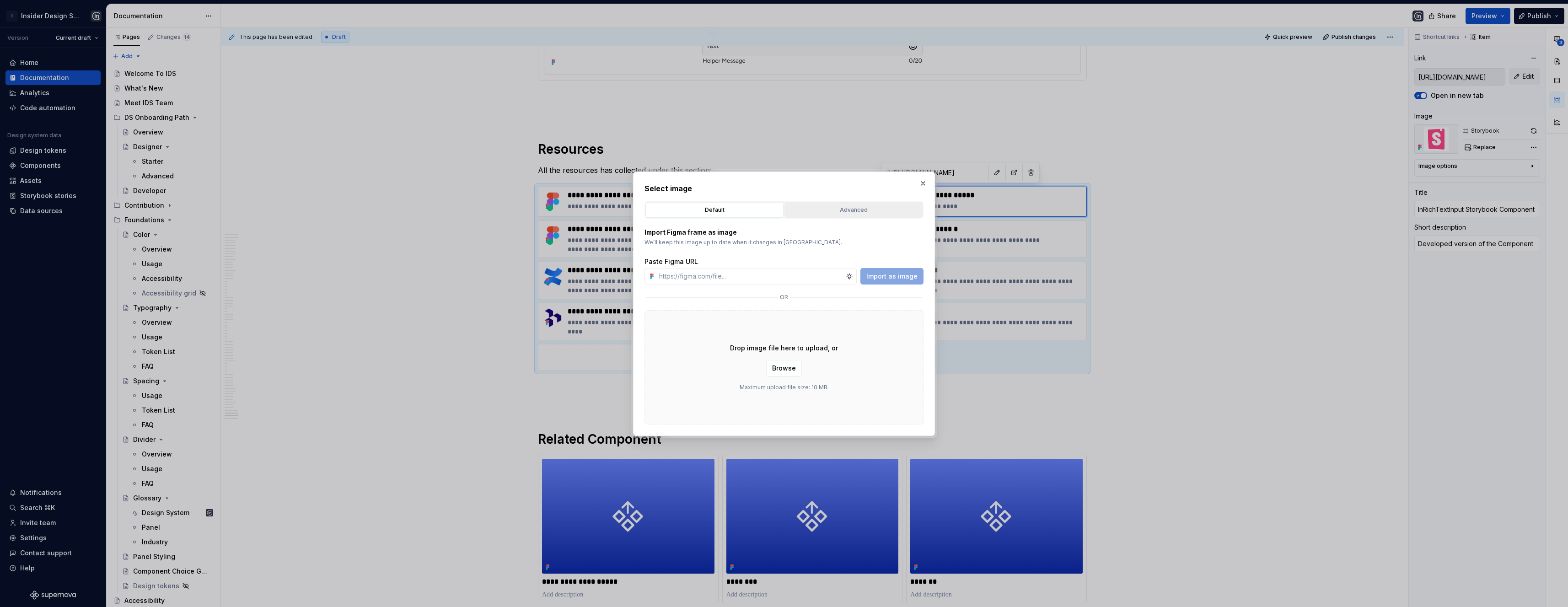
click at [855, 212] on div "Advanced" at bounding box center [853, 209] width 131 height 9
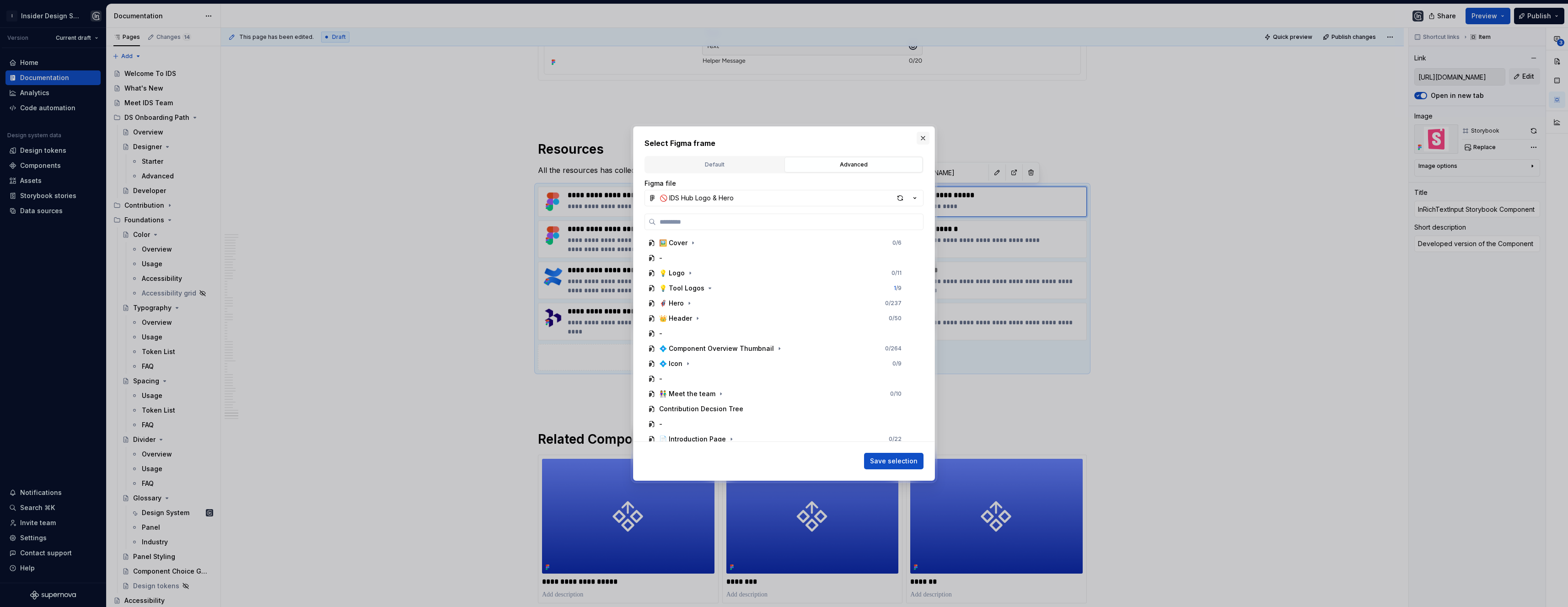
click at [922, 139] on button "button" at bounding box center [923, 138] width 13 height 13
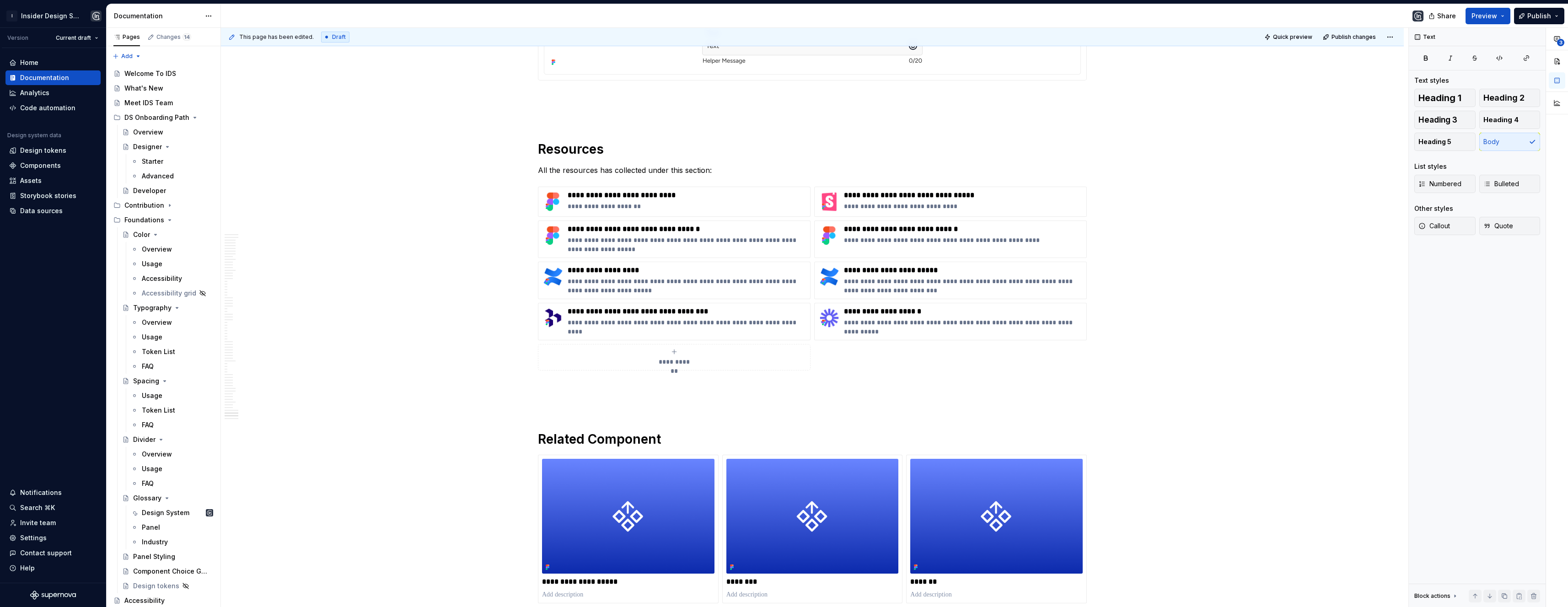
type textarea "*"
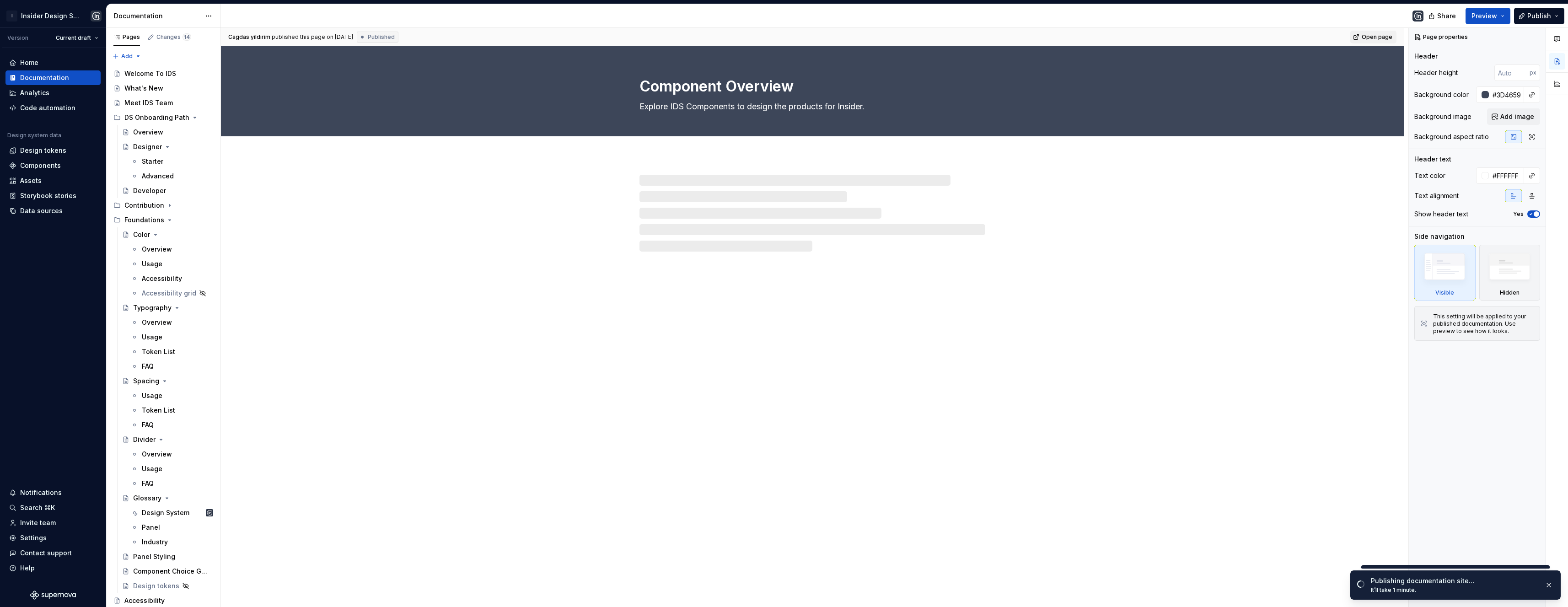
click at [1371, 34] on span "Open page" at bounding box center [1377, 37] width 30 height 7
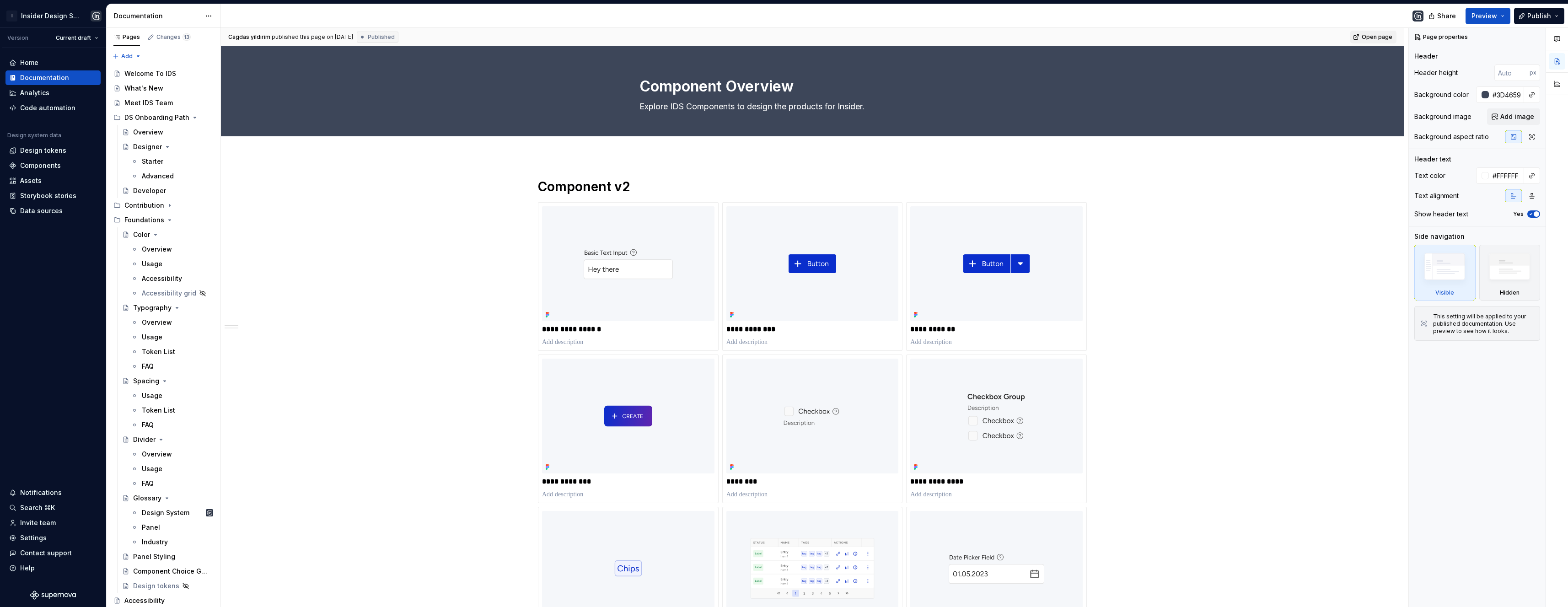
click at [1377, 33] on span "Open page" at bounding box center [1377, 37] width 30 height 7
type textarea "*"
